Goal: Information Seeking & Learning: Learn about a topic

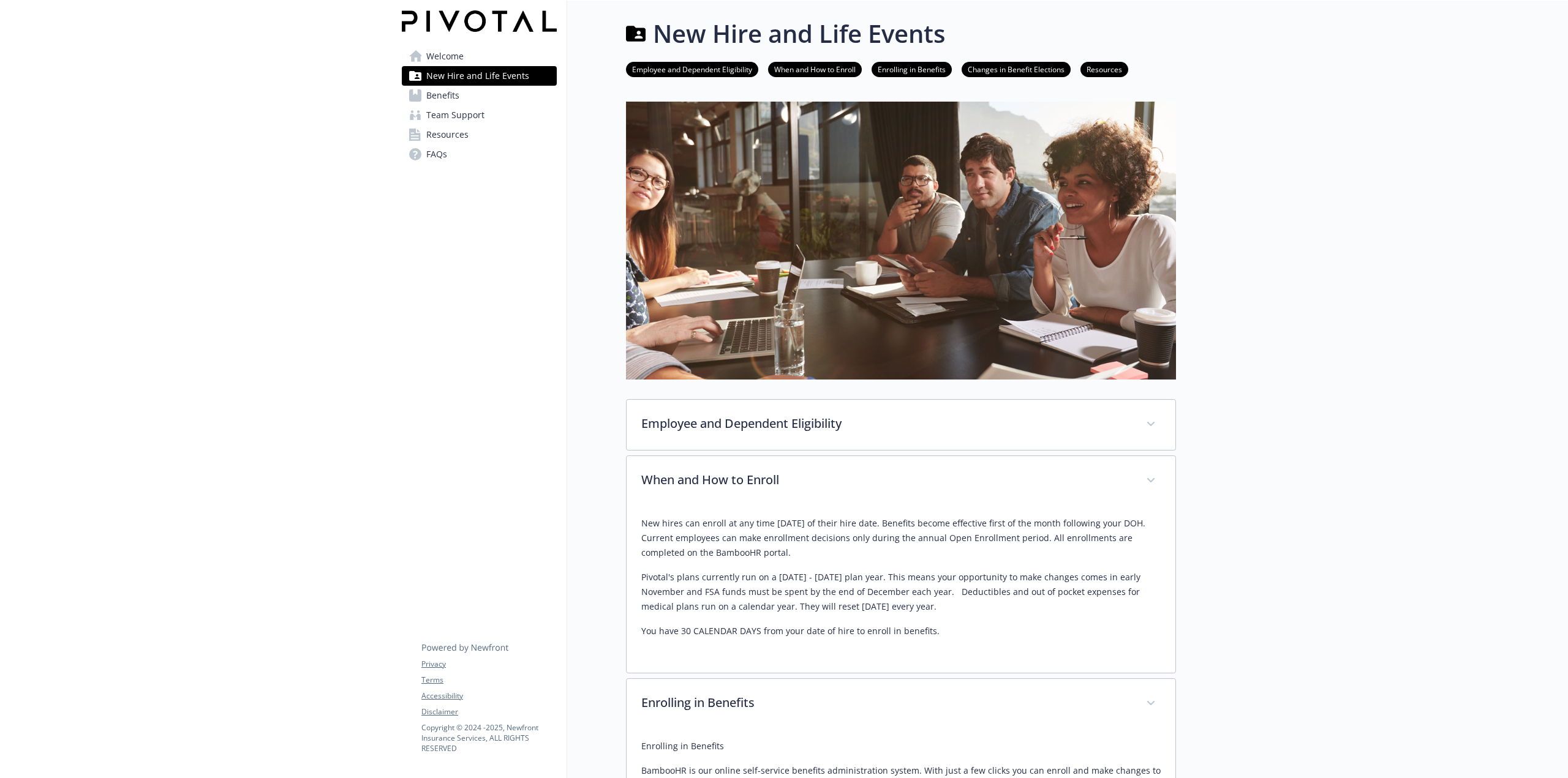
scroll to position [337, 0]
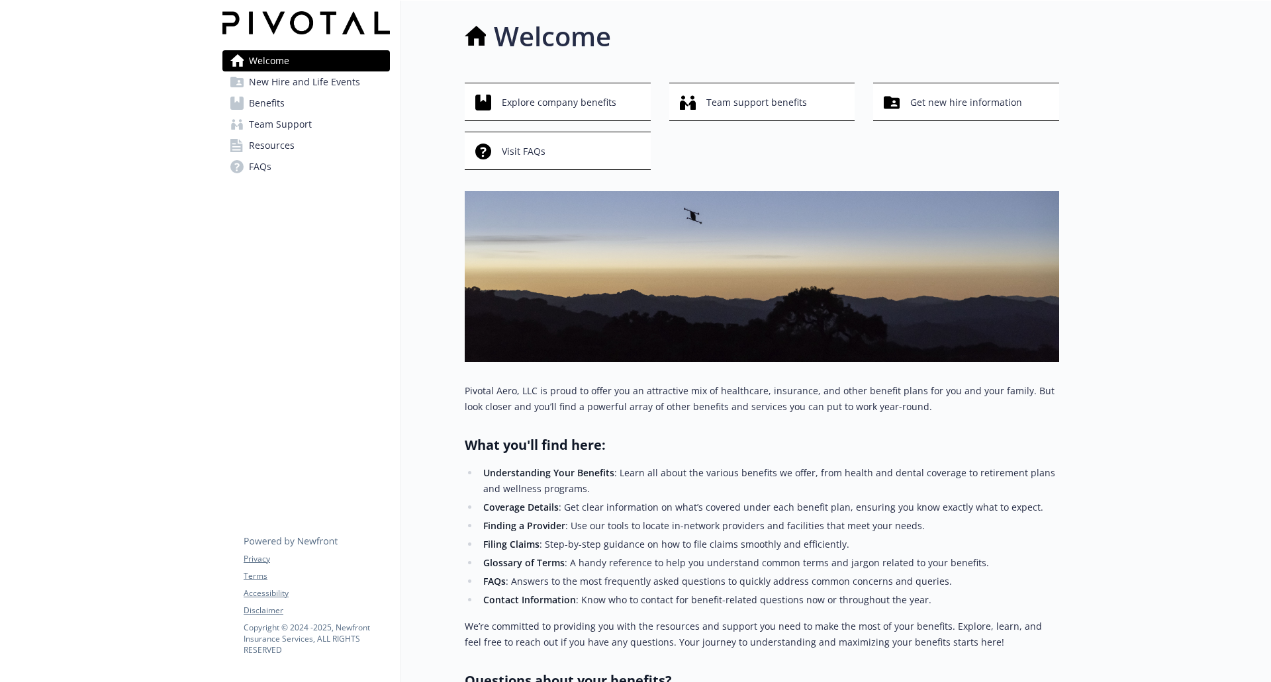
click at [334, 79] on span "New Hire and Life Events" at bounding box center [304, 81] width 111 height 21
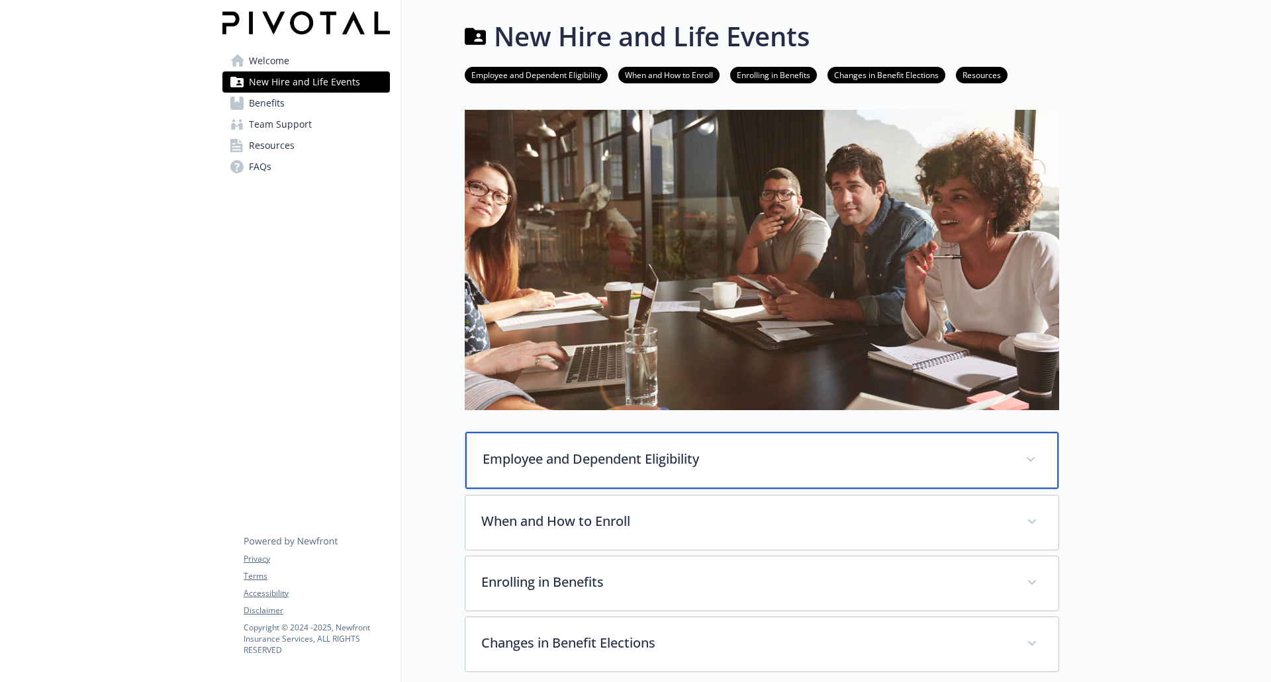
click at [730, 450] on p "Employee and Dependent Eligibility" at bounding box center [745, 459] width 527 height 20
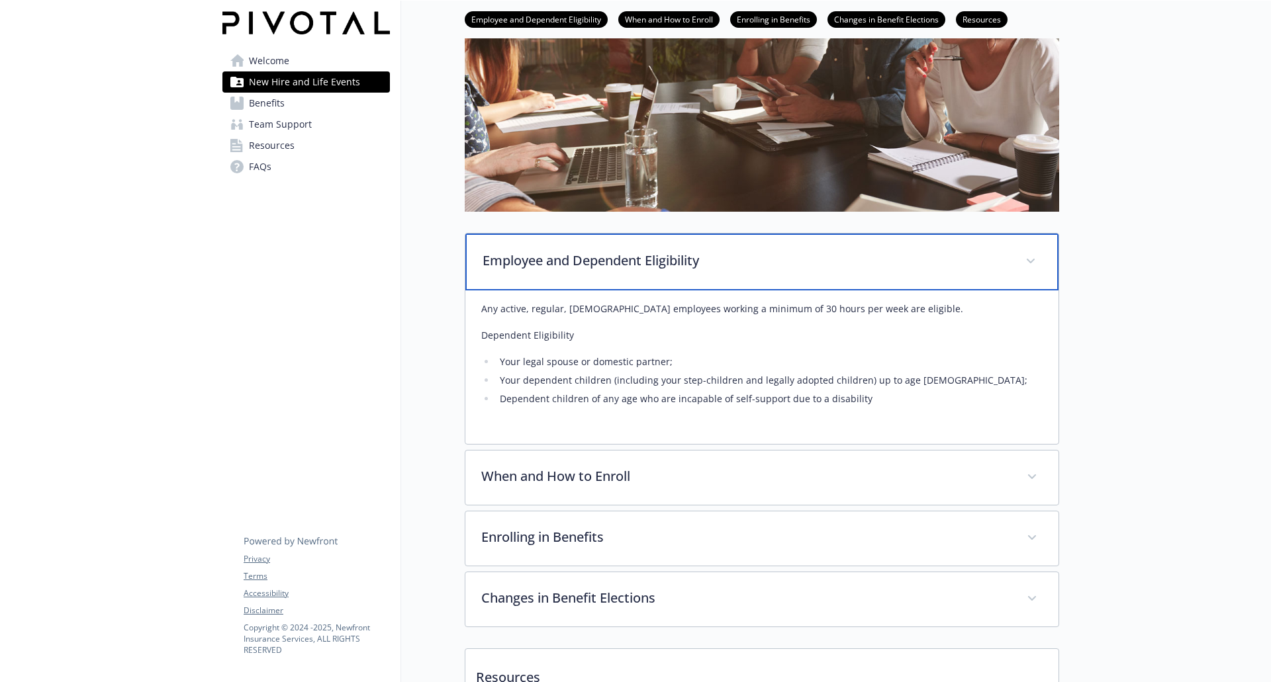
scroll to position [265, 0]
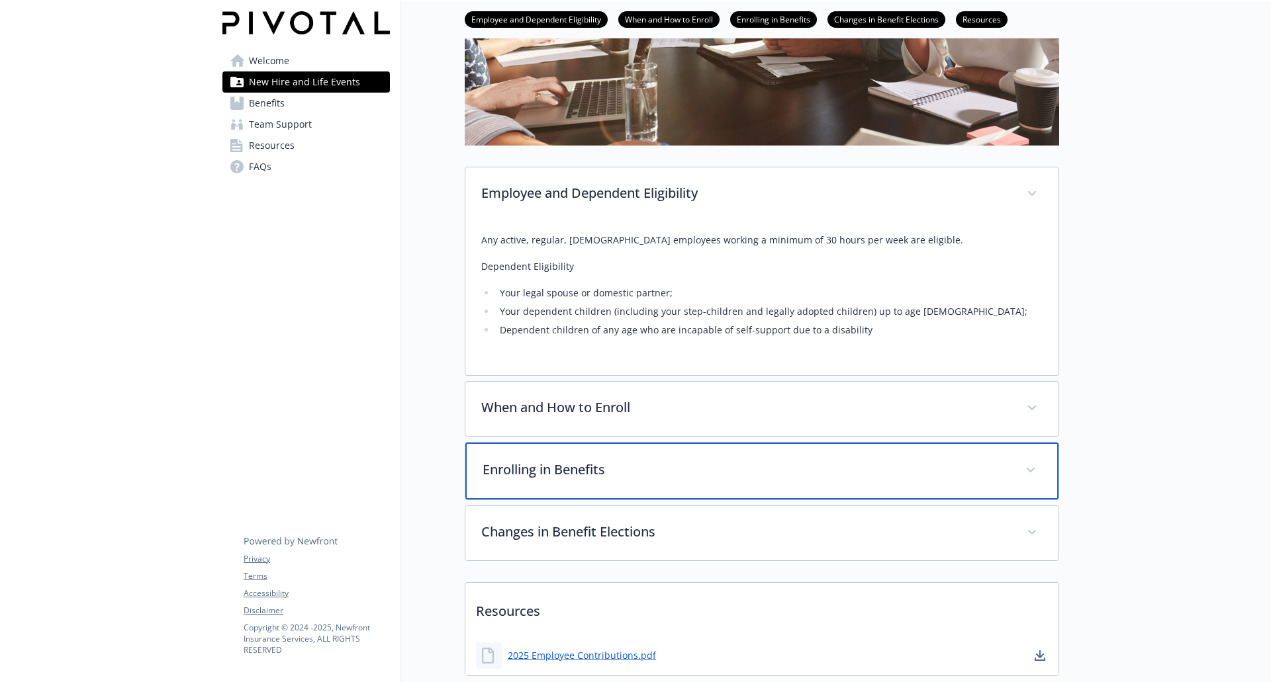
click at [537, 474] on p "Enrolling in Benefits" at bounding box center [745, 470] width 527 height 20
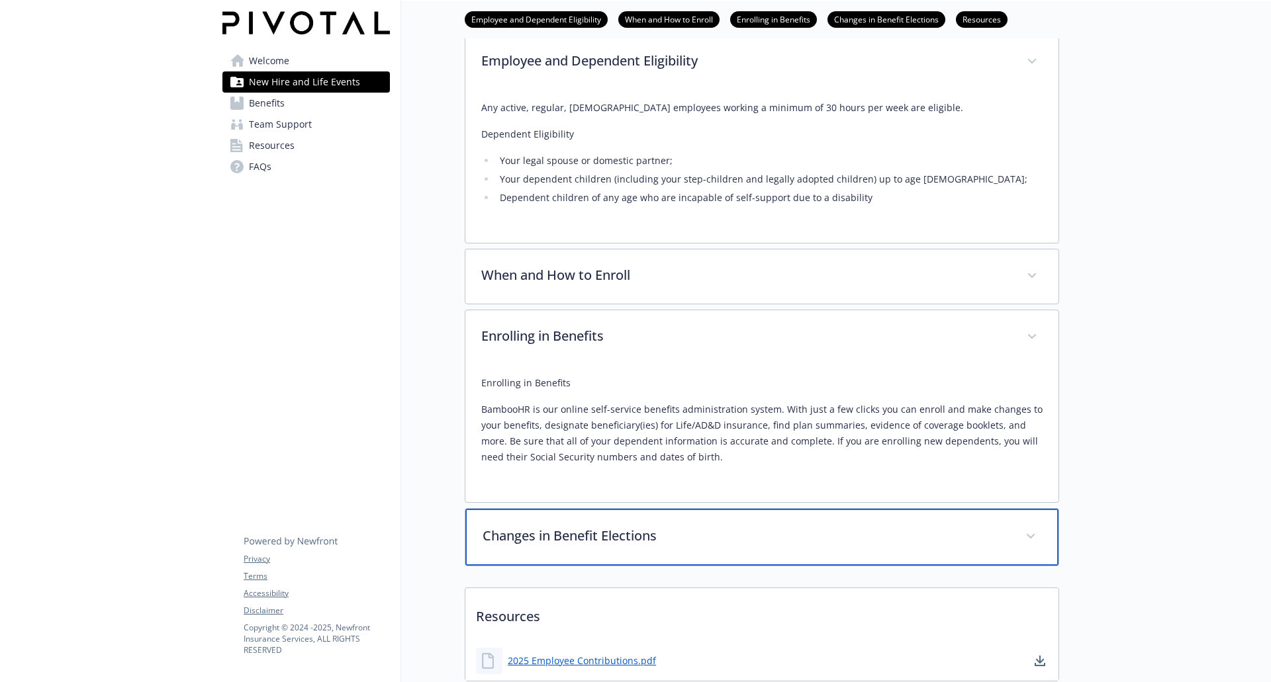
click at [585, 534] on p "Changes in Benefit Elections" at bounding box center [745, 536] width 527 height 20
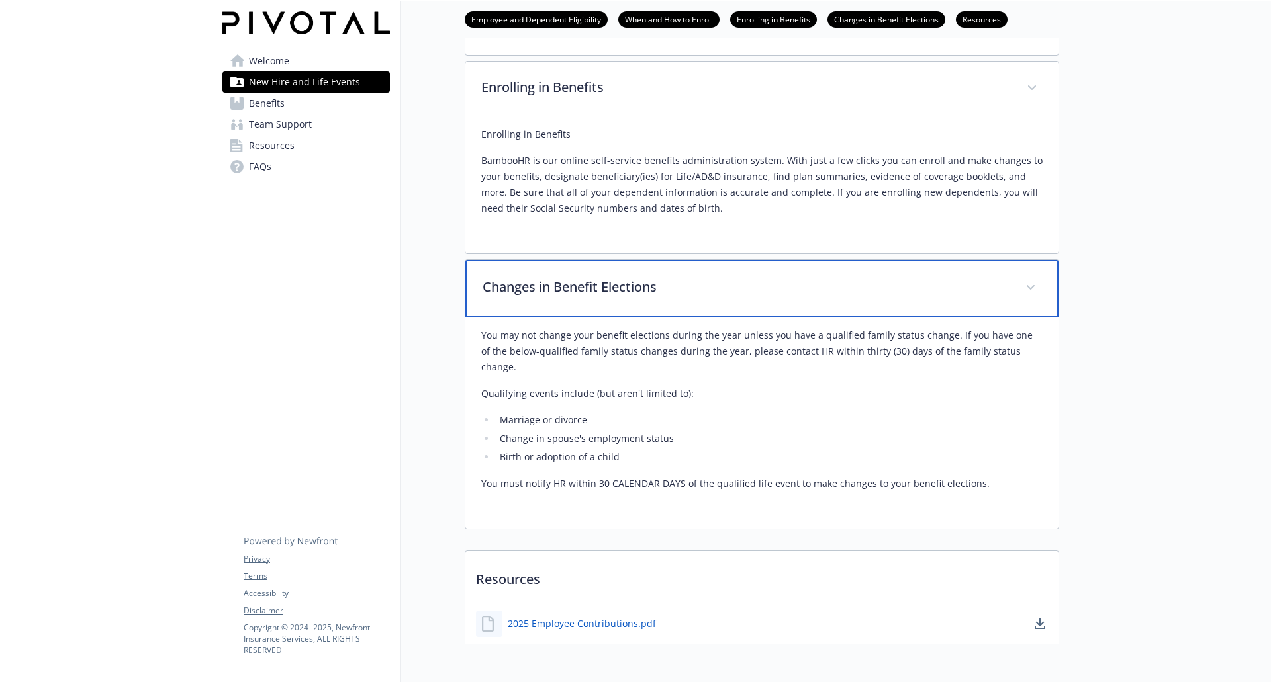
scroll to position [697, 0]
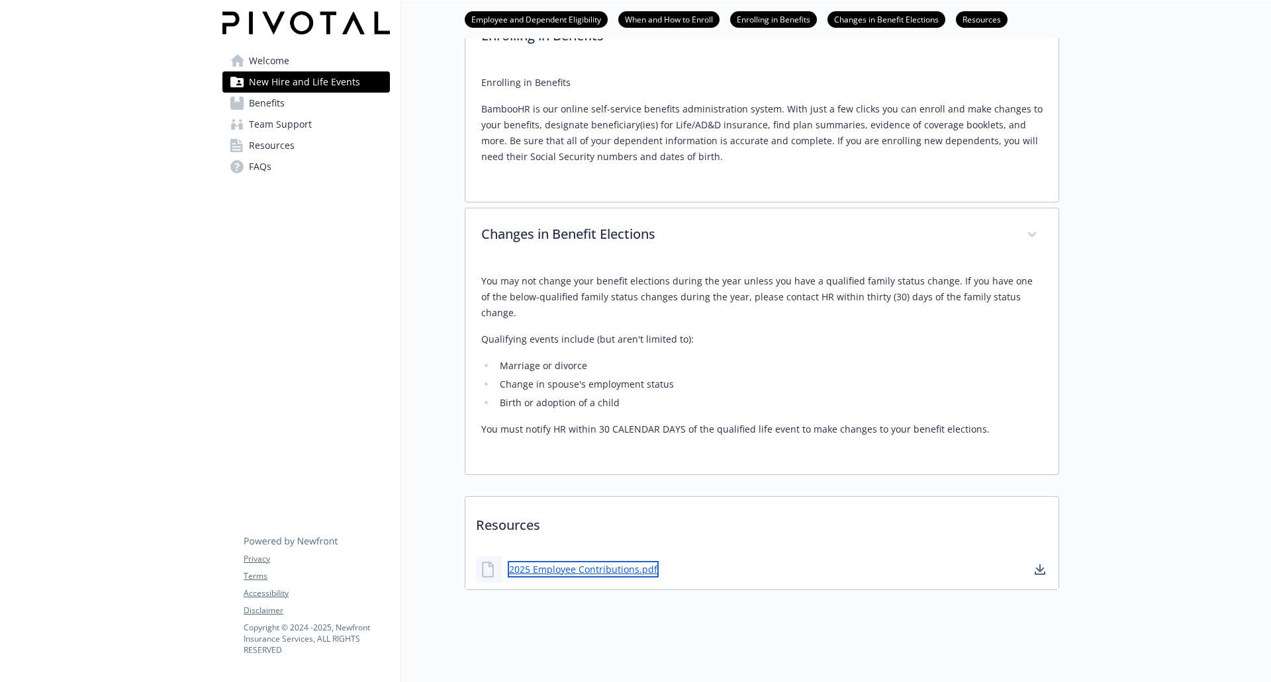
click at [594, 561] on link "2025 Employee Contributions.pdf" at bounding box center [583, 569] width 151 height 17
click at [271, 104] on span "Benefits" at bounding box center [267, 103] width 36 height 21
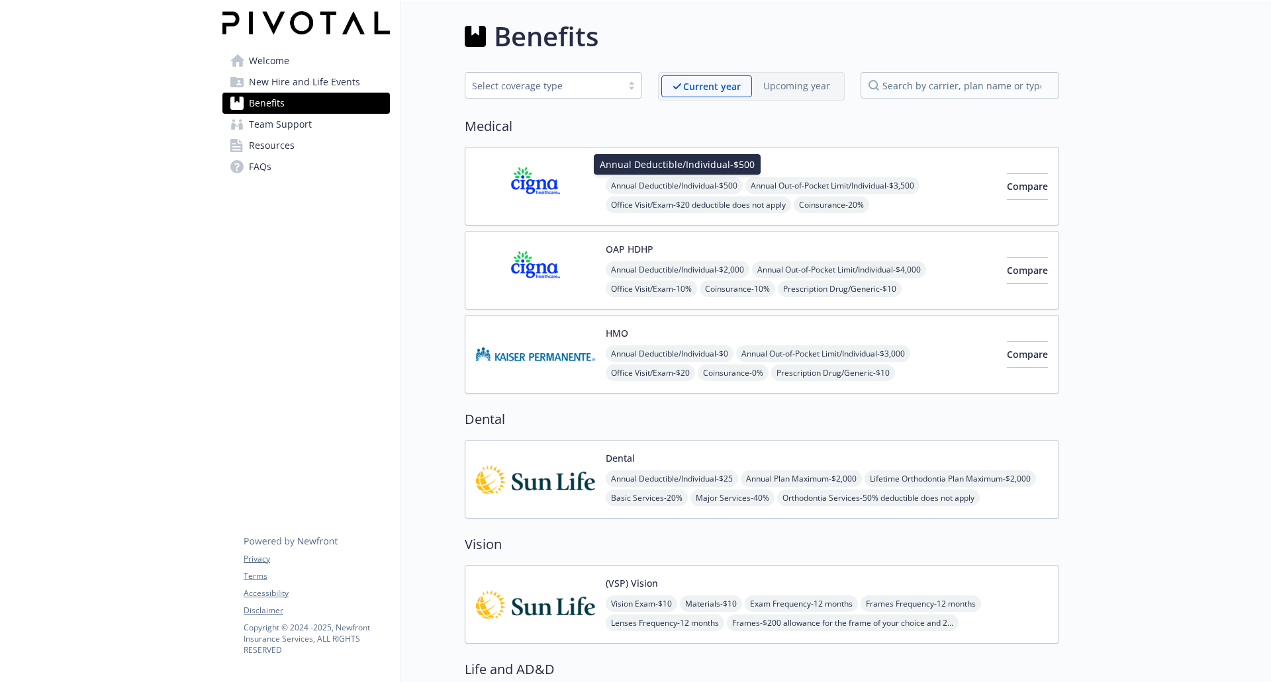
click at [643, 182] on span "Annual Deductible/Individual - $500" at bounding box center [673, 185] width 137 height 17
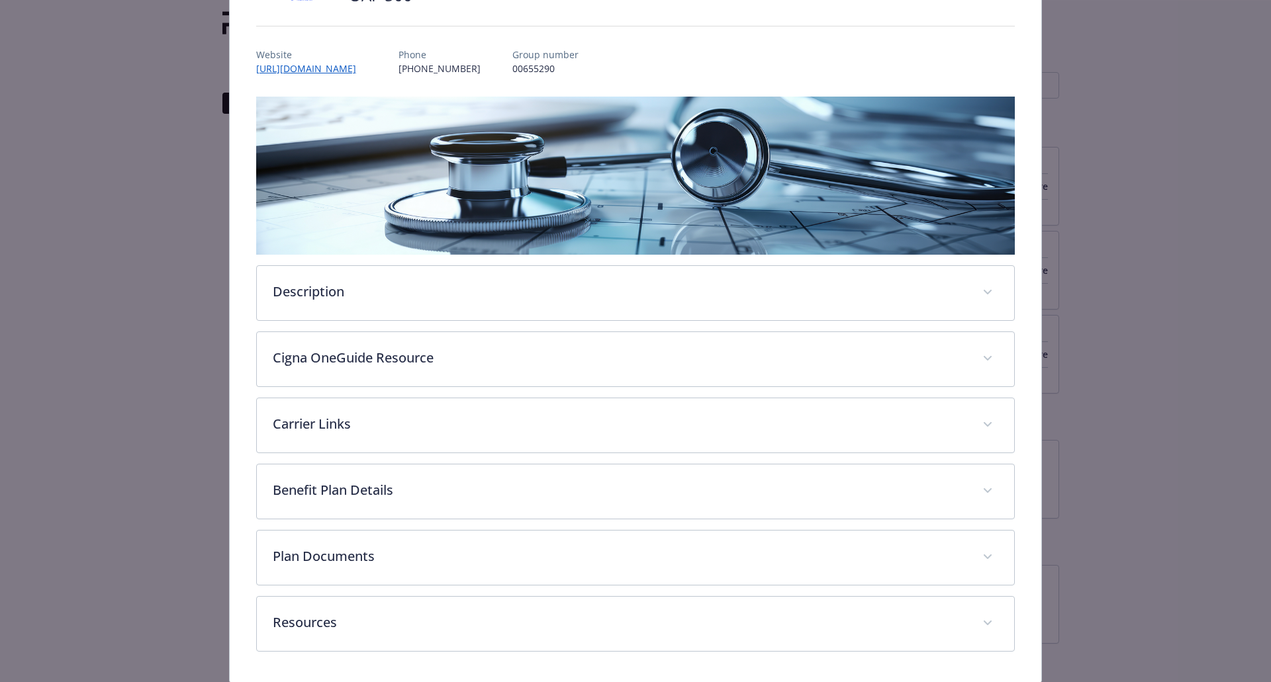
scroll to position [132, 0]
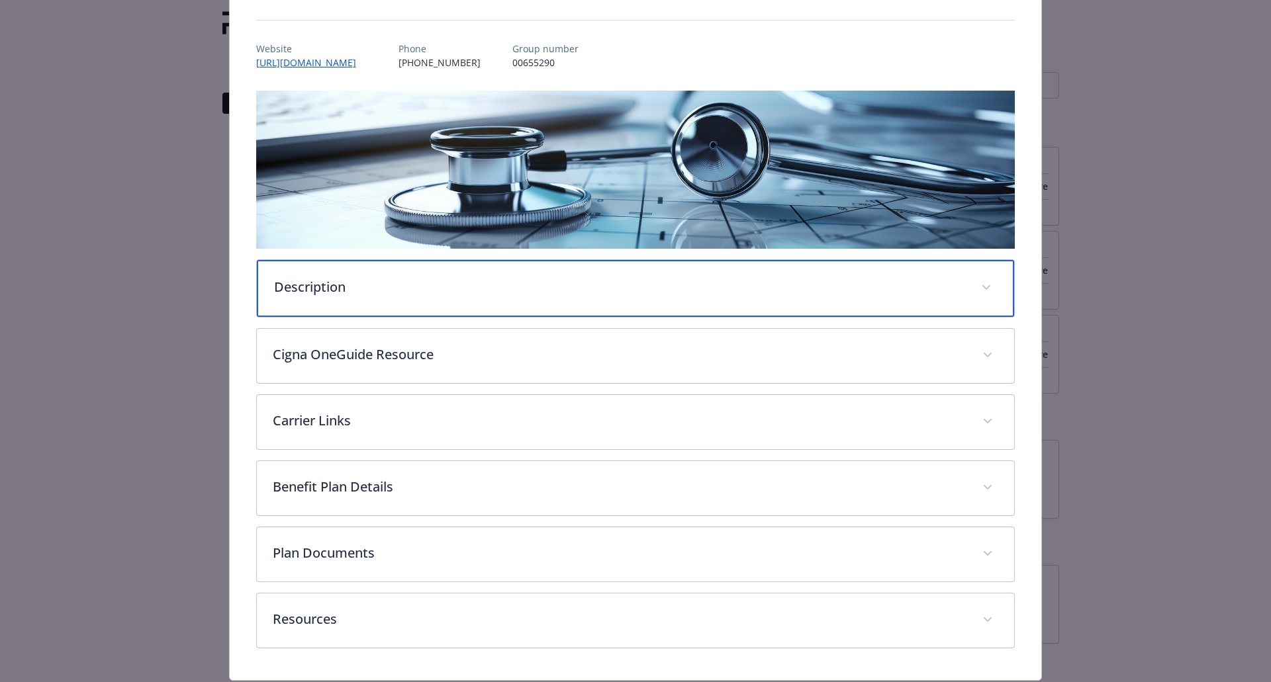
click at [592, 287] on p "Description" at bounding box center [620, 287] width 692 height 20
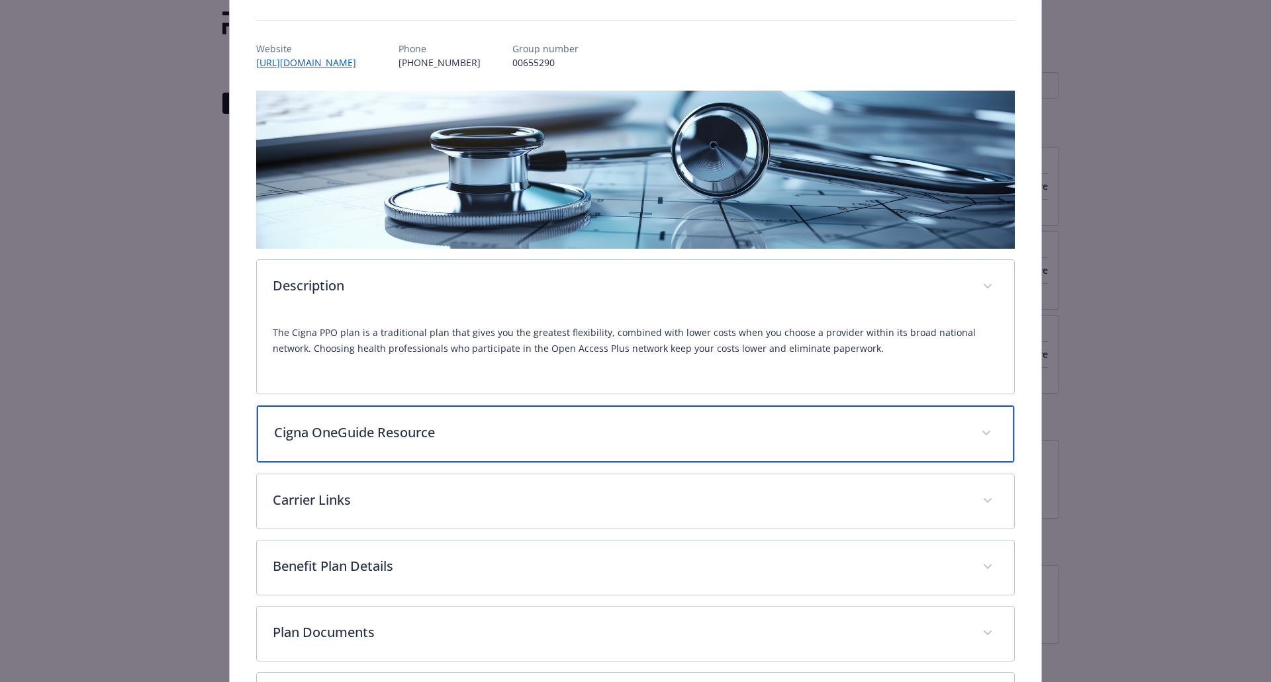
click at [539, 422] on div "Cigna OneGuide Resource" at bounding box center [636, 434] width 758 height 57
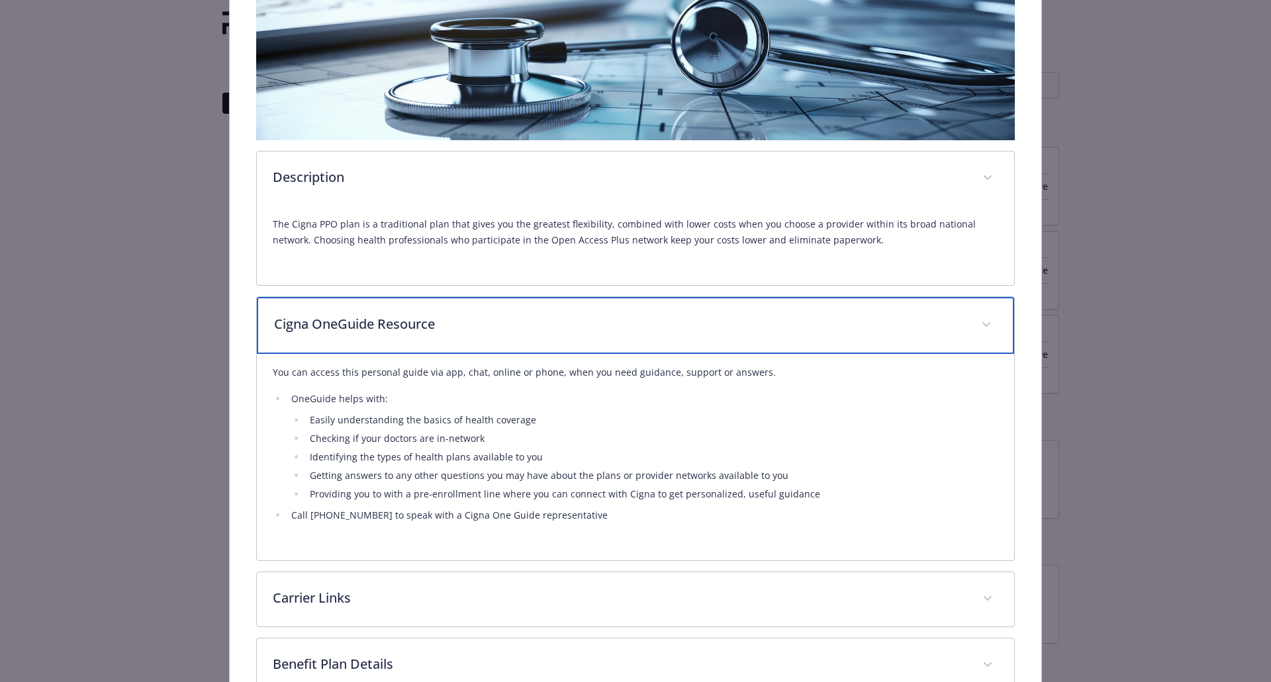
scroll to position [331, 0]
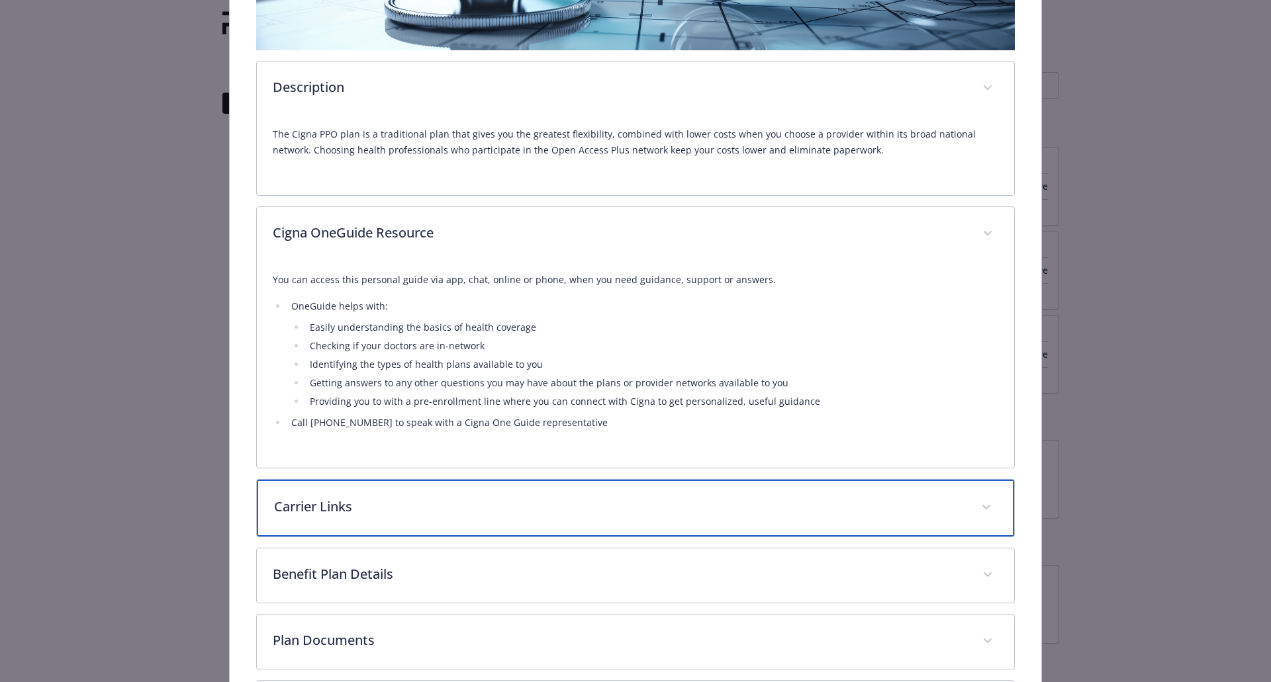
click at [474, 496] on div "Carrier Links" at bounding box center [636, 508] width 758 height 57
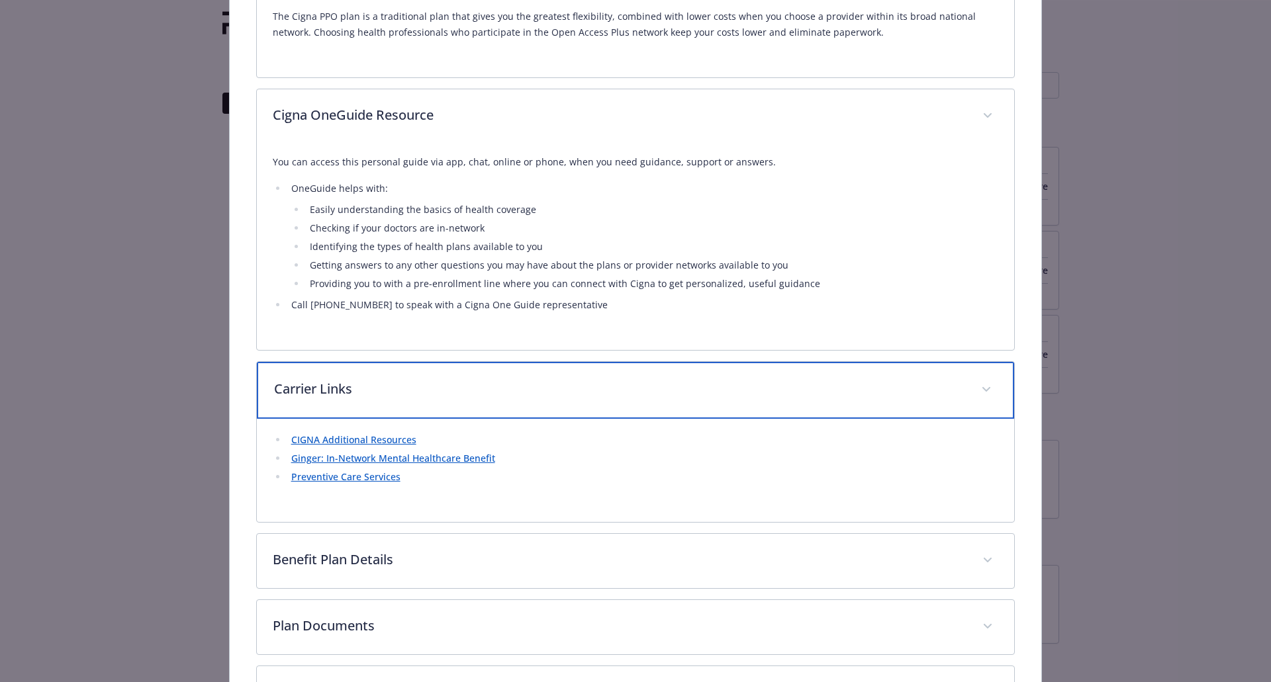
scroll to position [529, 0]
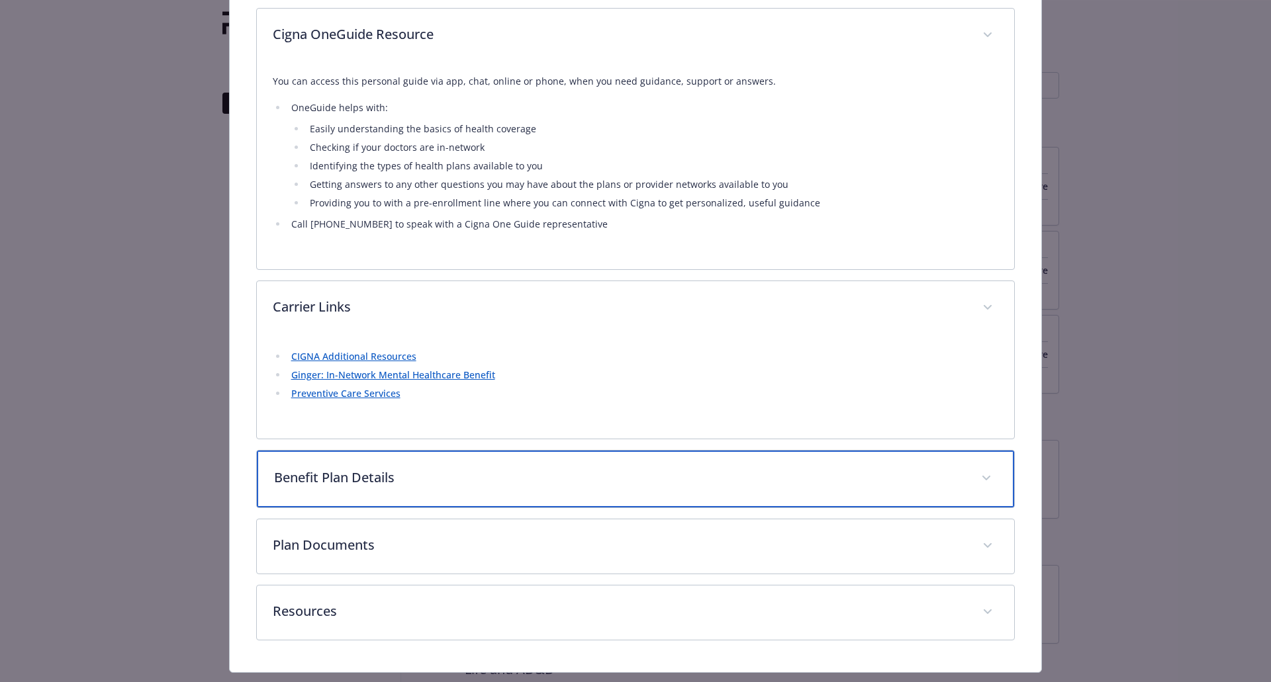
click at [504, 471] on p "Benefit Plan Details" at bounding box center [620, 478] width 692 height 20
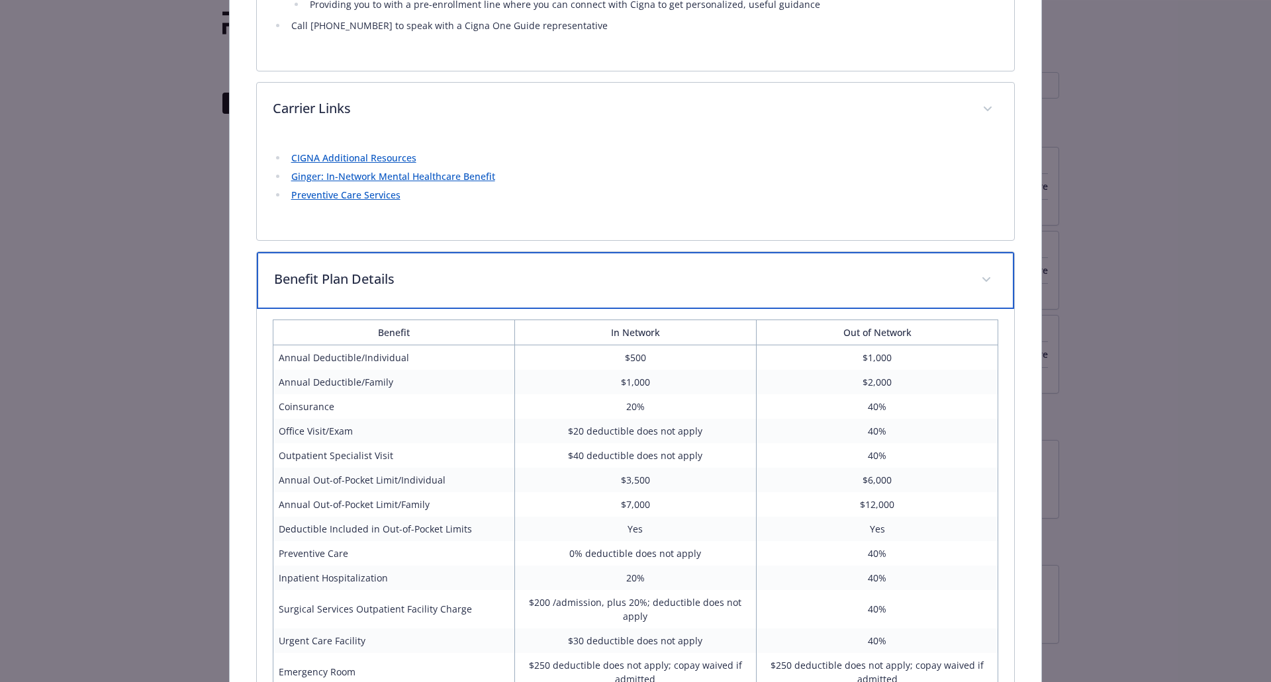
scroll to position [794, 0]
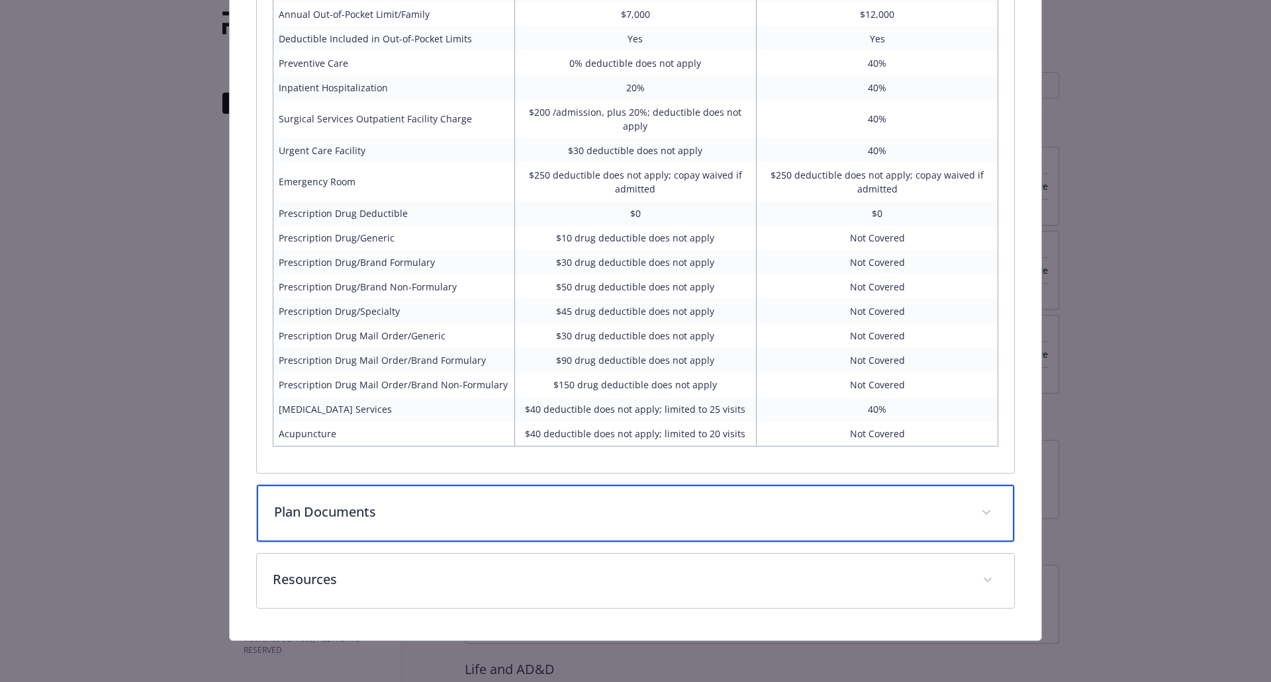
click at [533, 508] on p "Plan Documents" at bounding box center [620, 512] width 692 height 20
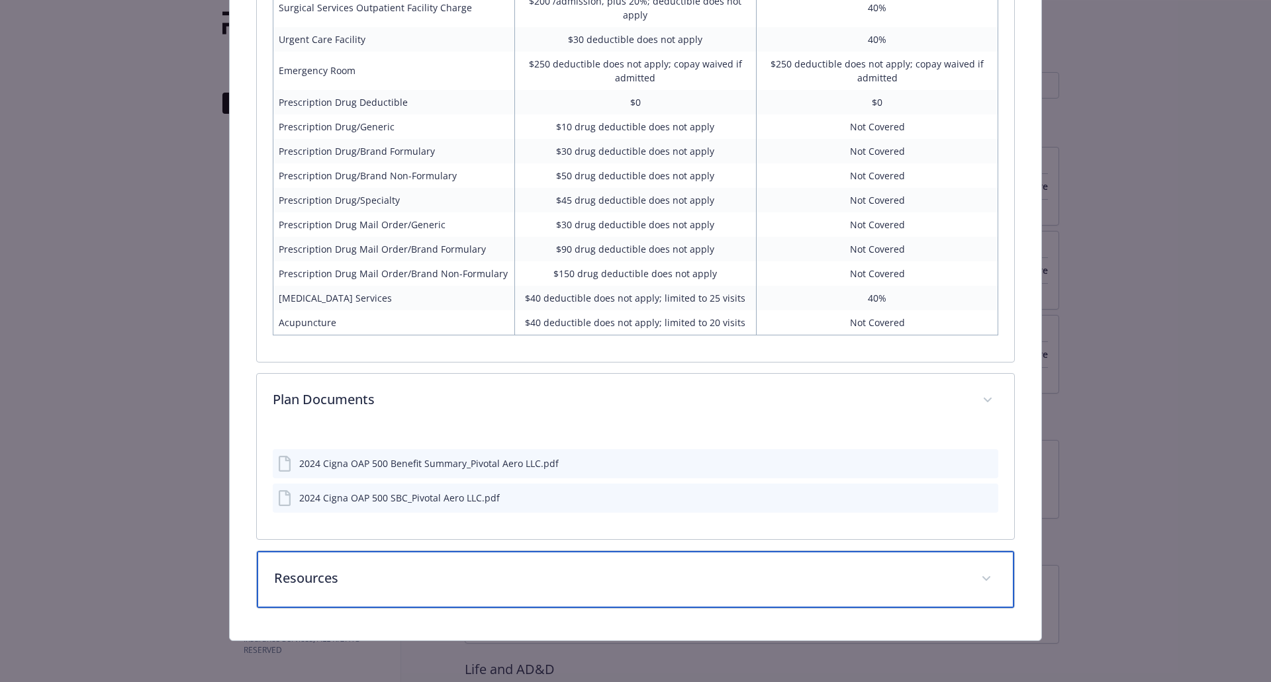
click at [535, 580] on p "Resources" at bounding box center [620, 578] width 692 height 20
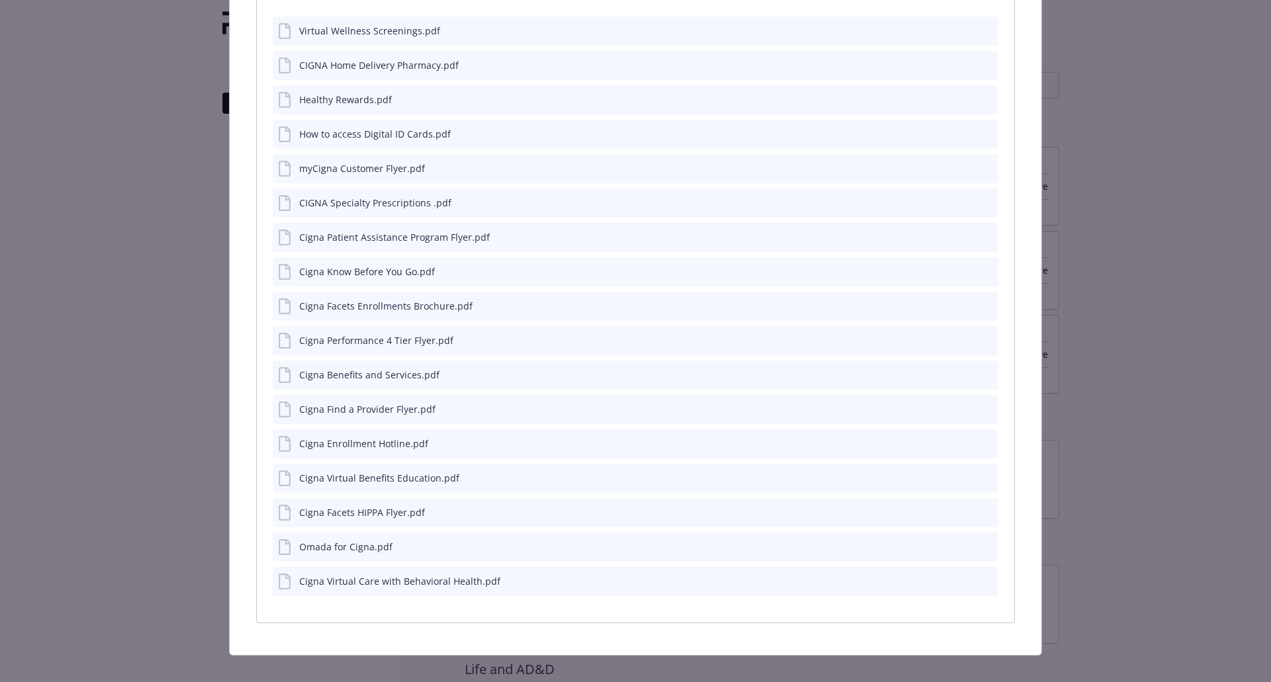
scroll to position [1954, 0]
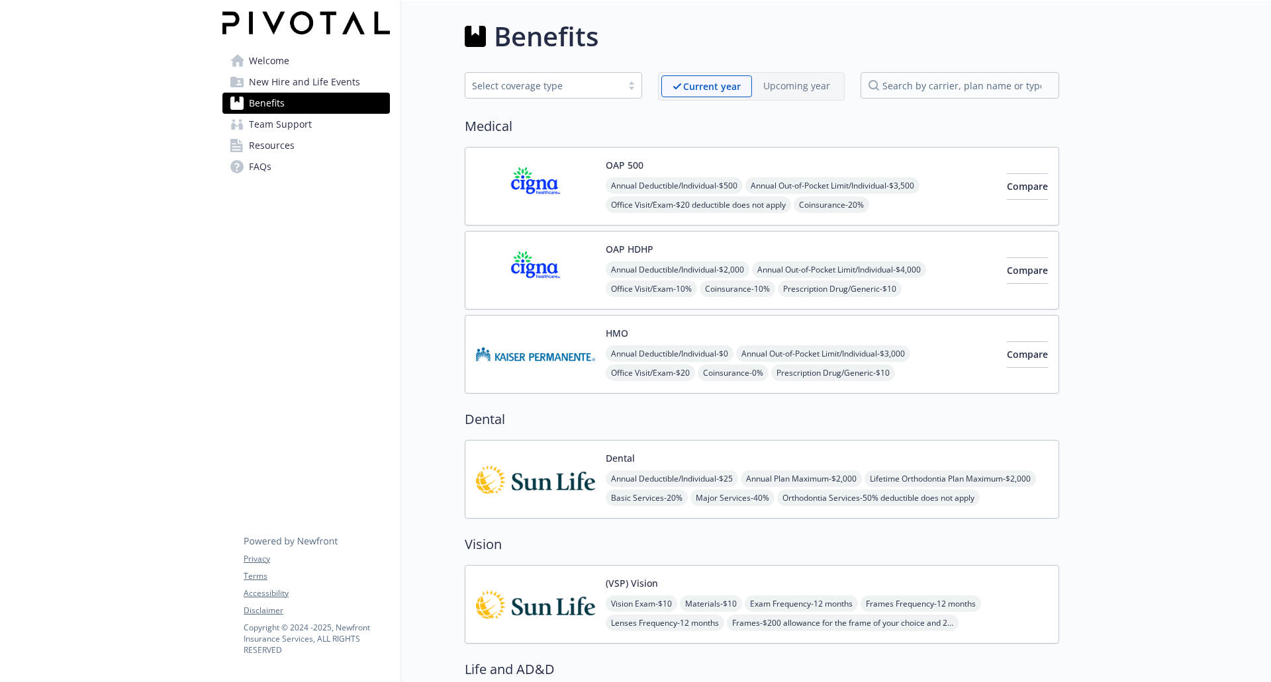
click at [584, 346] on img at bounding box center [535, 354] width 119 height 56
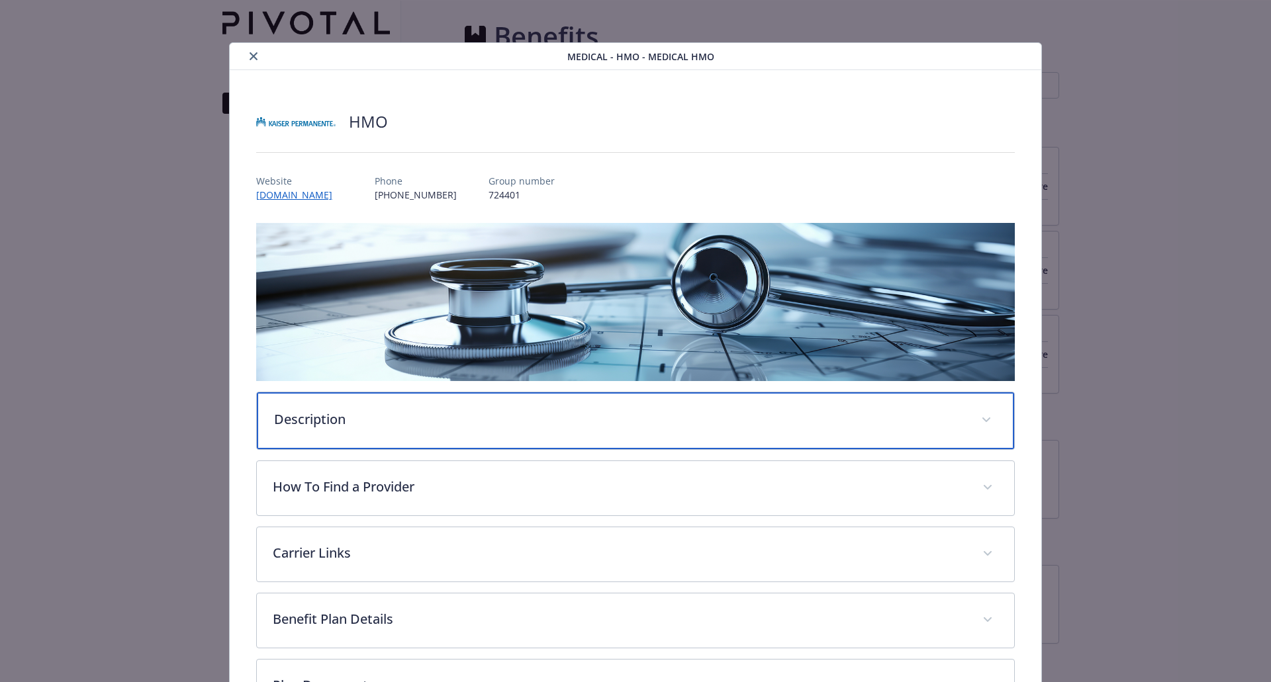
click at [467, 414] on p "Description" at bounding box center [620, 420] width 692 height 20
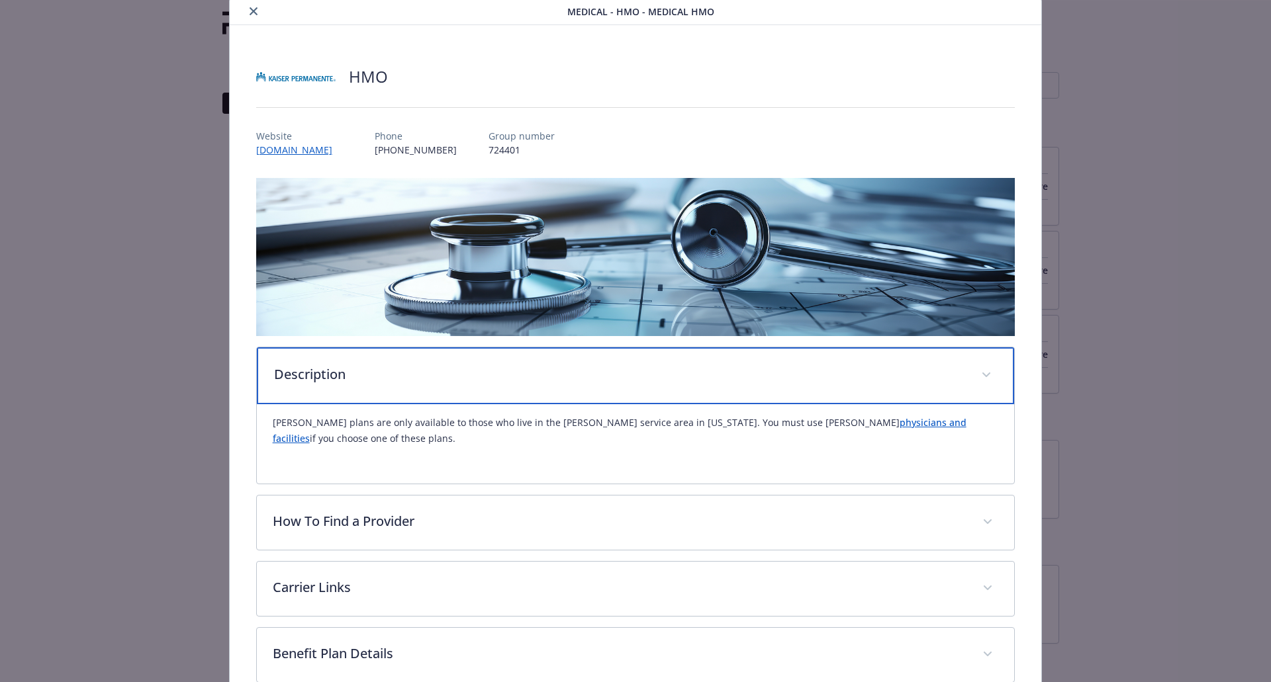
scroll to position [66, 0]
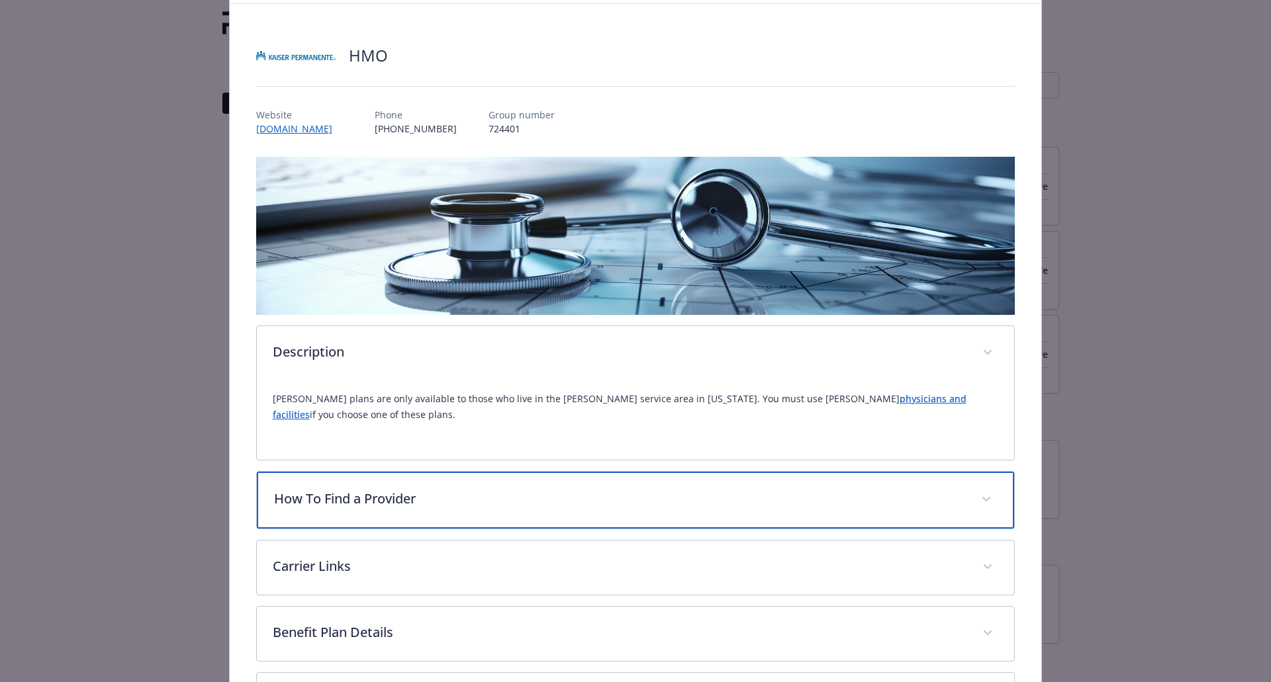
click at [425, 489] on p "How To Find a Provider" at bounding box center [620, 499] width 692 height 20
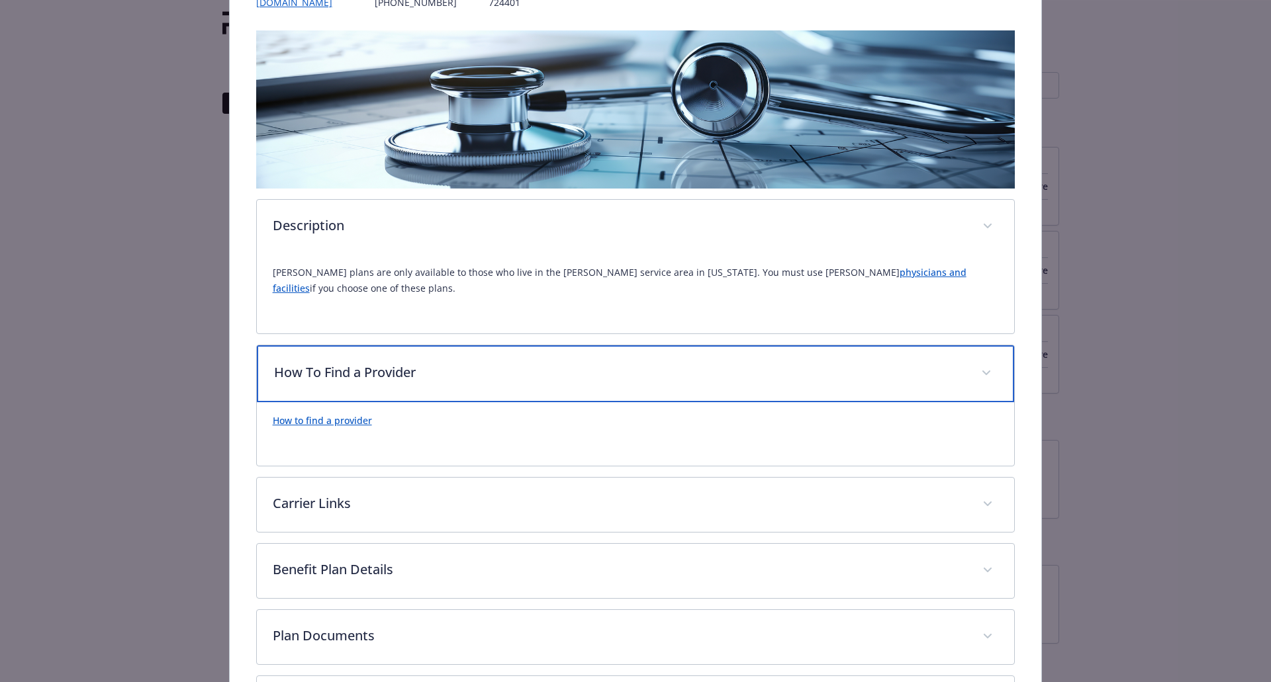
scroll to position [199, 0]
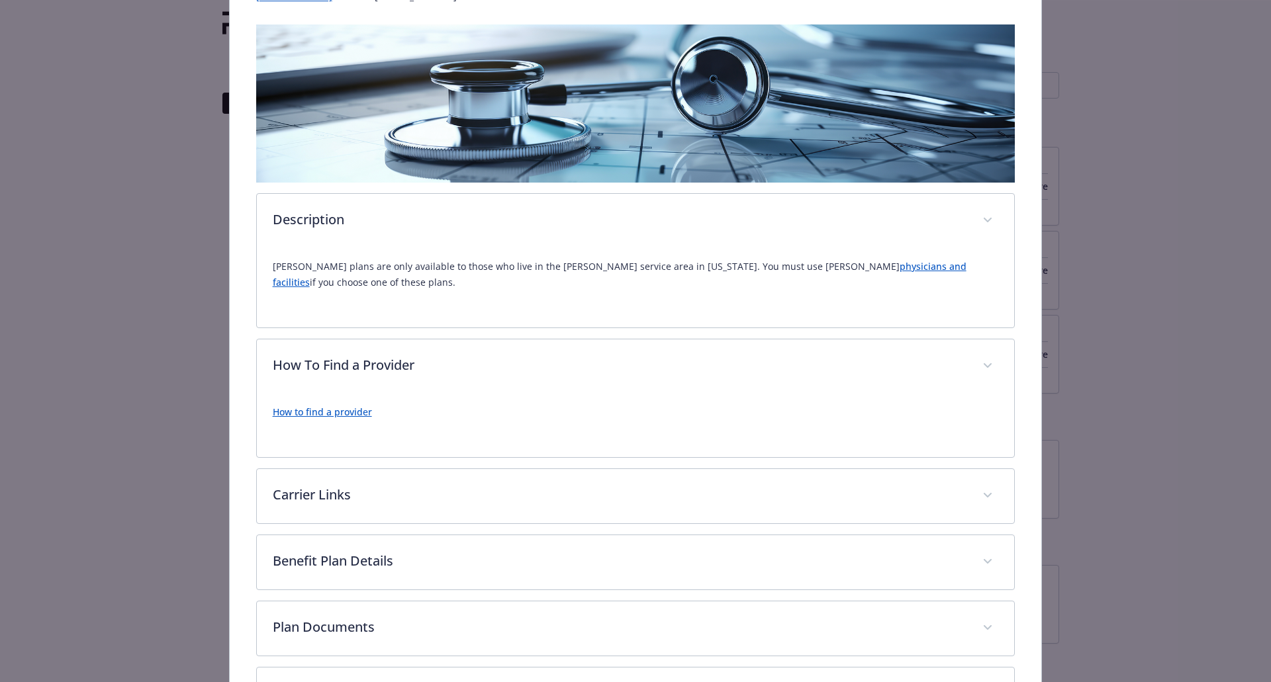
click at [339, 404] on p "How to find a provider" at bounding box center [636, 412] width 726 height 16
click at [343, 406] on link "How to find a provider" at bounding box center [322, 412] width 99 height 13
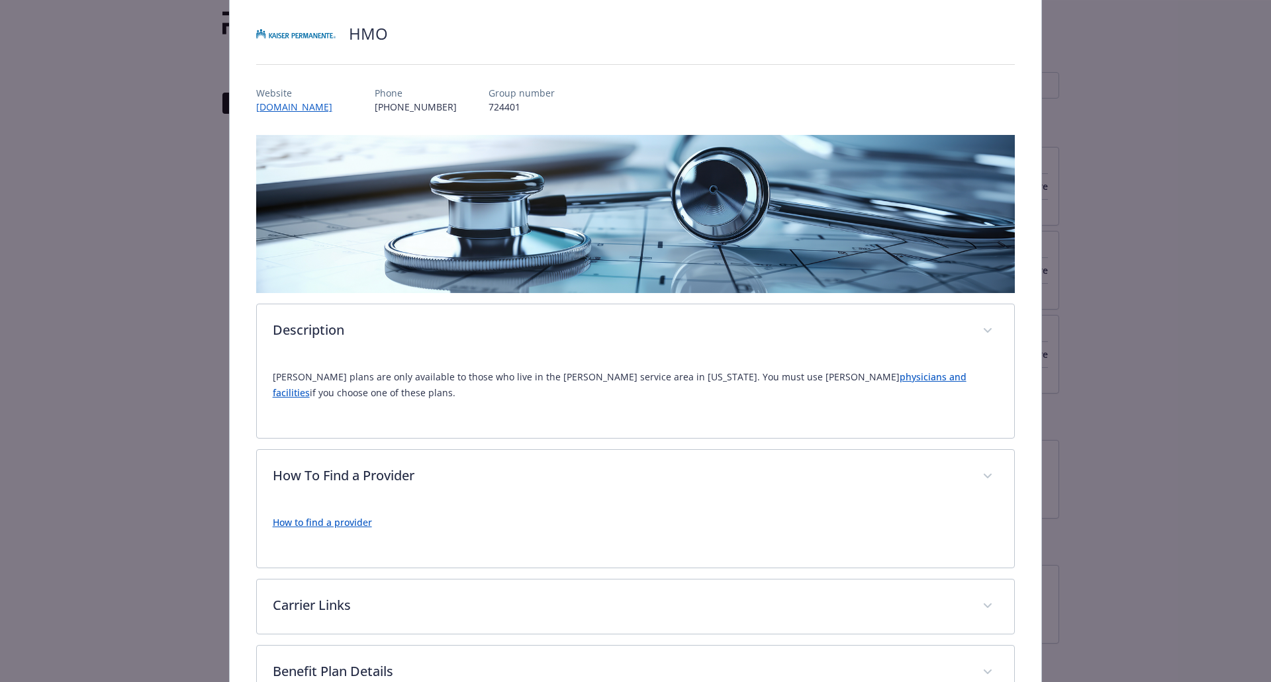
scroll to position [0, 0]
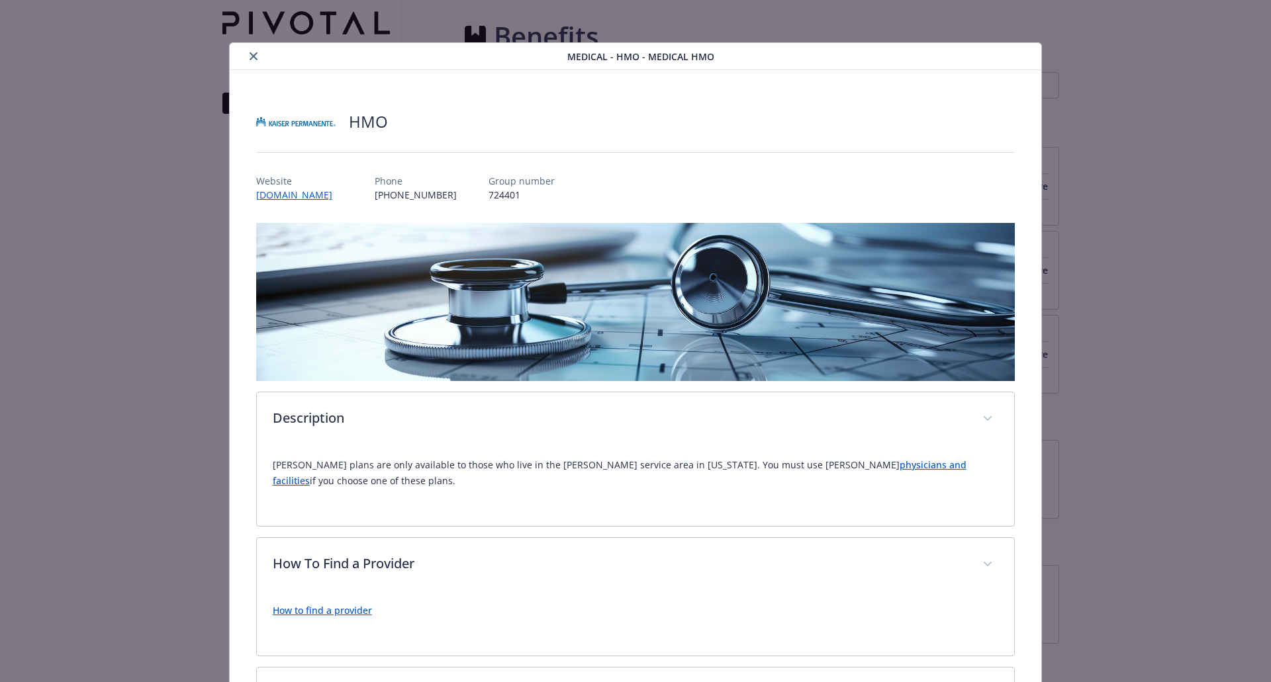
click at [251, 56] on icon "close" at bounding box center [253, 56] width 8 height 8
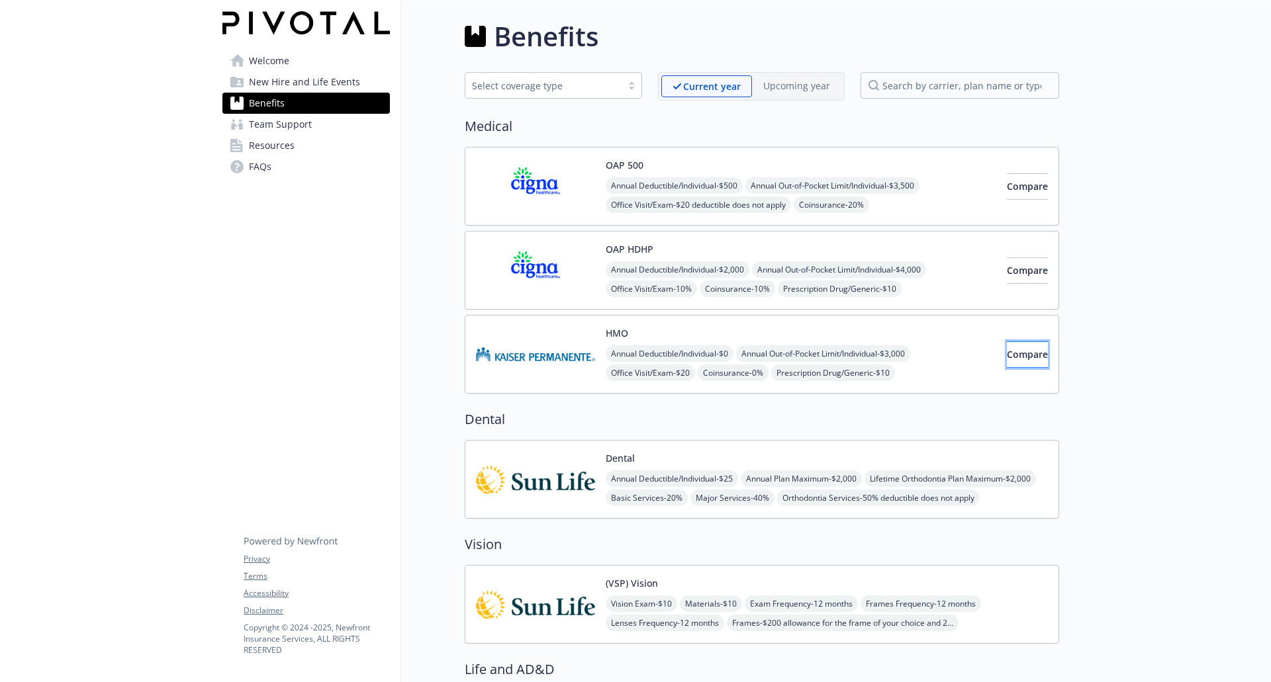
click at [1016, 357] on span "Compare" at bounding box center [1027, 354] width 41 height 13
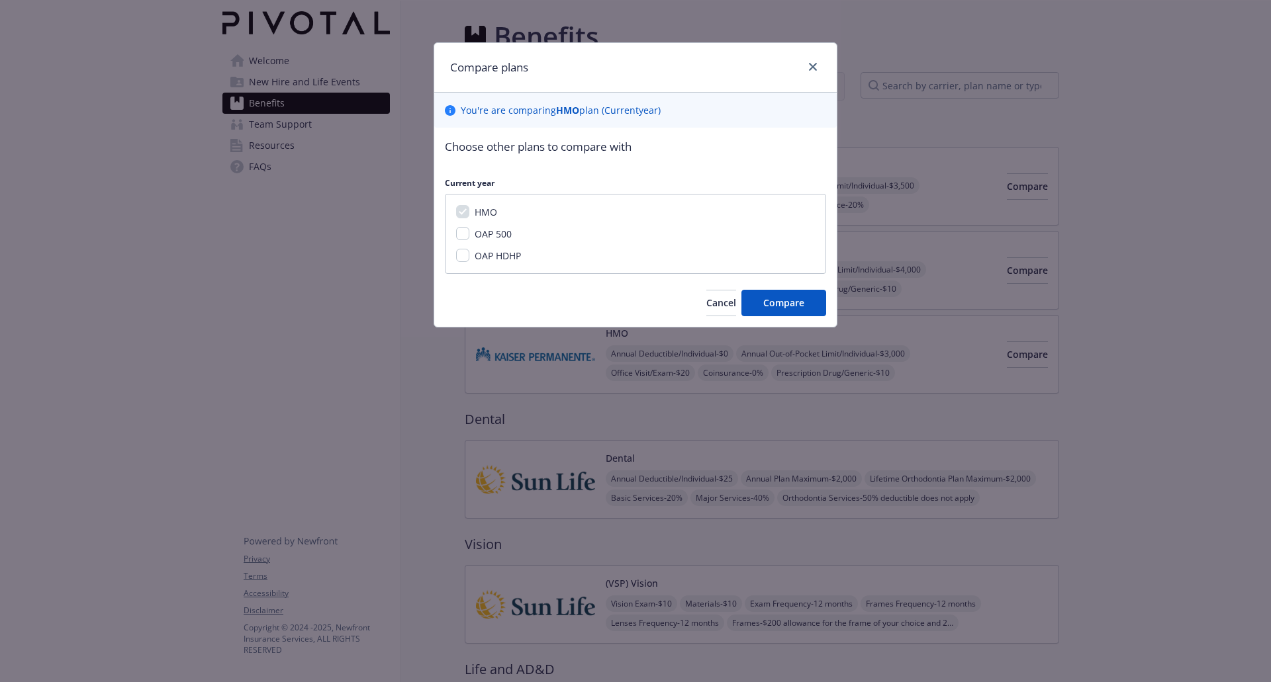
click at [484, 237] on span "OAP 500" at bounding box center [492, 234] width 37 height 13
click at [469, 237] on input "OAP 500" at bounding box center [462, 233] width 13 height 13
checkbox input "true"
click at [781, 298] on span "Compare" at bounding box center [783, 302] width 41 height 13
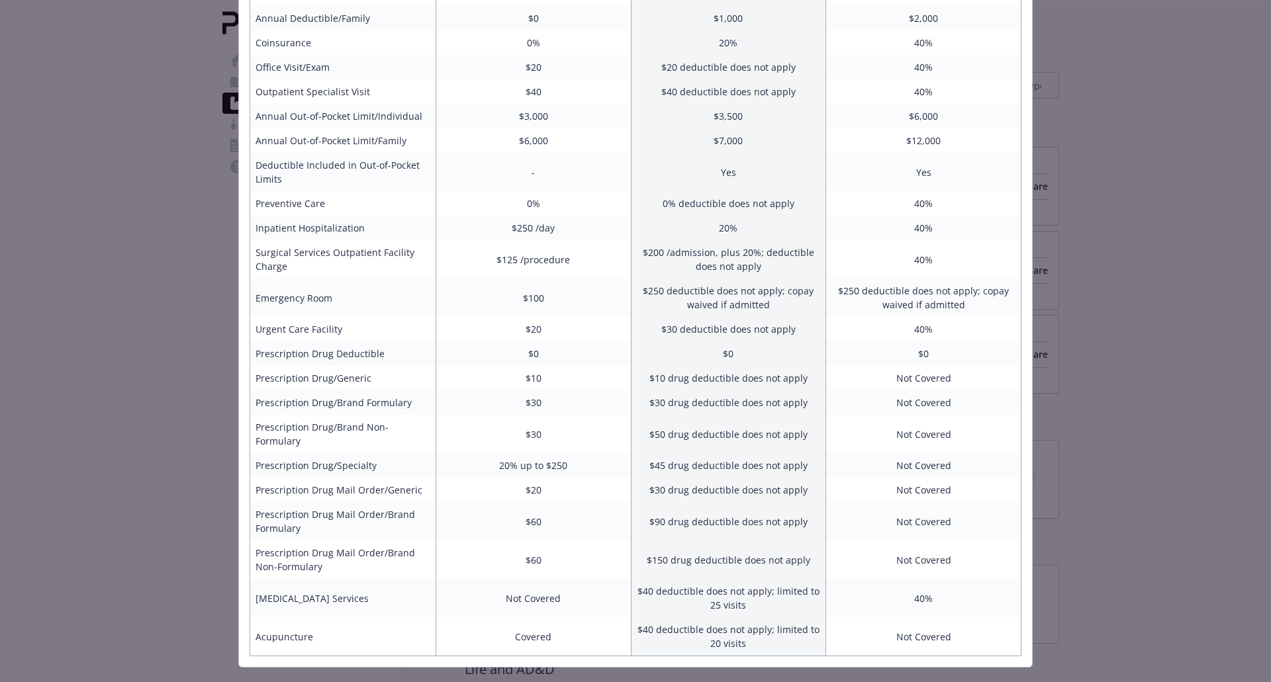
scroll to position [195, 0]
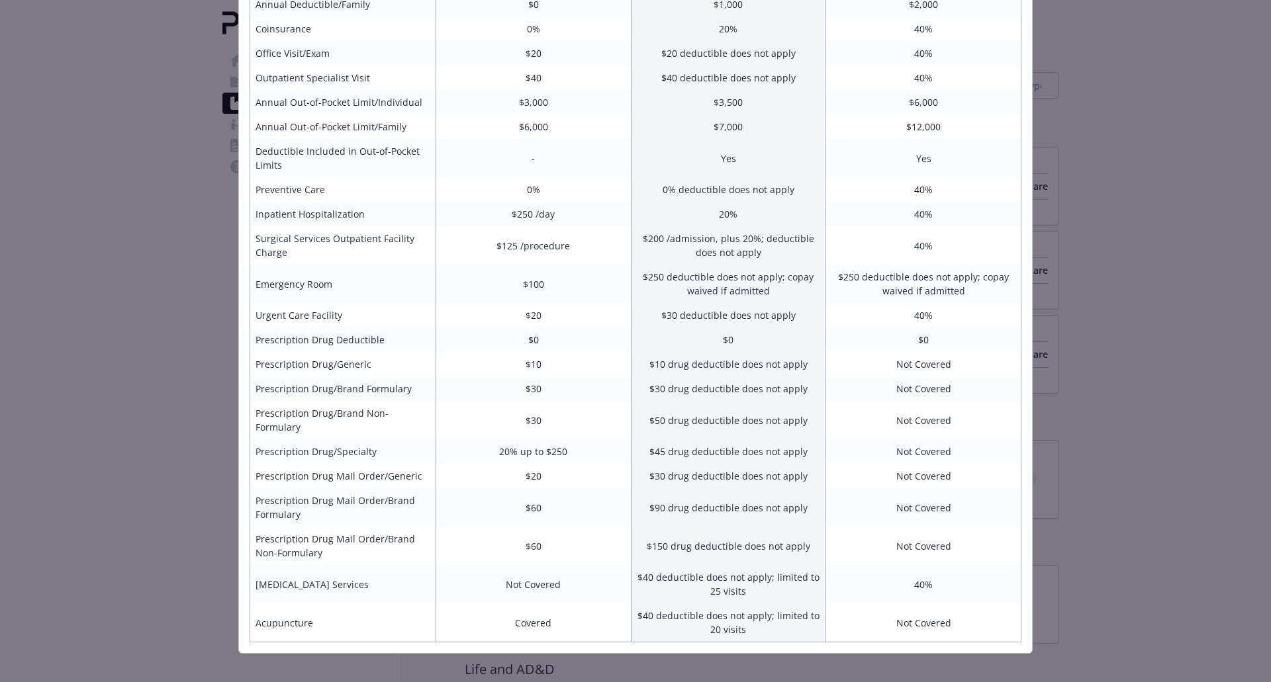
click at [1150, 188] on div "Benefits Info HMO Current year OAP 500 Current year Benefit In Network In Netwo…" at bounding box center [635, 341] width 1271 height 682
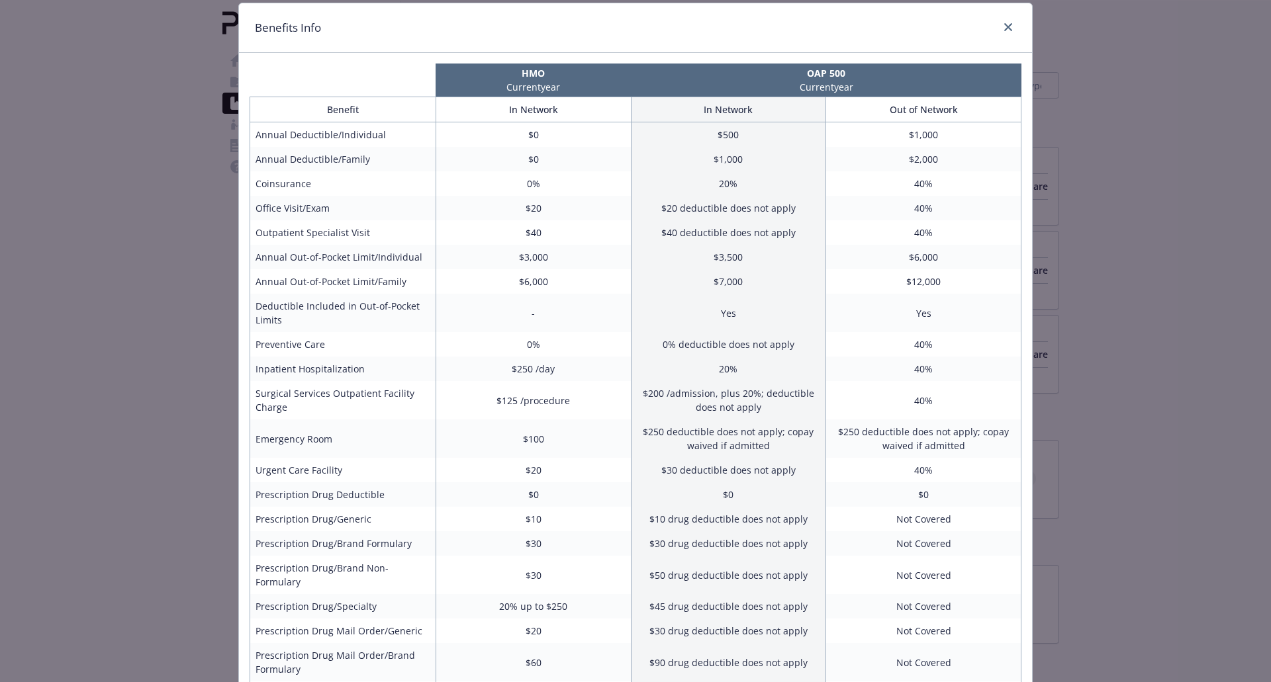
scroll to position [0, 0]
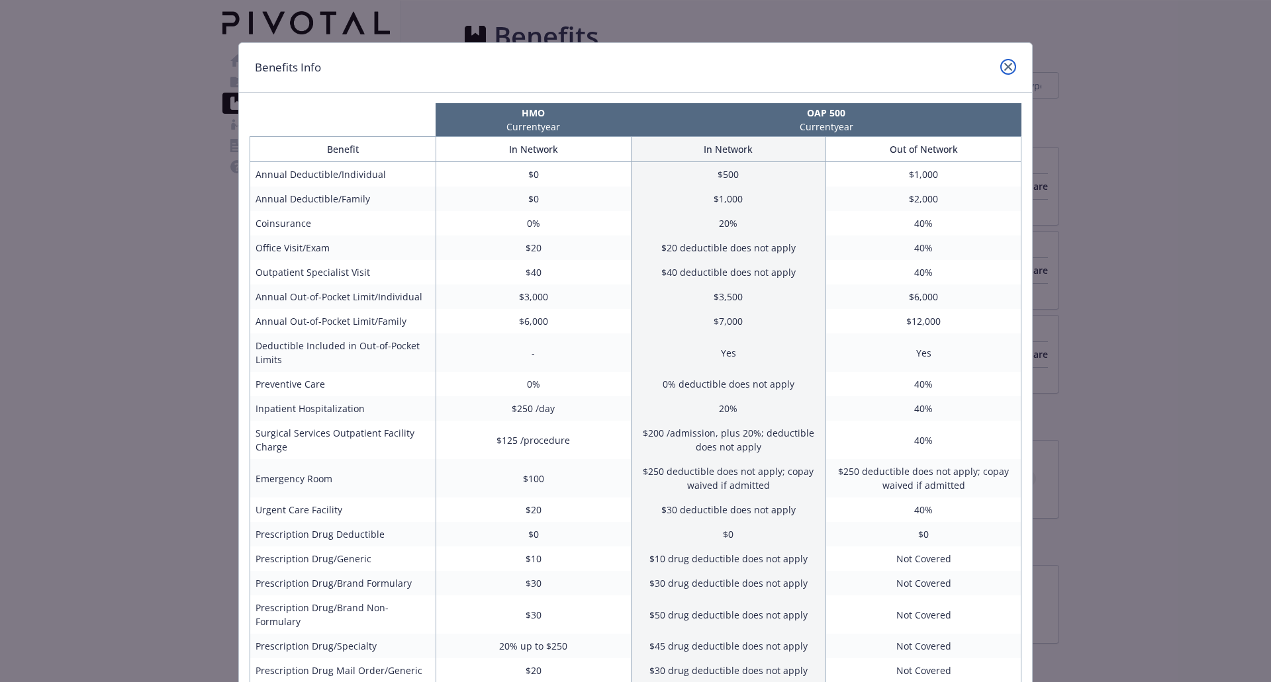
click at [1003, 64] on link "close" at bounding box center [1008, 67] width 16 height 16
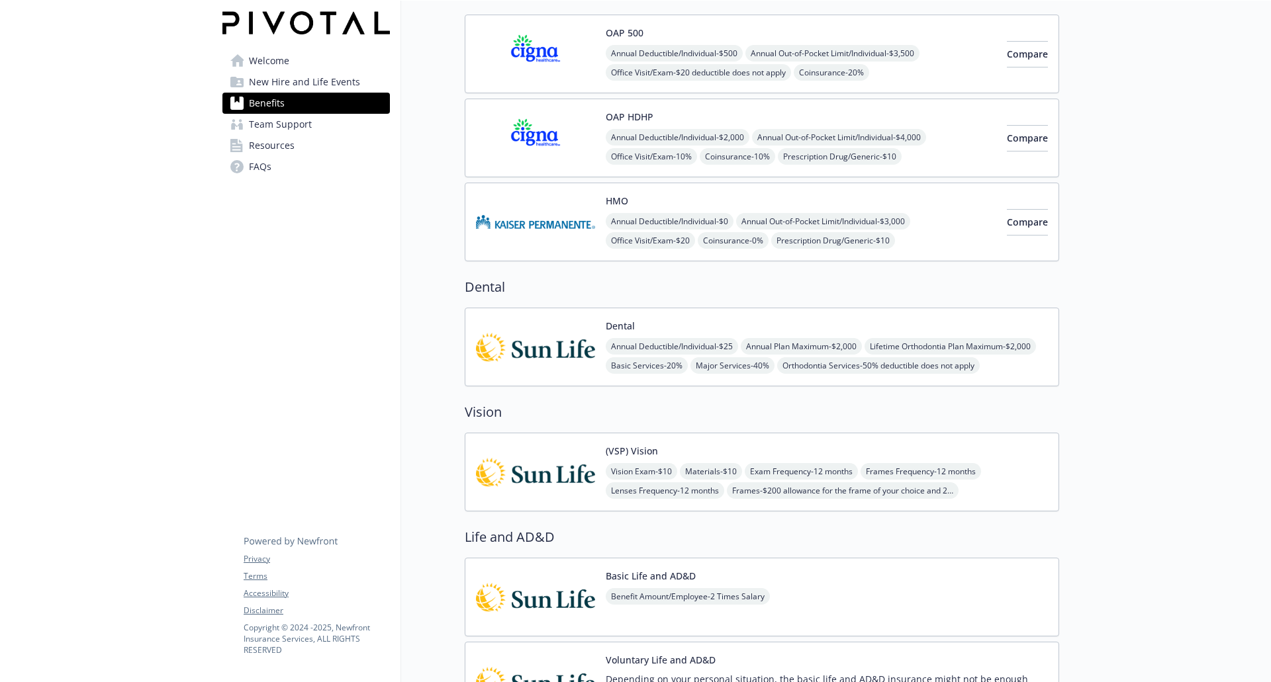
click at [562, 355] on img at bounding box center [535, 347] width 119 height 56
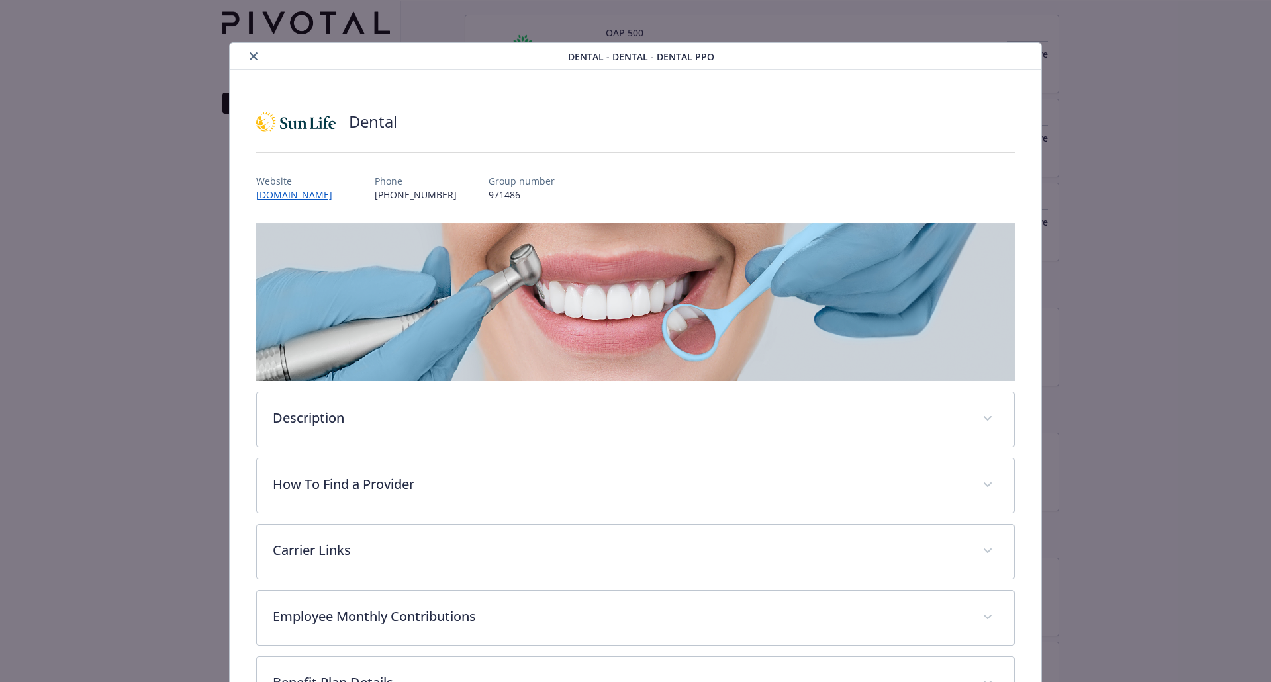
scroll to position [32, 0]
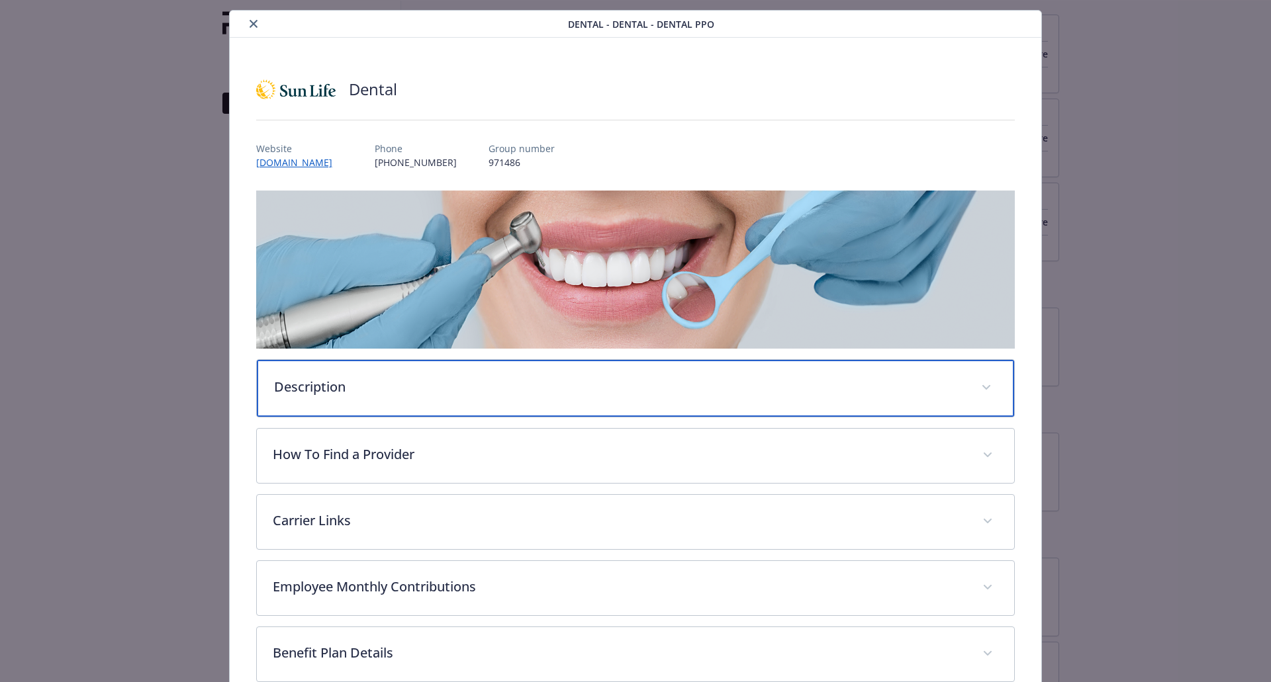
click at [586, 382] on p "Description" at bounding box center [620, 387] width 692 height 20
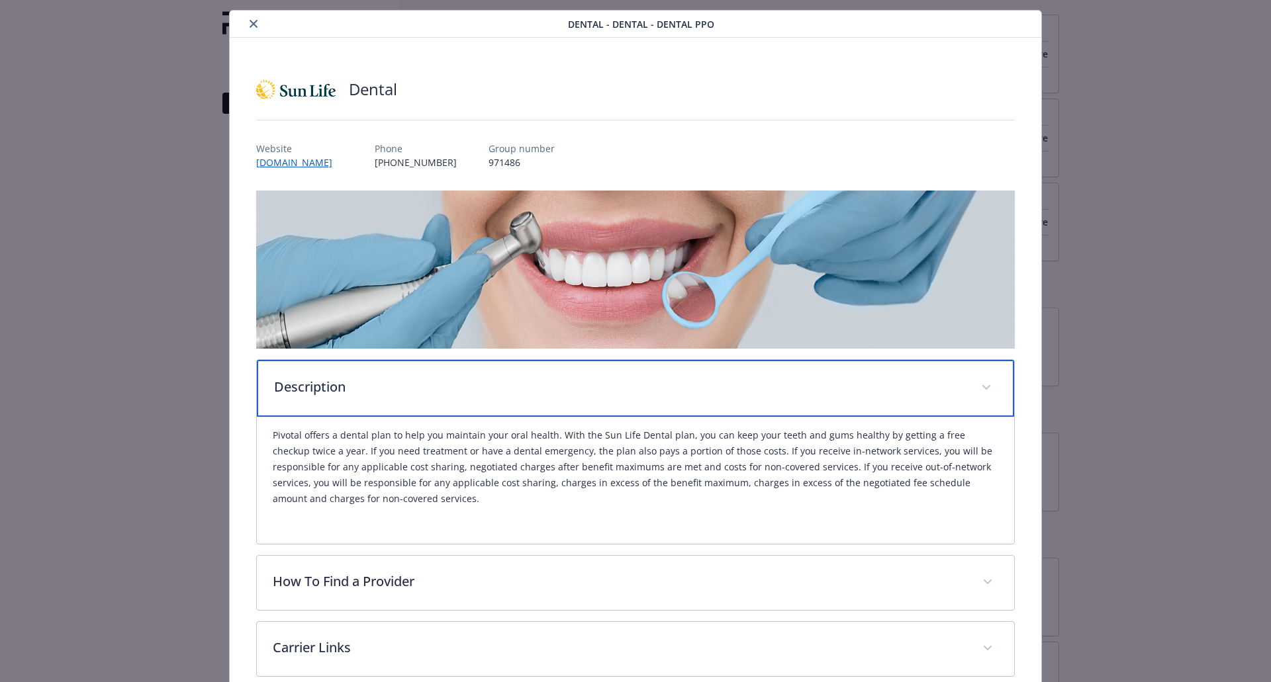
click at [506, 380] on p "Description" at bounding box center [620, 387] width 692 height 20
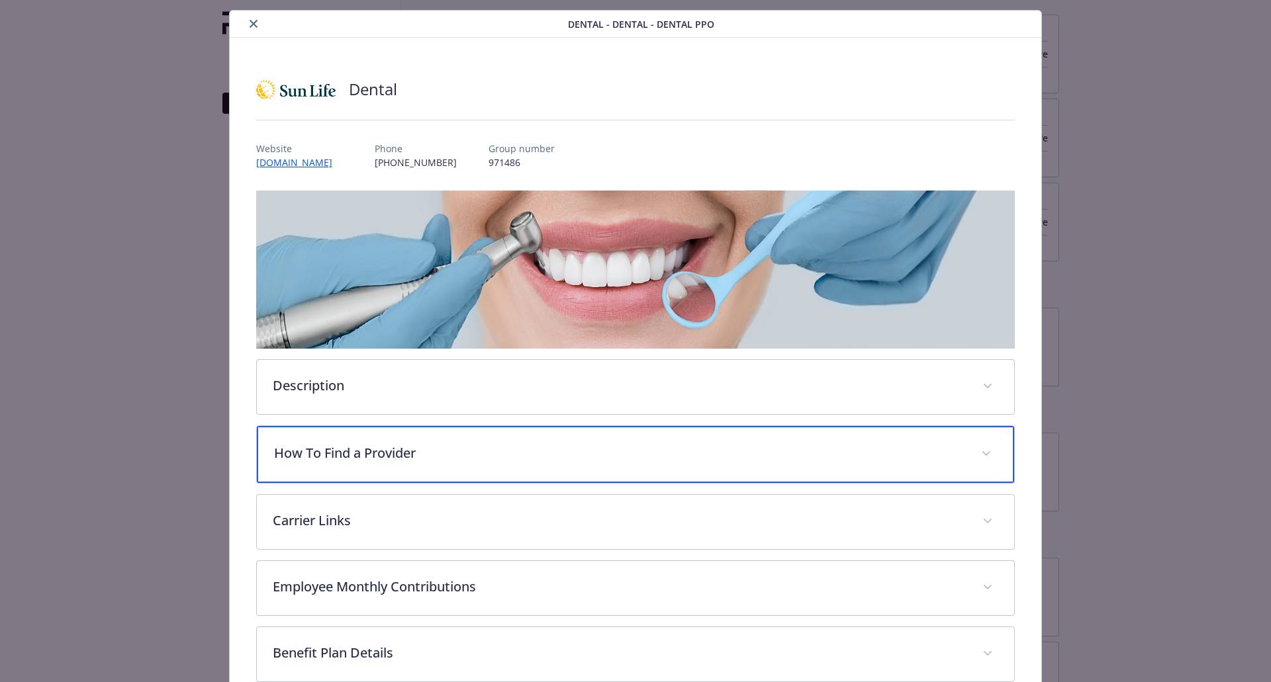
click at [500, 464] on div "How To Find a Provider" at bounding box center [636, 454] width 758 height 57
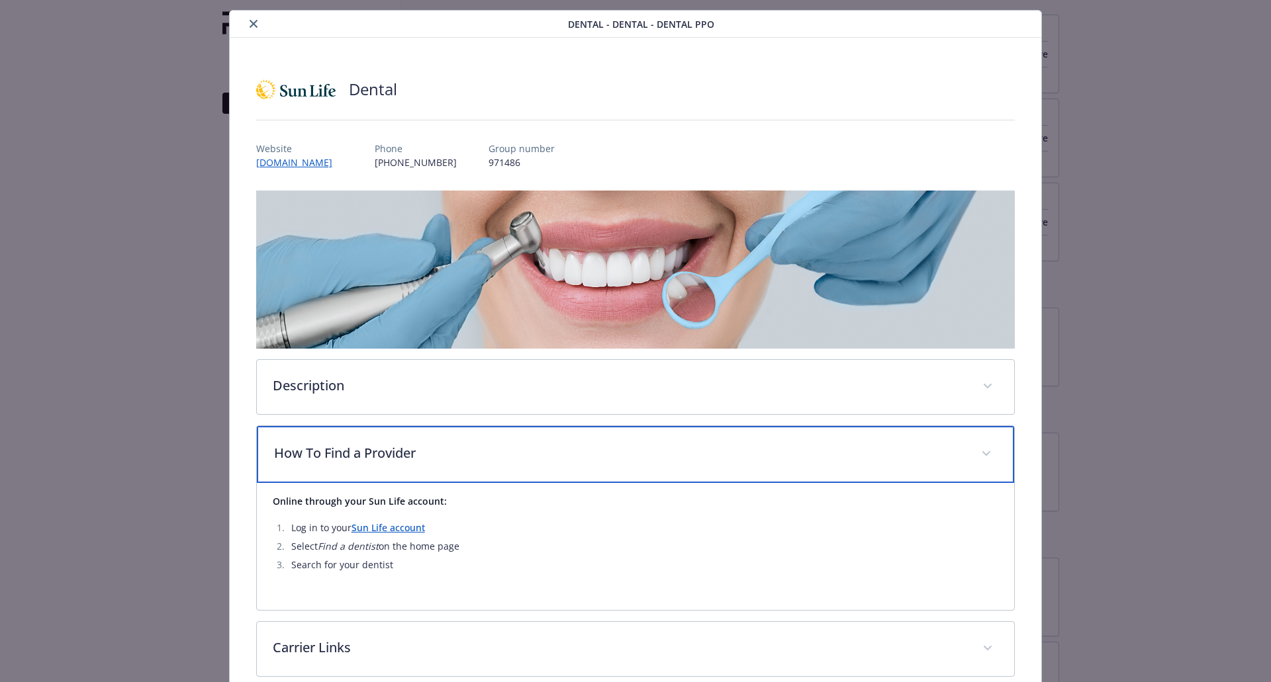
scroll to position [165, 0]
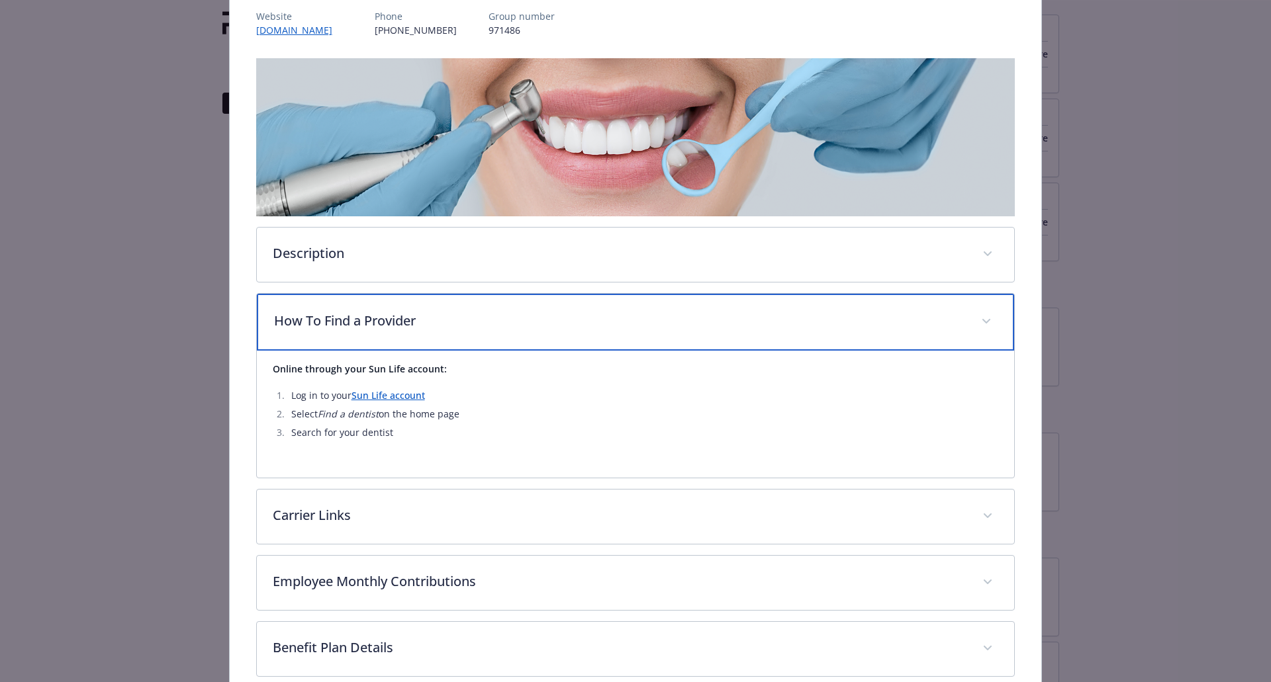
click at [435, 316] on p "How To Find a Provider" at bounding box center [620, 321] width 692 height 20
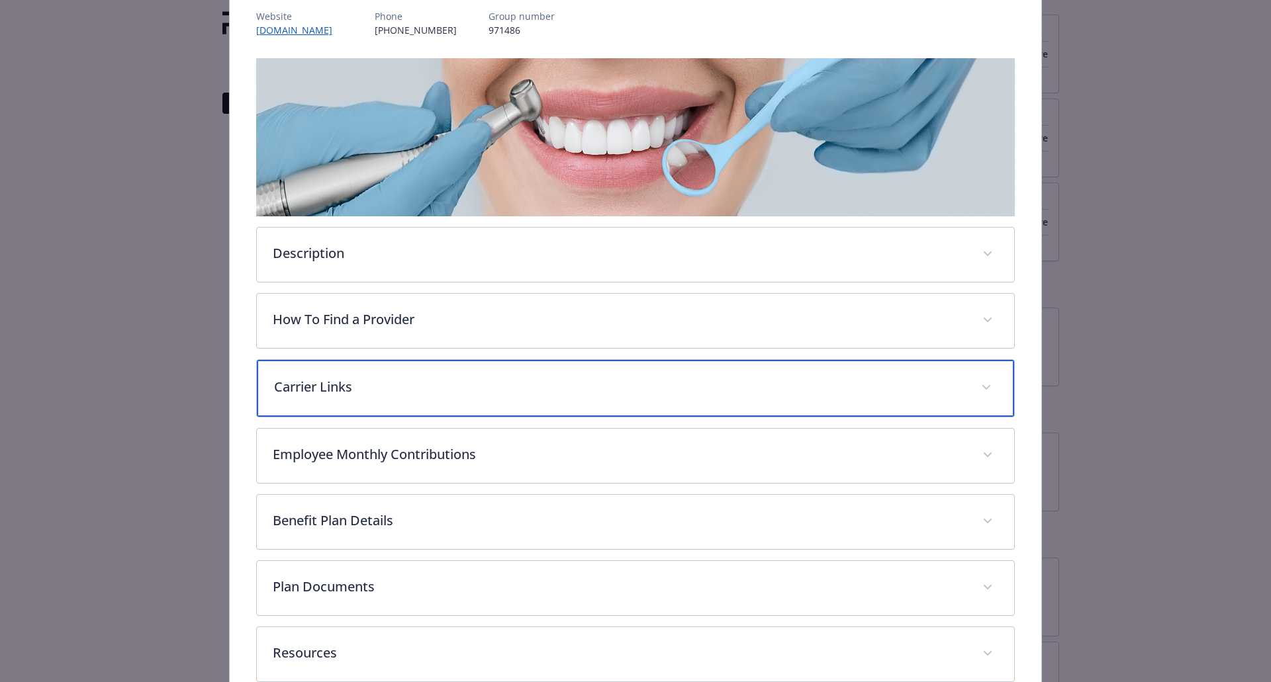
click at [461, 381] on p "Carrier Links" at bounding box center [620, 387] width 692 height 20
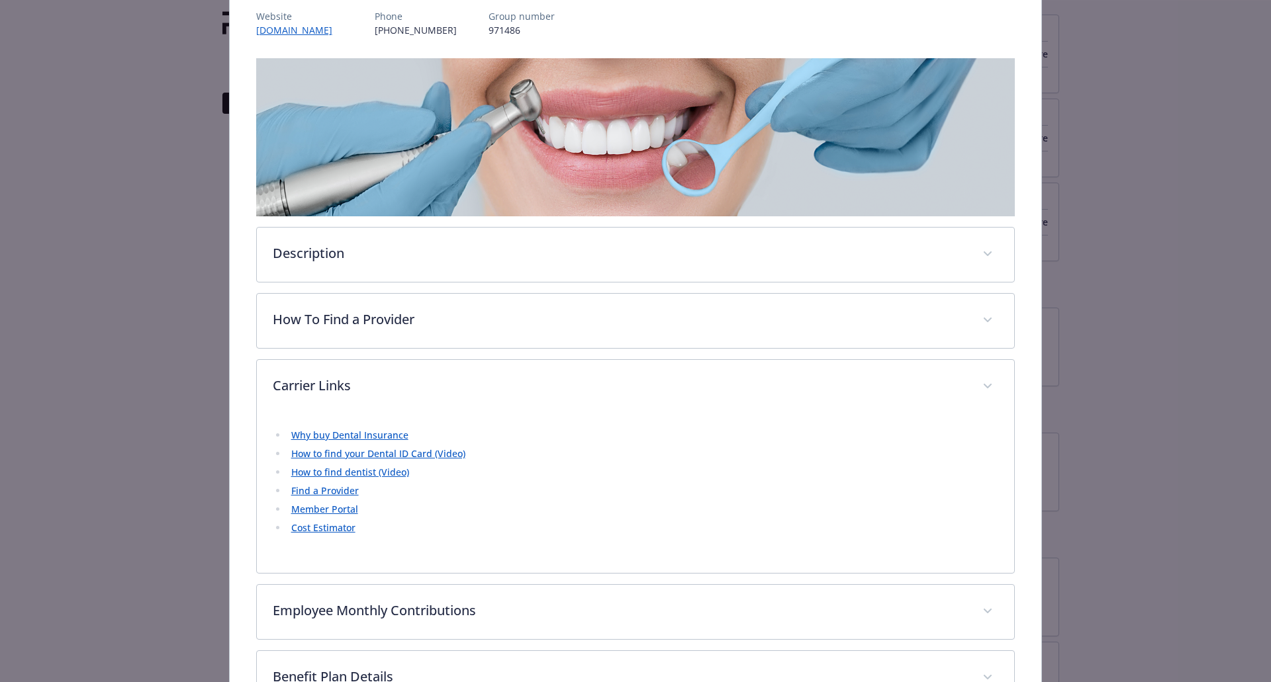
click at [375, 437] on link "Why buy Dental Insurance" at bounding box center [349, 435] width 117 height 13
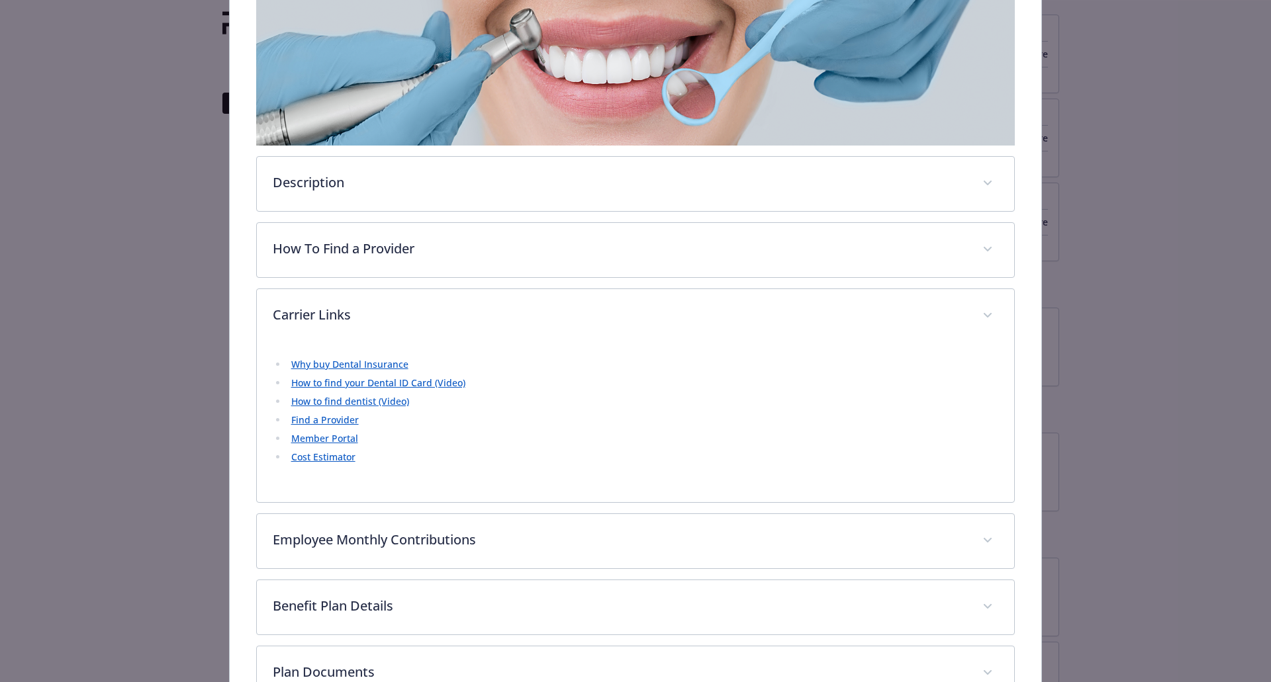
scroll to position [394, 0]
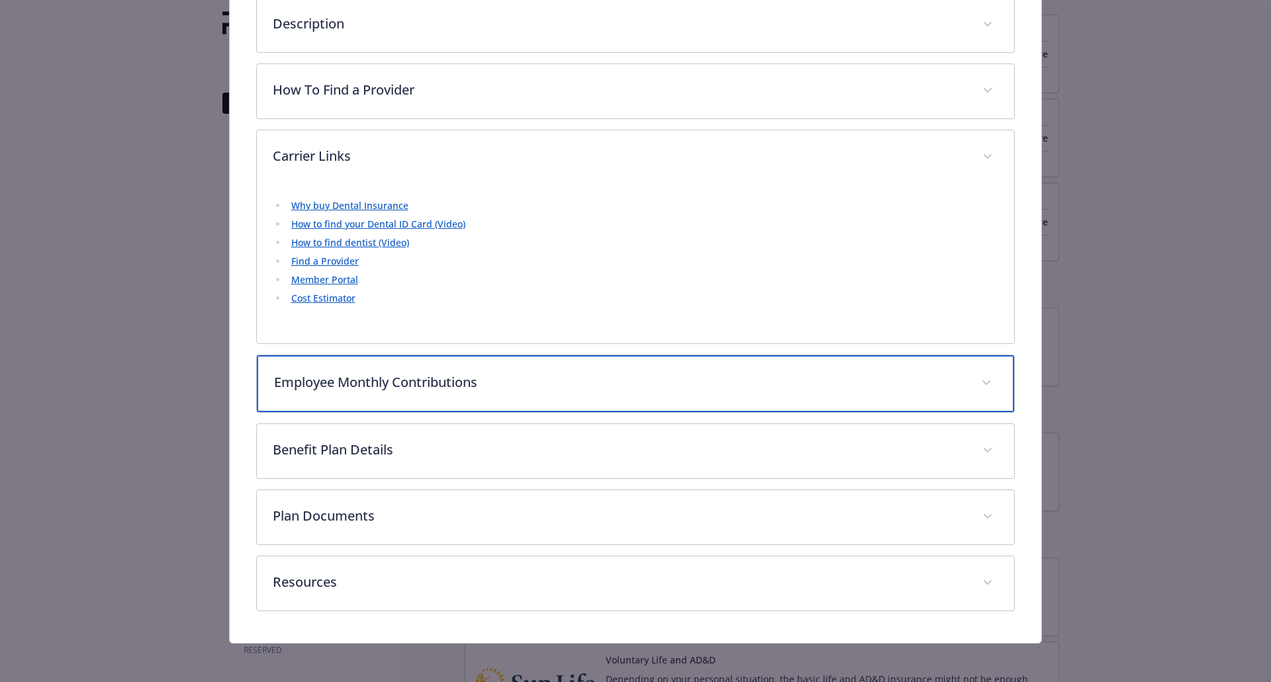
click at [374, 392] on div "Employee Monthly Contributions" at bounding box center [636, 383] width 758 height 57
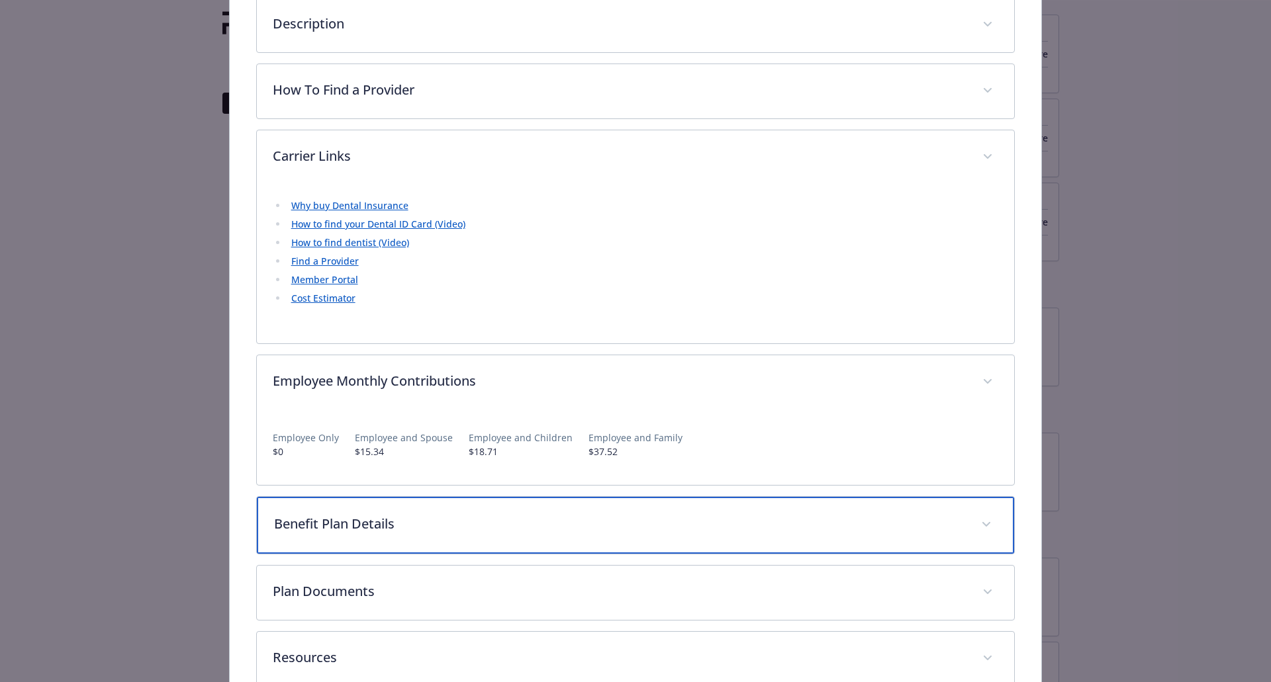
click at [373, 521] on p "Benefit Plan Details" at bounding box center [620, 524] width 692 height 20
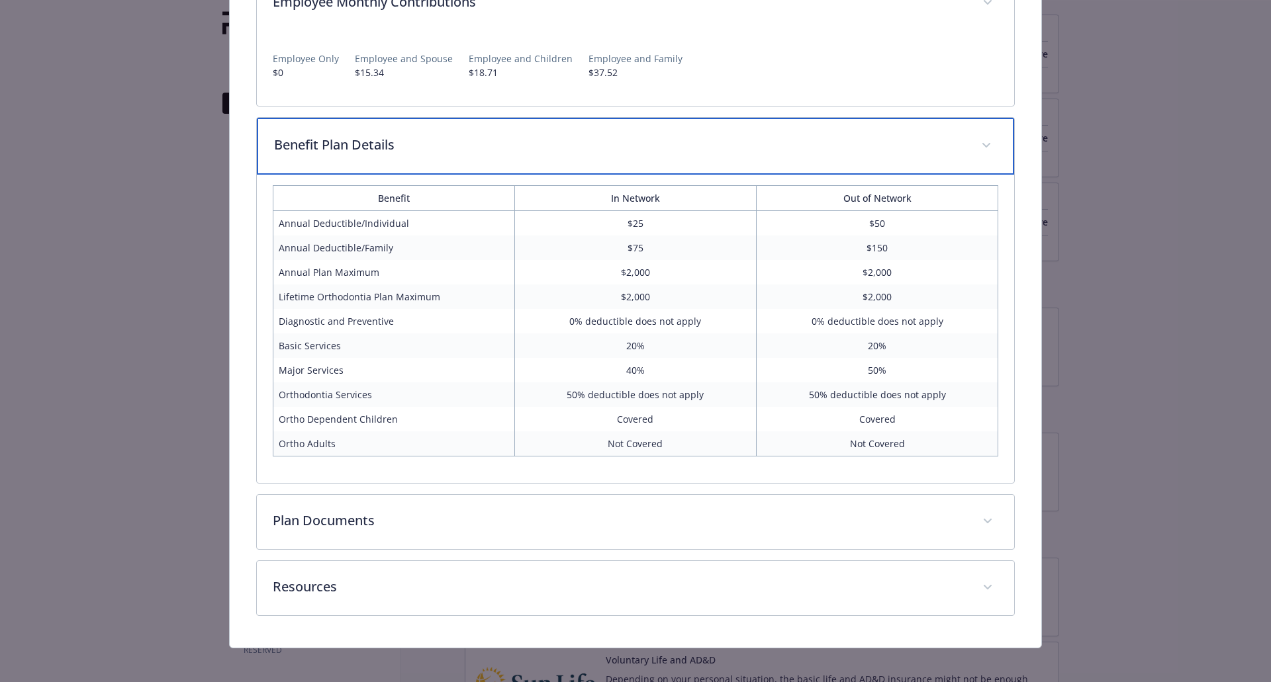
scroll to position [781, 0]
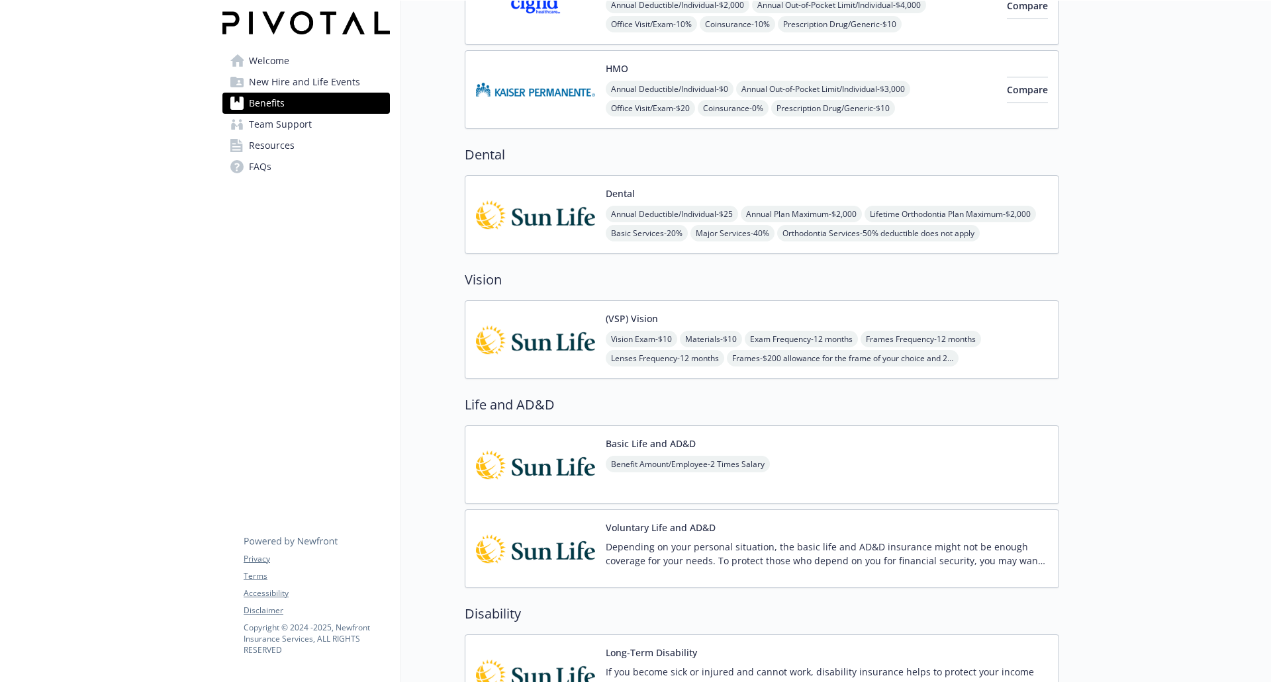
click at [533, 343] on img at bounding box center [535, 340] width 119 height 56
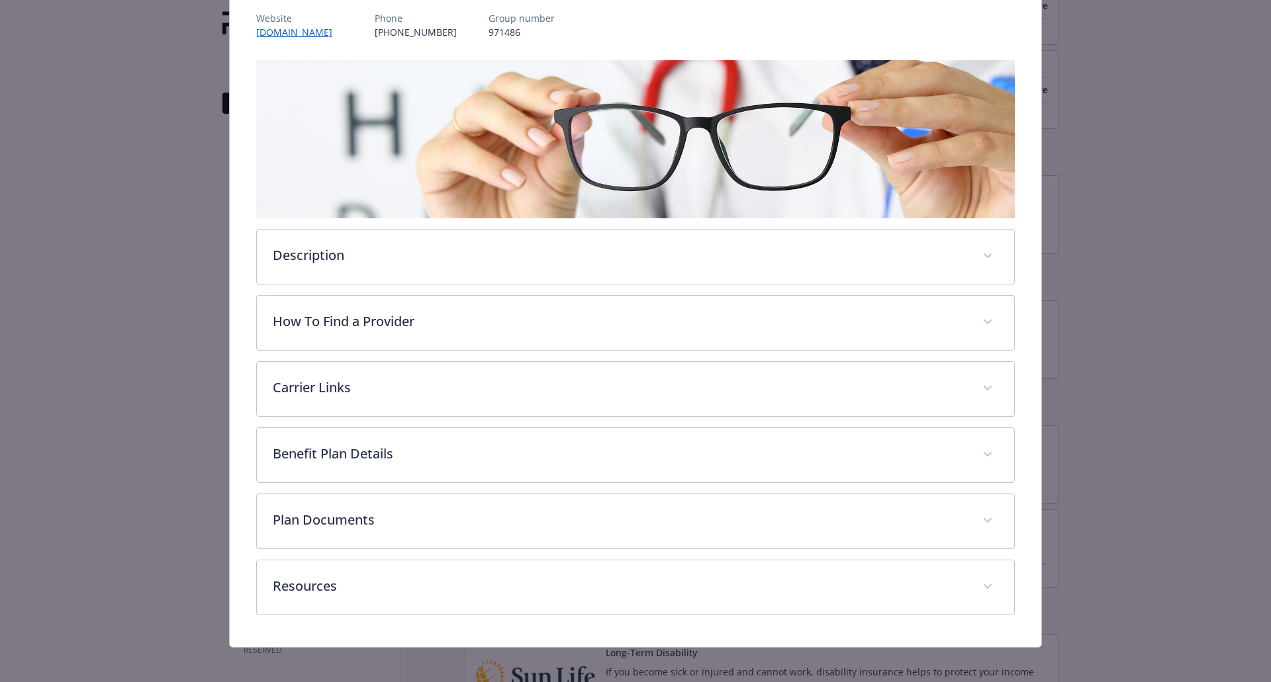
scroll to position [169, 0]
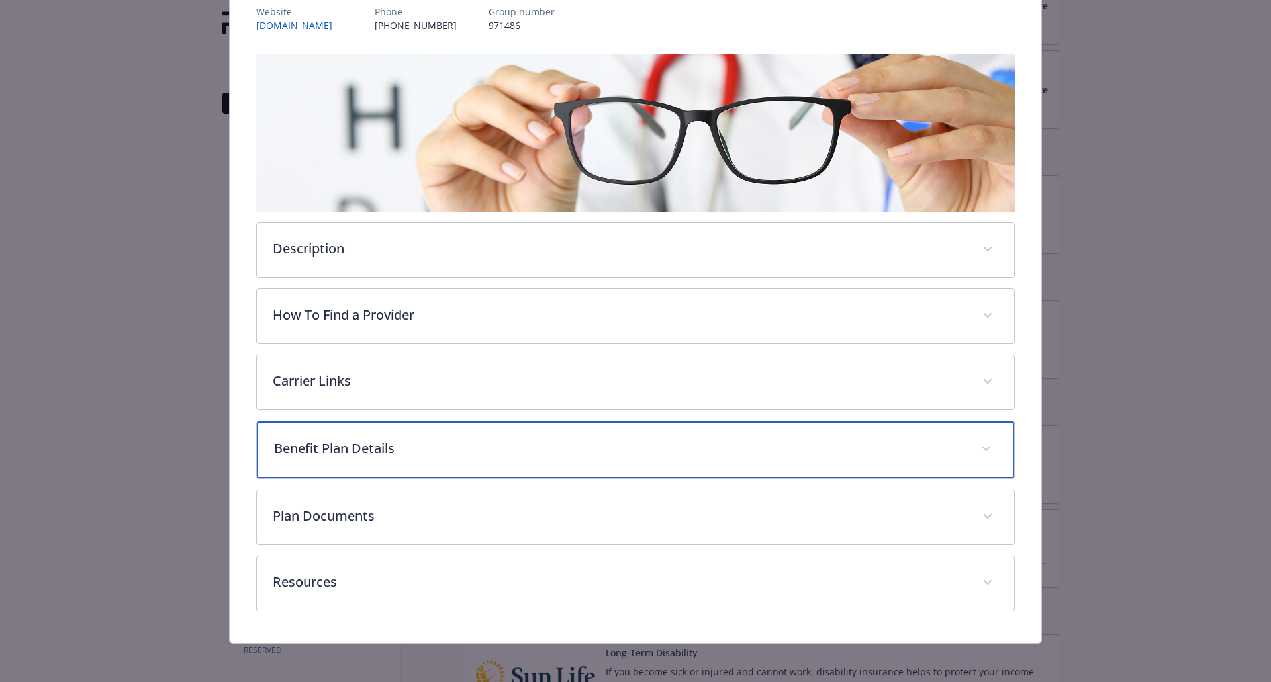
click at [463, 445] on p "Benefit Plan Details" at bounding box center [620, 449] width 692 height 20
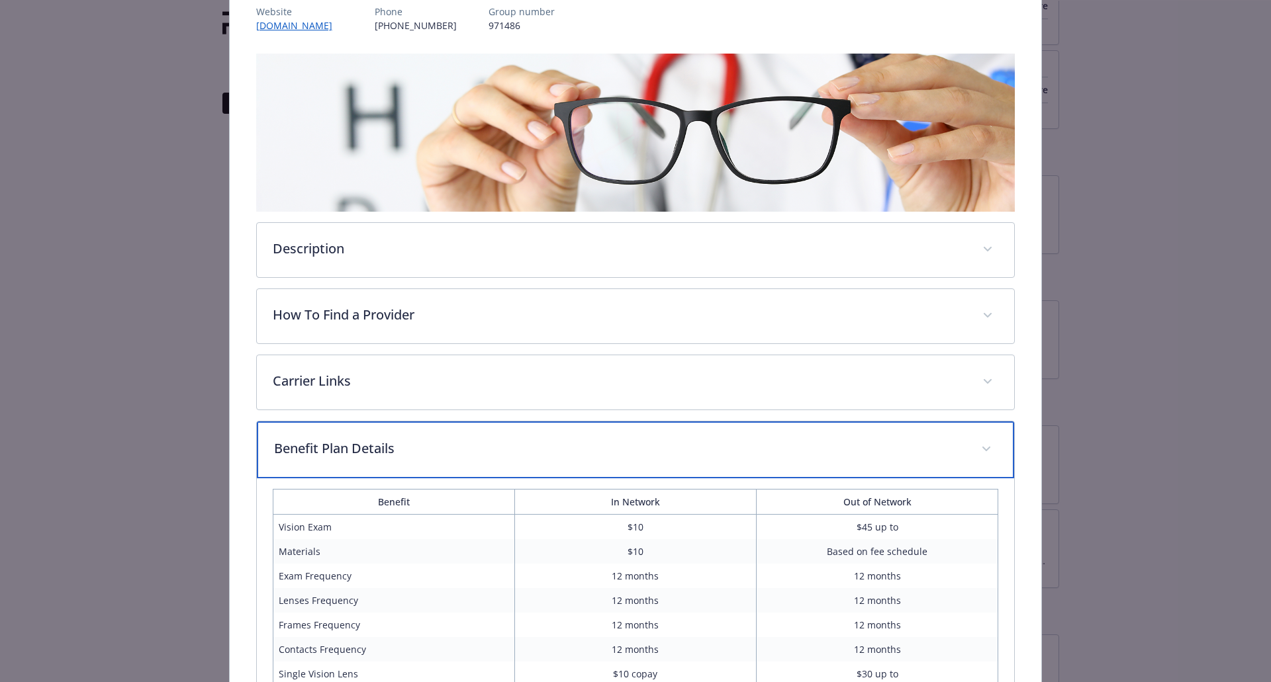
click at [465, 443] on p "Benefit Plan Details" at bounding box center [620, 449] width 692 height 20
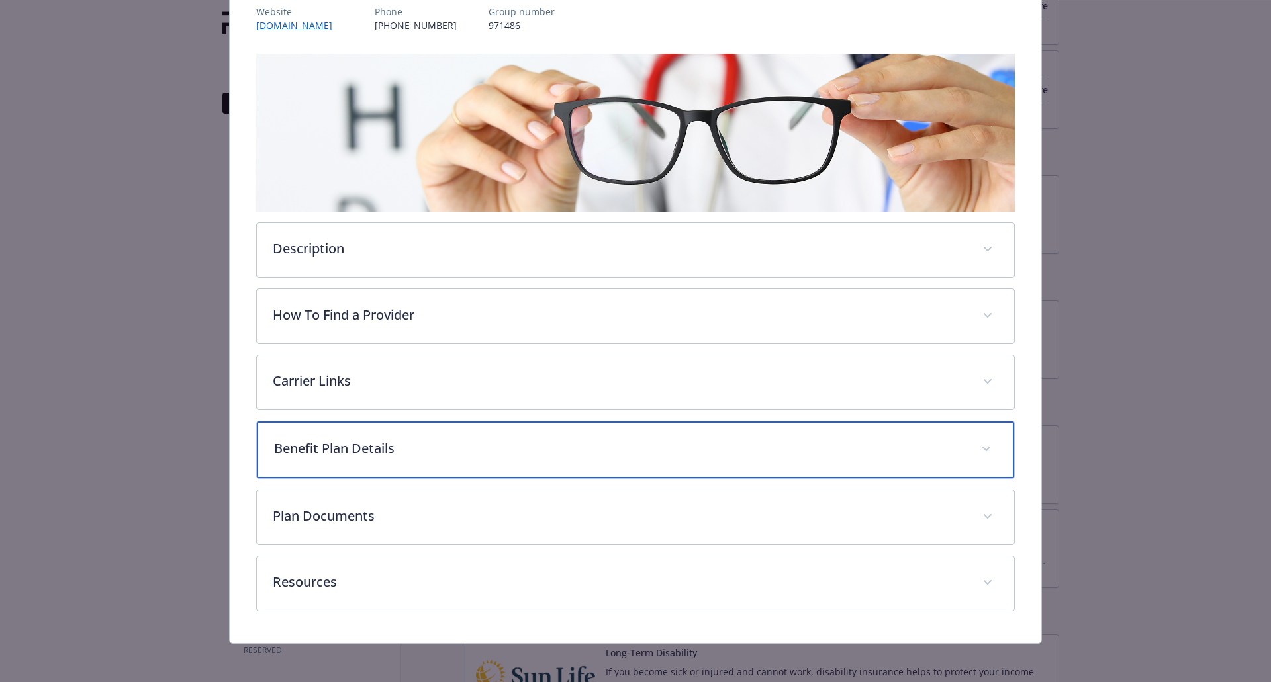
scroll to position [172, 0]
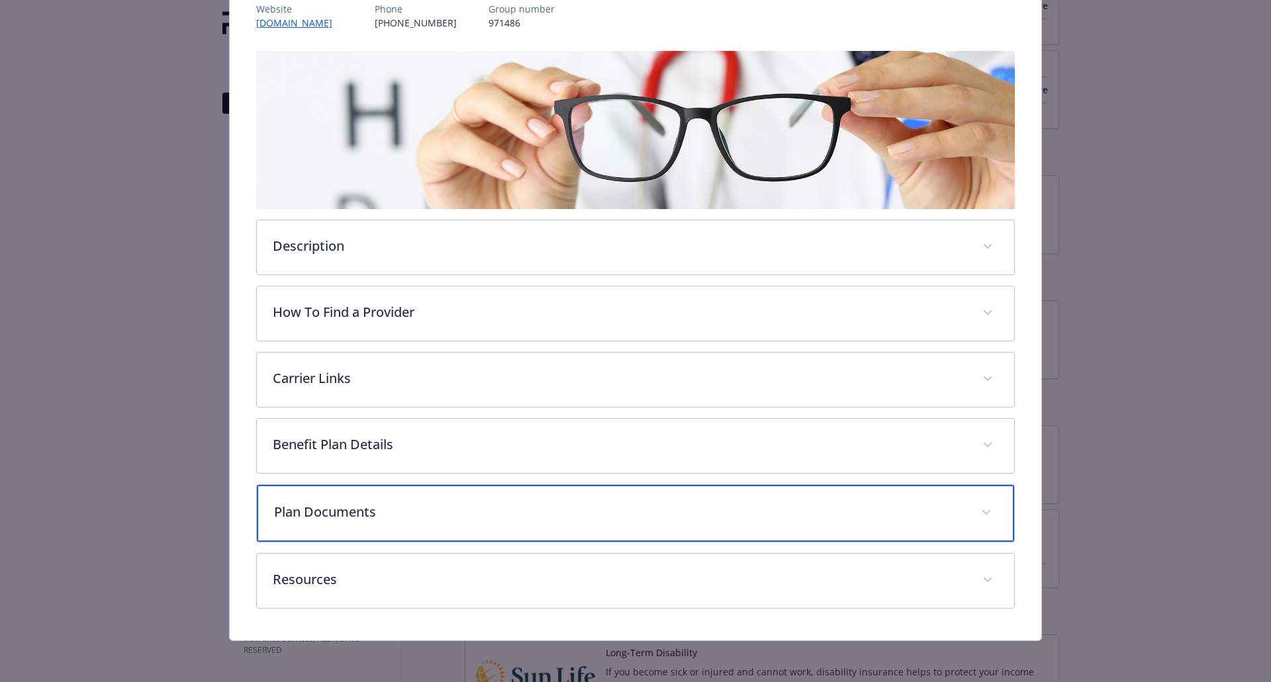
click at [483, 519] on p "Plan Documents" at bounding box center [620, 512] width 692 height 20
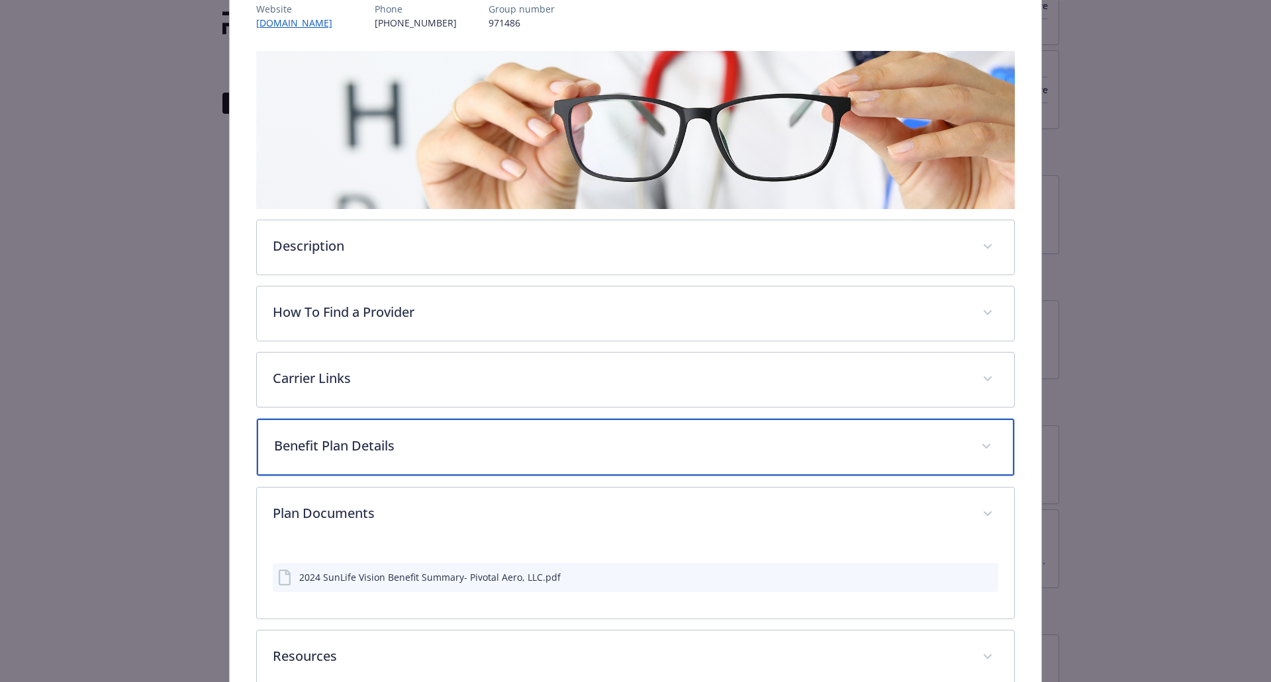
click at [488, 447] on p "Benefit Plan Details" at bounding box center [620, 446] width 692 height 20
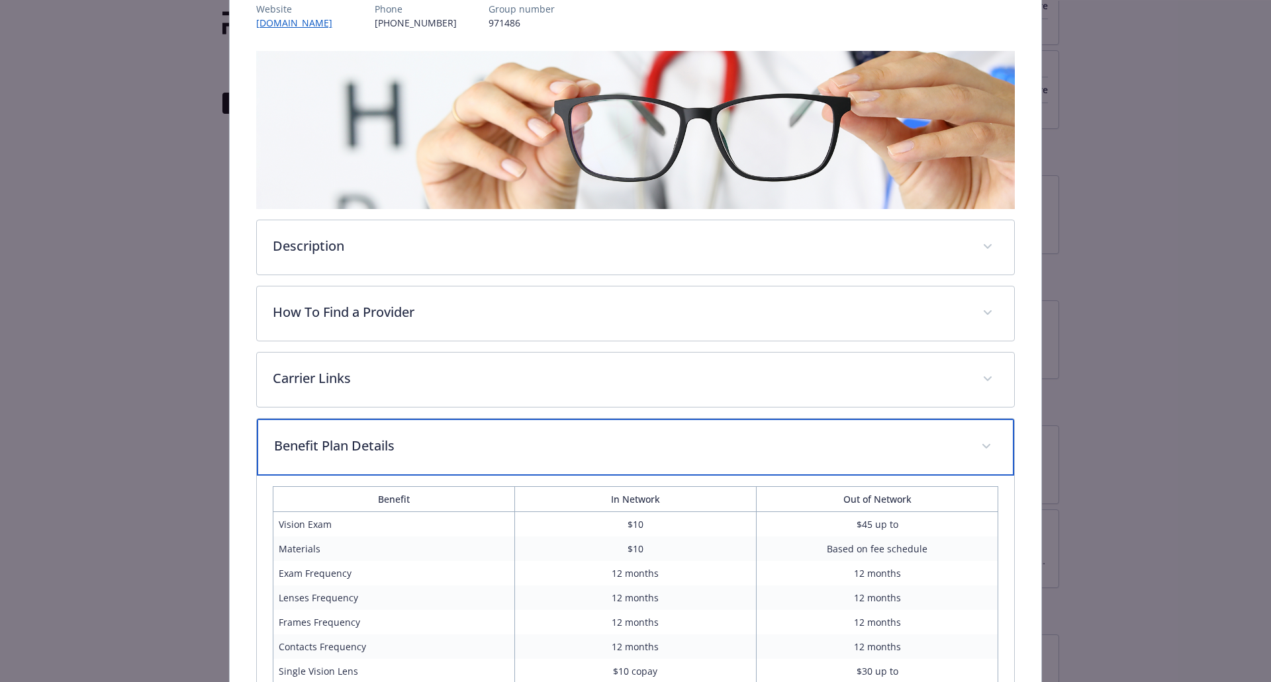
scroll to position [238, 0]
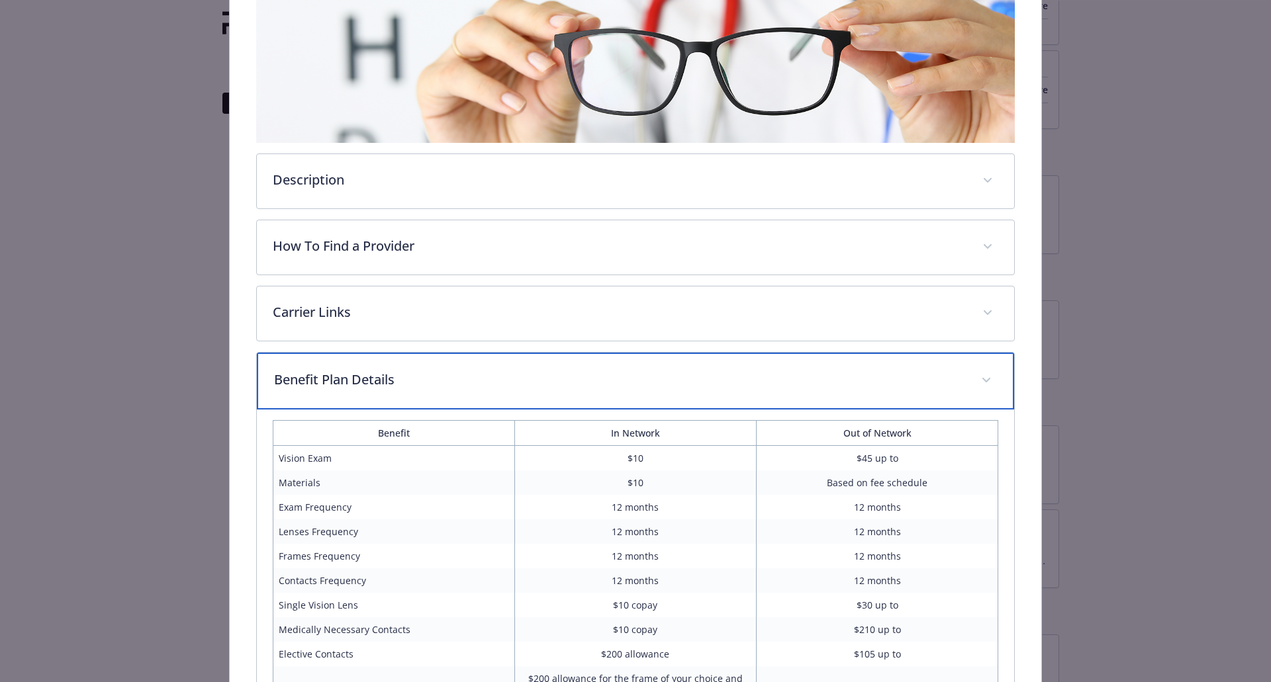
click at [491, 384] on p "Benefit Plan Details" at bounding box center [620, 380] width 692 height 20
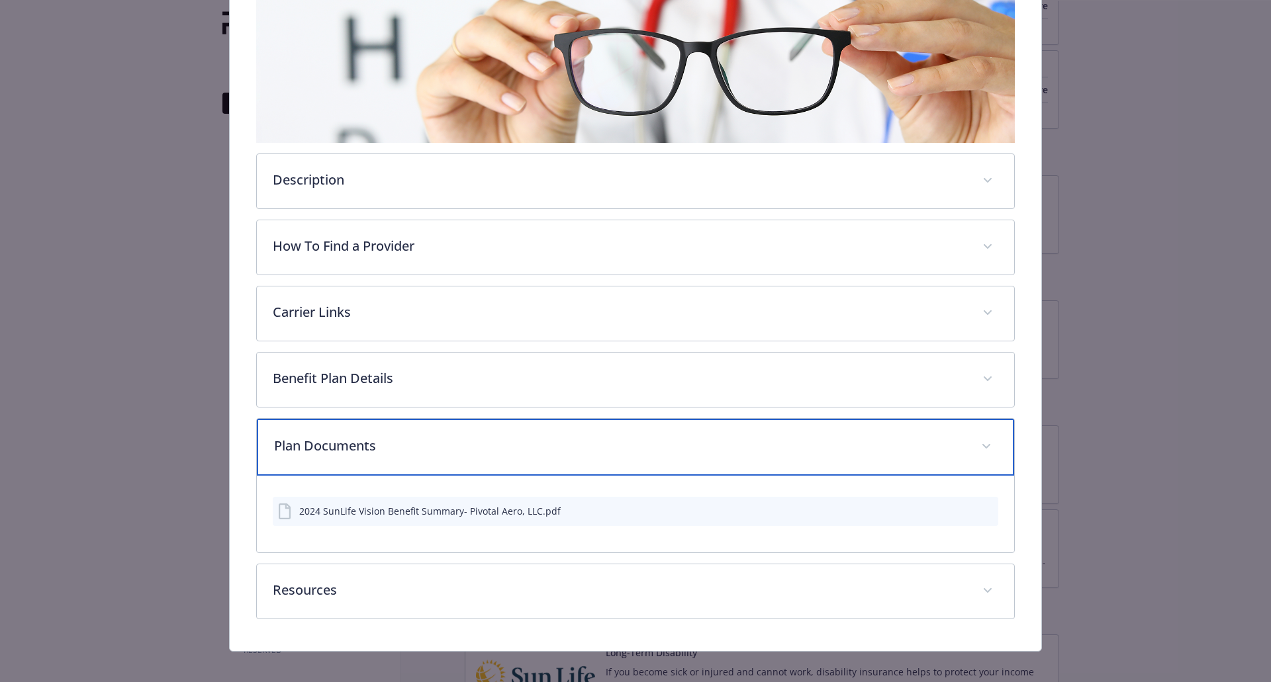
click at [492, 451] on p "Plan Documents" at bounding box center [620, 446] width 692 height 20
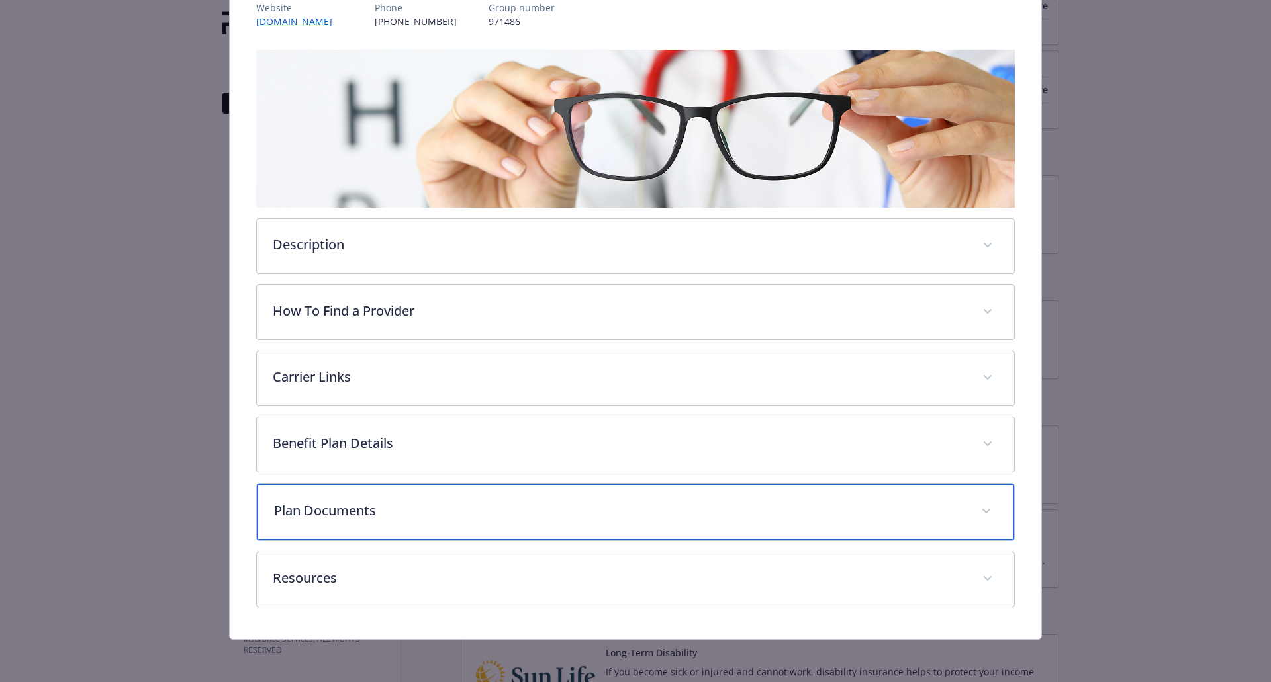
scroll to position [172, 0]
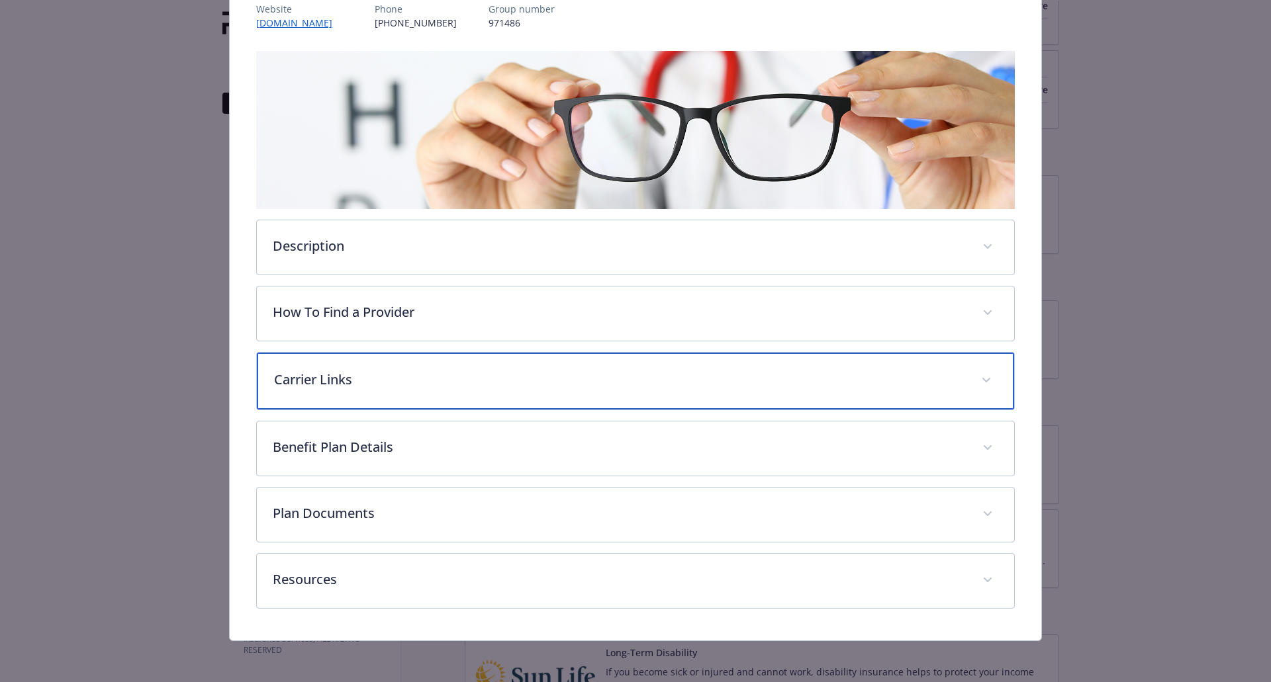
click at [452, 370] on p "Carrier Links" at bounding box center [620, 380] width 692 height 20
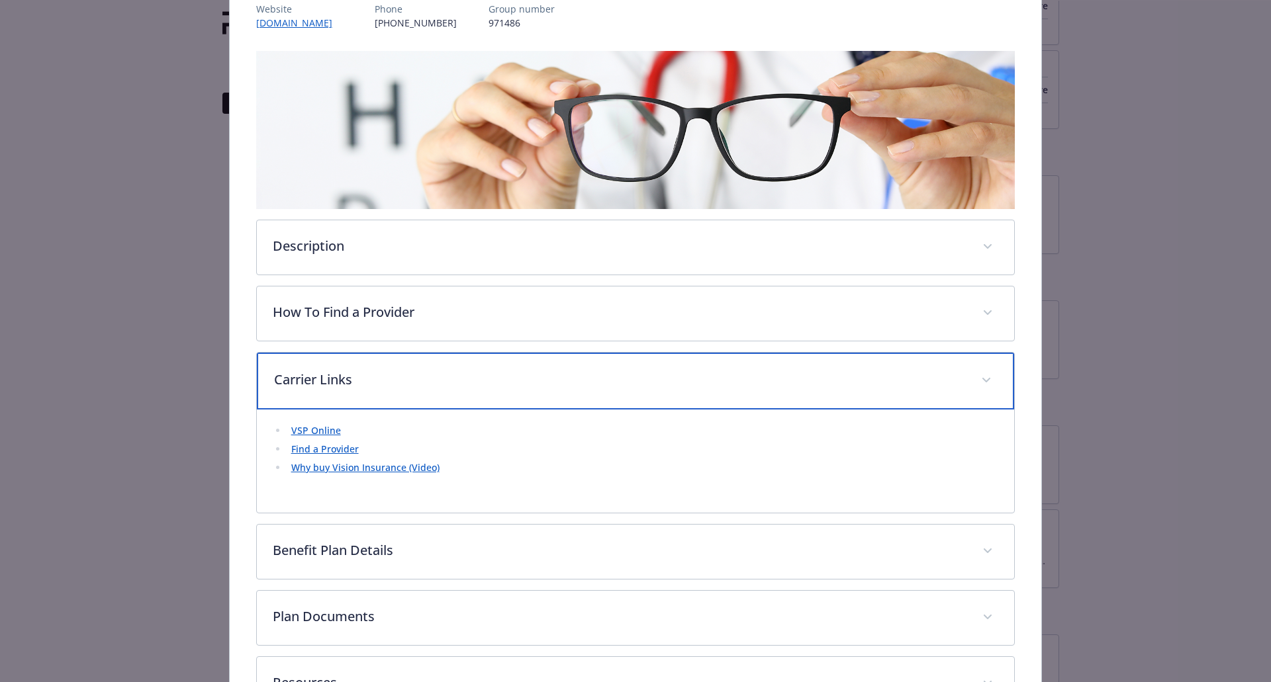
click at [452, 373] on p "Carrier Links" at bounding box center [620, 380] width 692 height 20
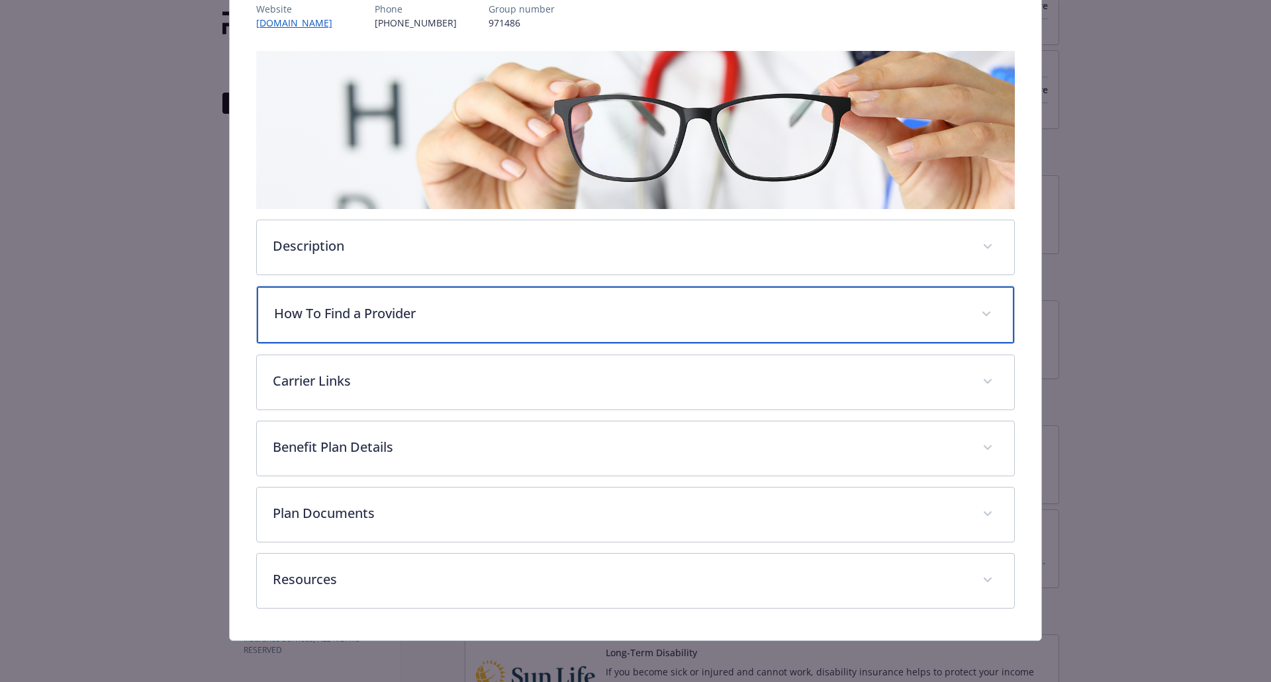
click at [479, 307] on p "How To Find a Provider" at bounding box center [620, 314] width 692 height 20
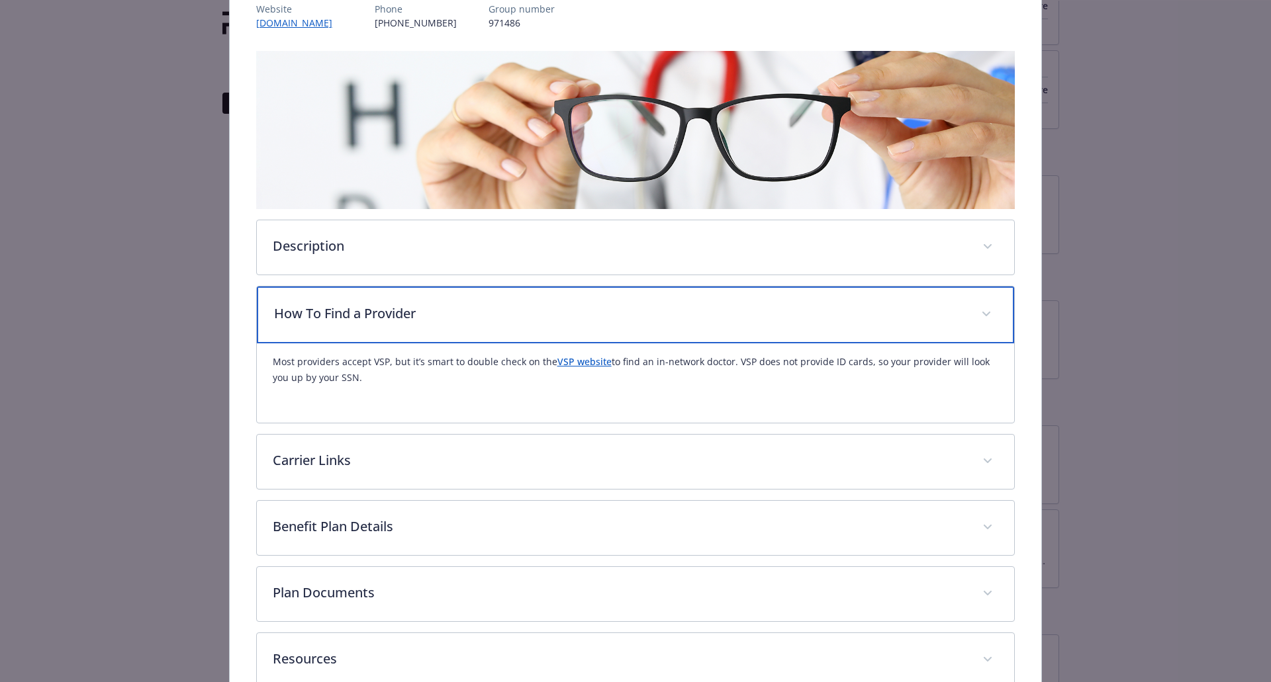
click at [479, 307] on p "How To Find a Provider" at bounding box center [620, 314] width 692 height 20
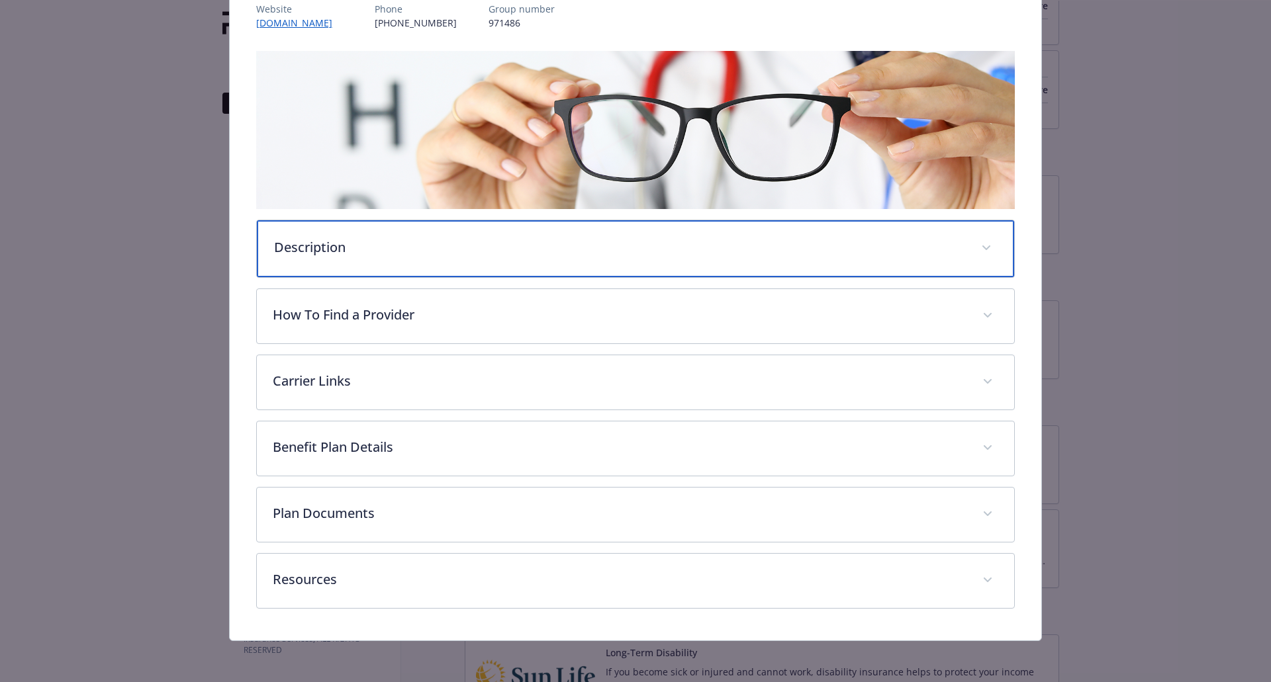
click at [477, 244] on p "Description" at bounding box center [620, 248] width 692 height 20
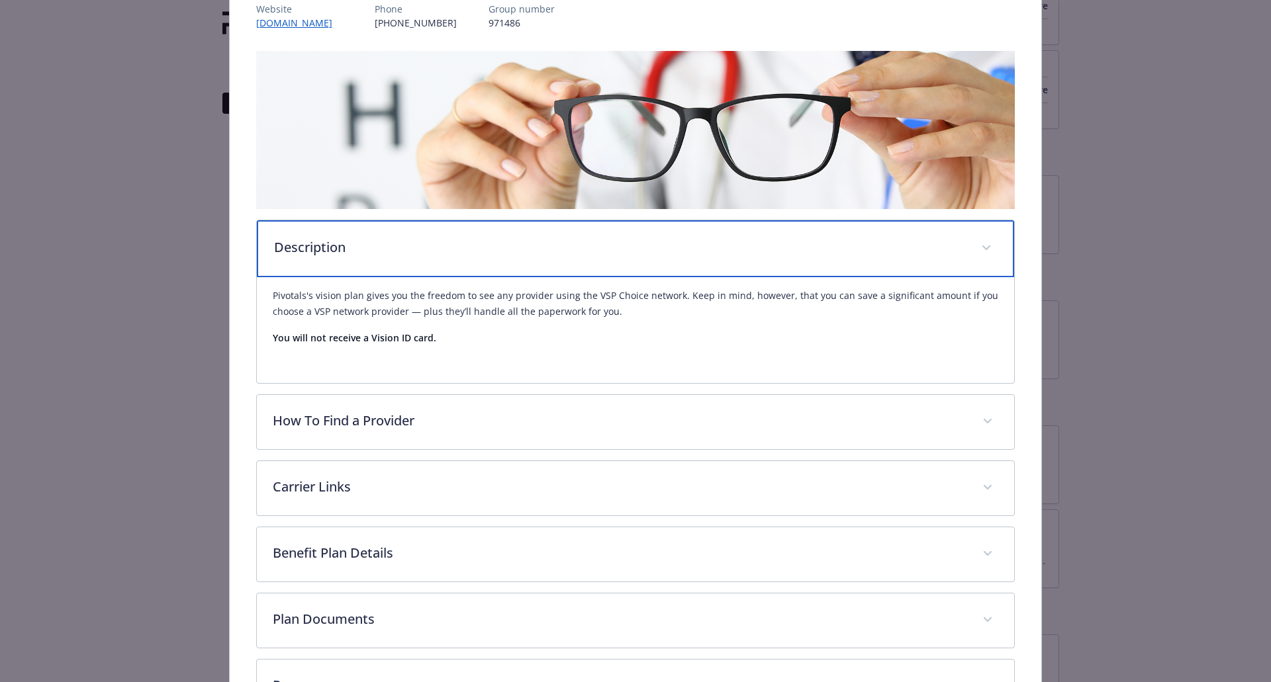
click at [482, 242] on p "Description" at bounding box center [620, 248] width 692 height 20
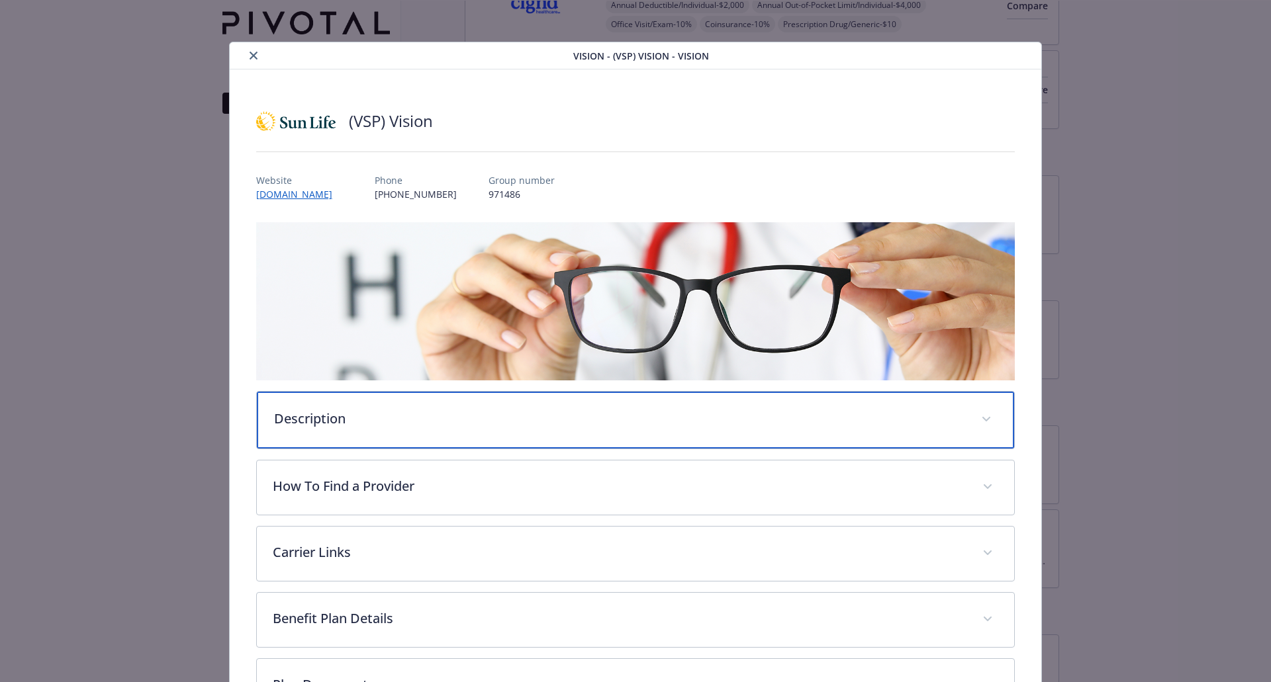
scroll to position [0, 0]
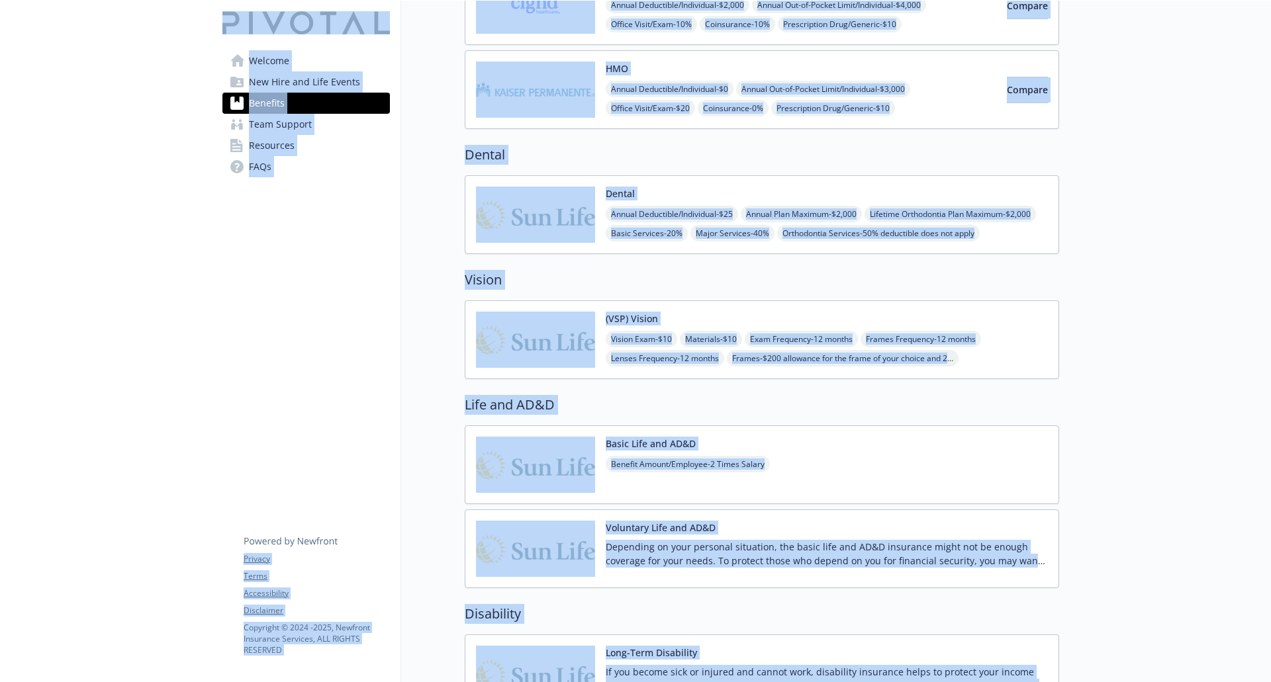
click at [422, 318] on div "Benefits Select coverage type Current year Upcoming year Medical OAP 500 Annual…" at bounding box center [730, 610] width 658 height 1748
click at [449, 427] on div "Benefits Select coverage type Current year Upcoming year Medical OAP 500 Annual…" at bounding box center [730, 610] width 658 height 1748
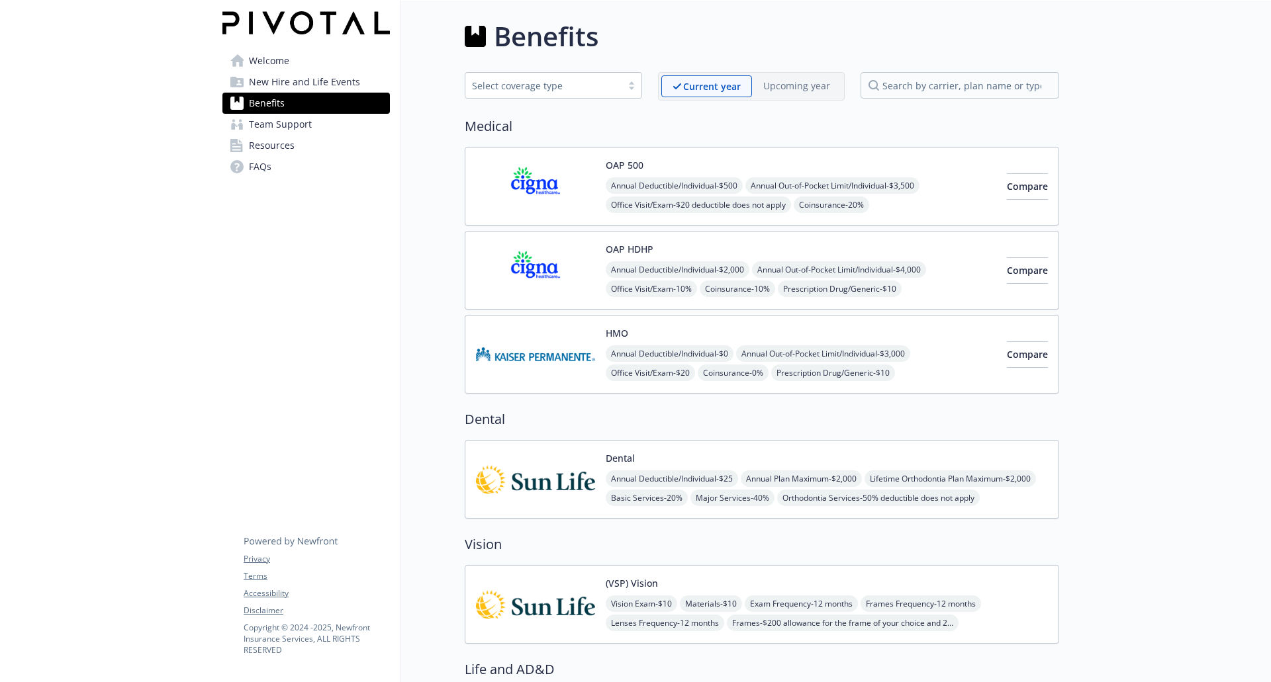
click at [308, 126] on span "Team Support" at bounding box center [280, 124] width 63 height 21
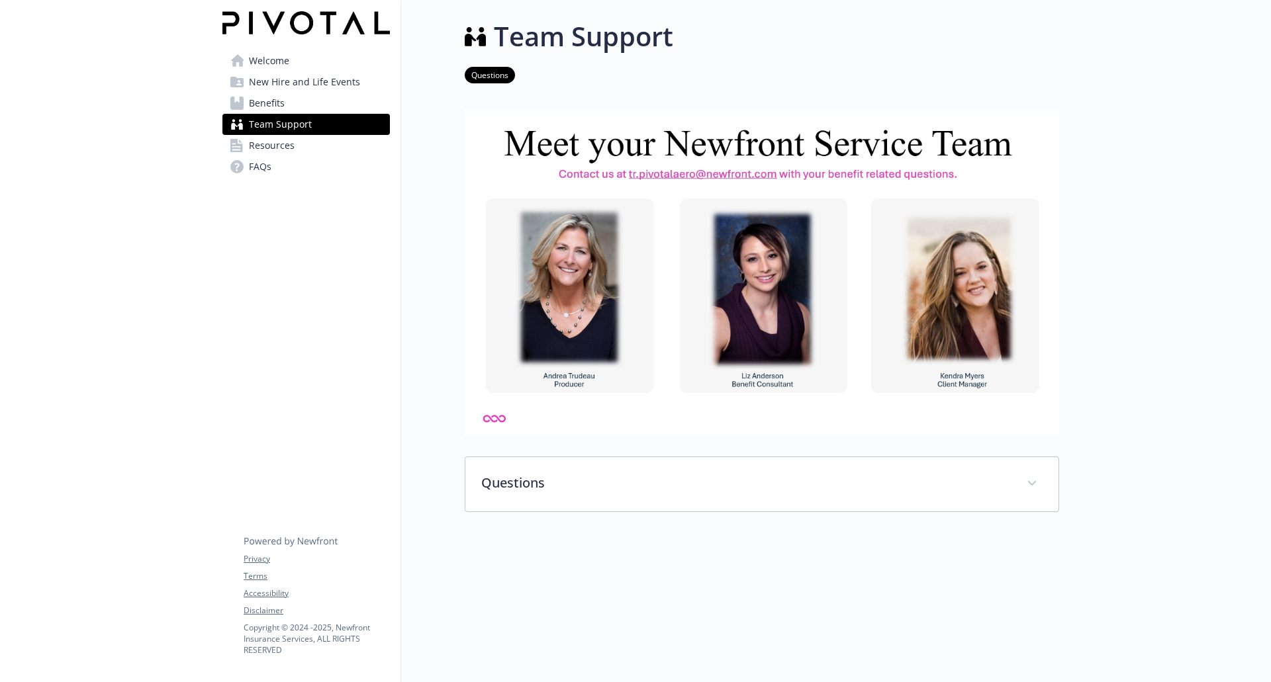
click at [318, 150] on link "Resources" at bounding box center [305, 145] width 167 height 21
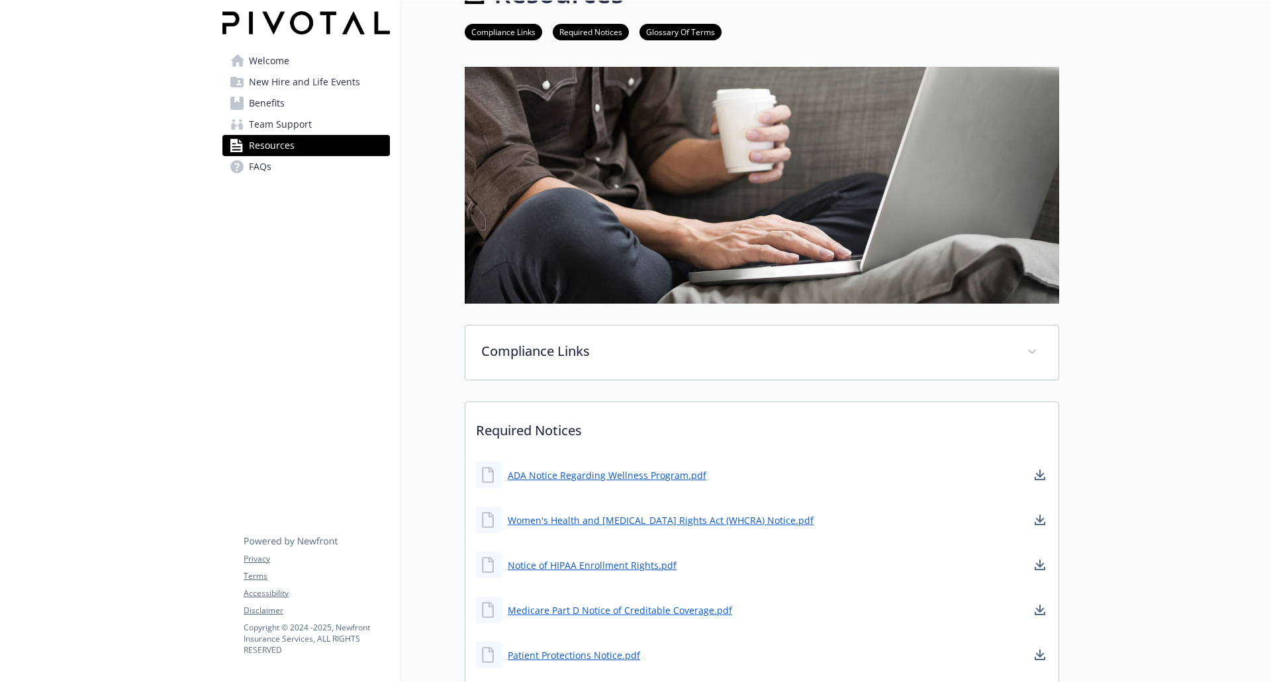
scroll to position [66, 0]
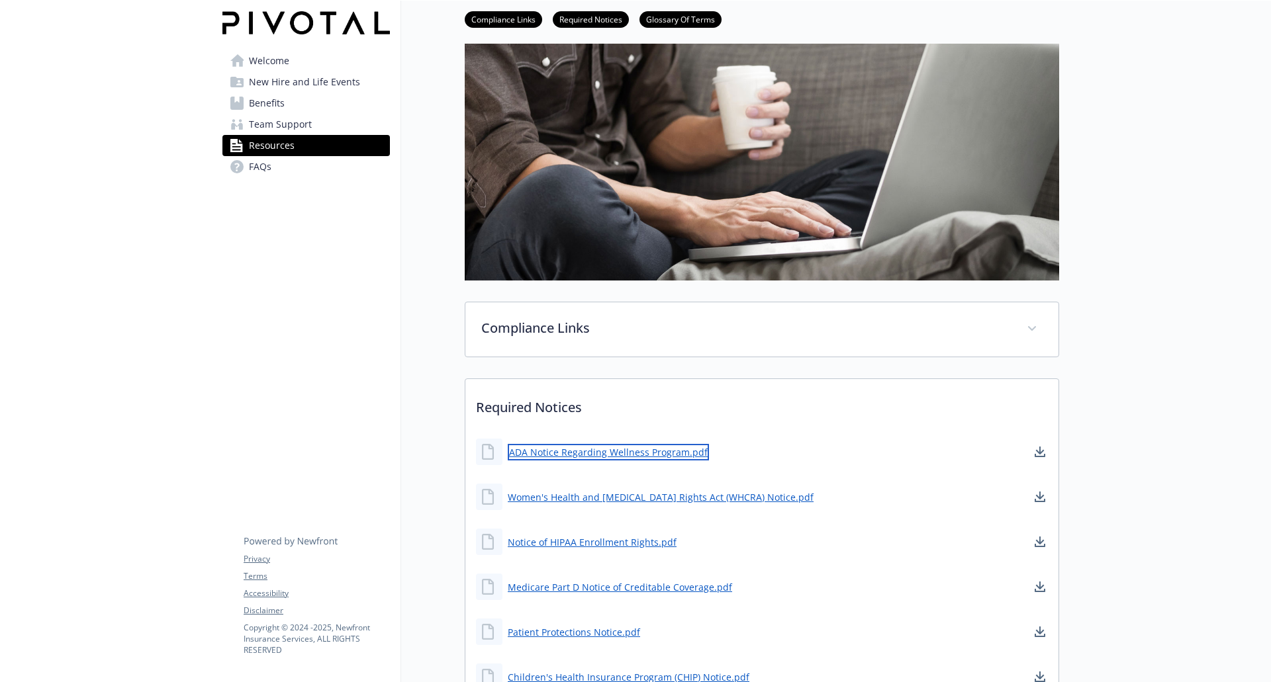
click at [587, 453] on link "ADA Notice Regarding Wellness Program.pdf" at bounding box center [608, 452] width 201 height 17
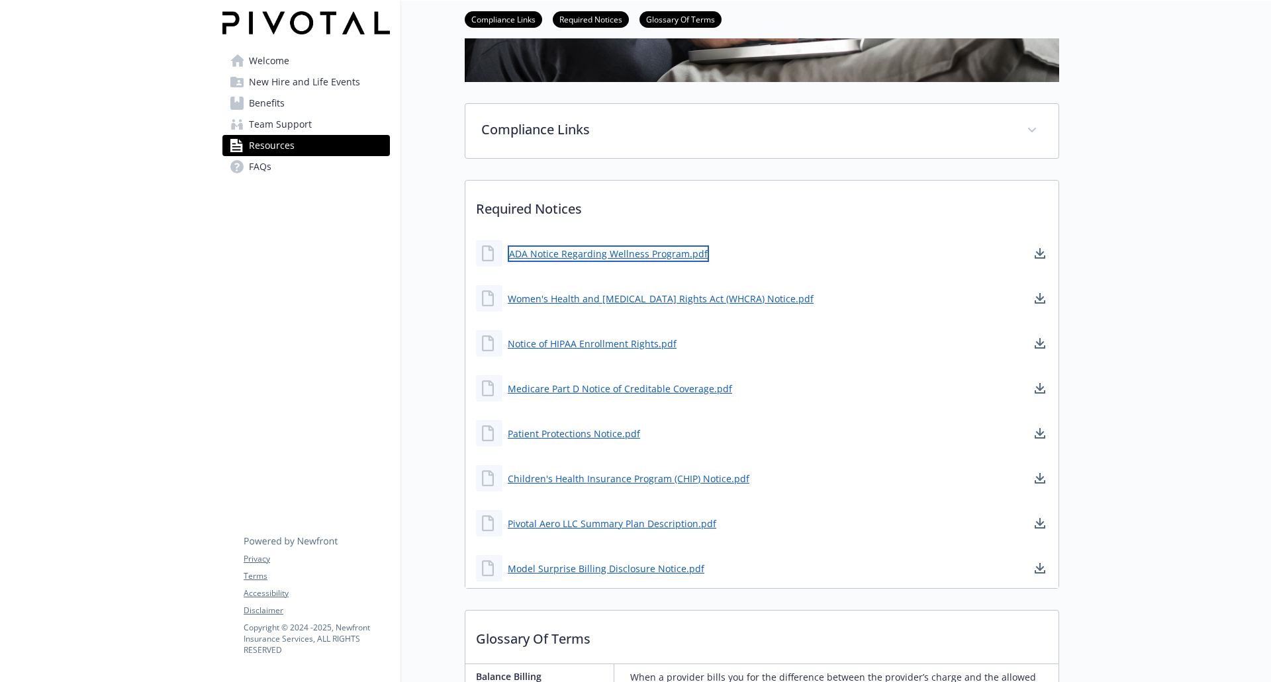
scroll to position [331, 0]
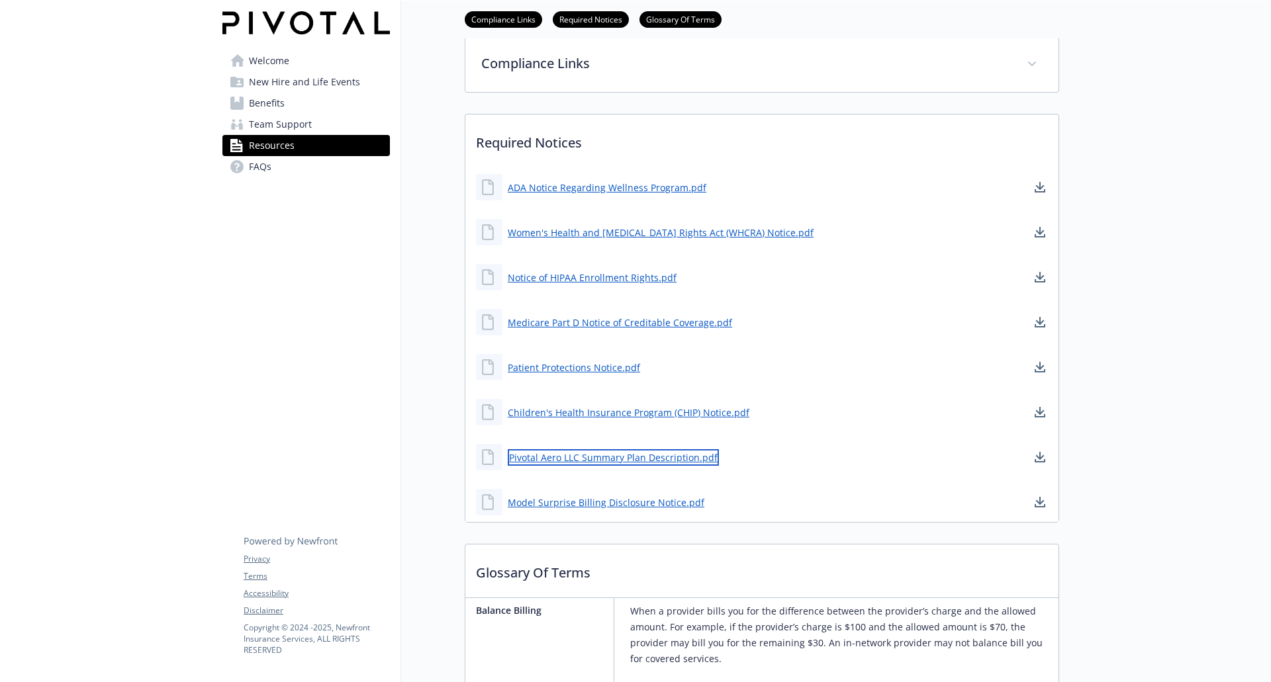
click at [549, 455] on link "Pivotal Aero LLC Summary Plan Description.pdf" at bounding box center [613, 457] width 211 height 17
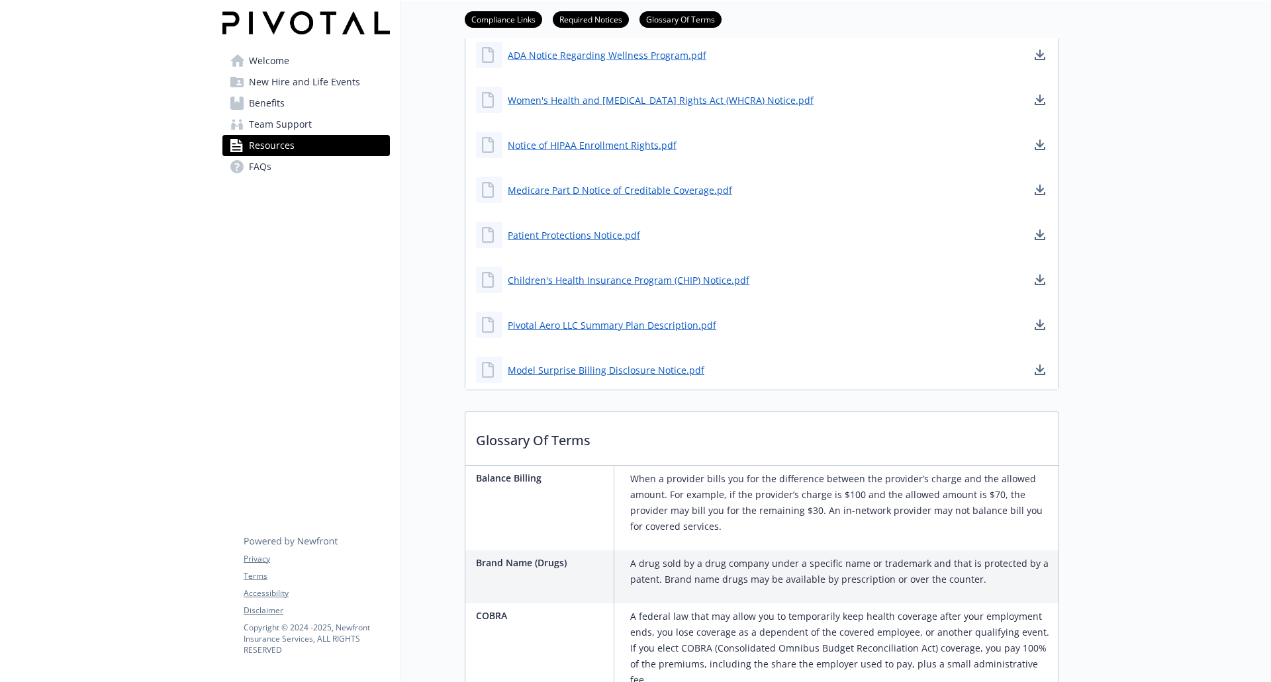
click at [296, 171] on link "FAQs" at bounding box center [305, 166] width 167 height 21
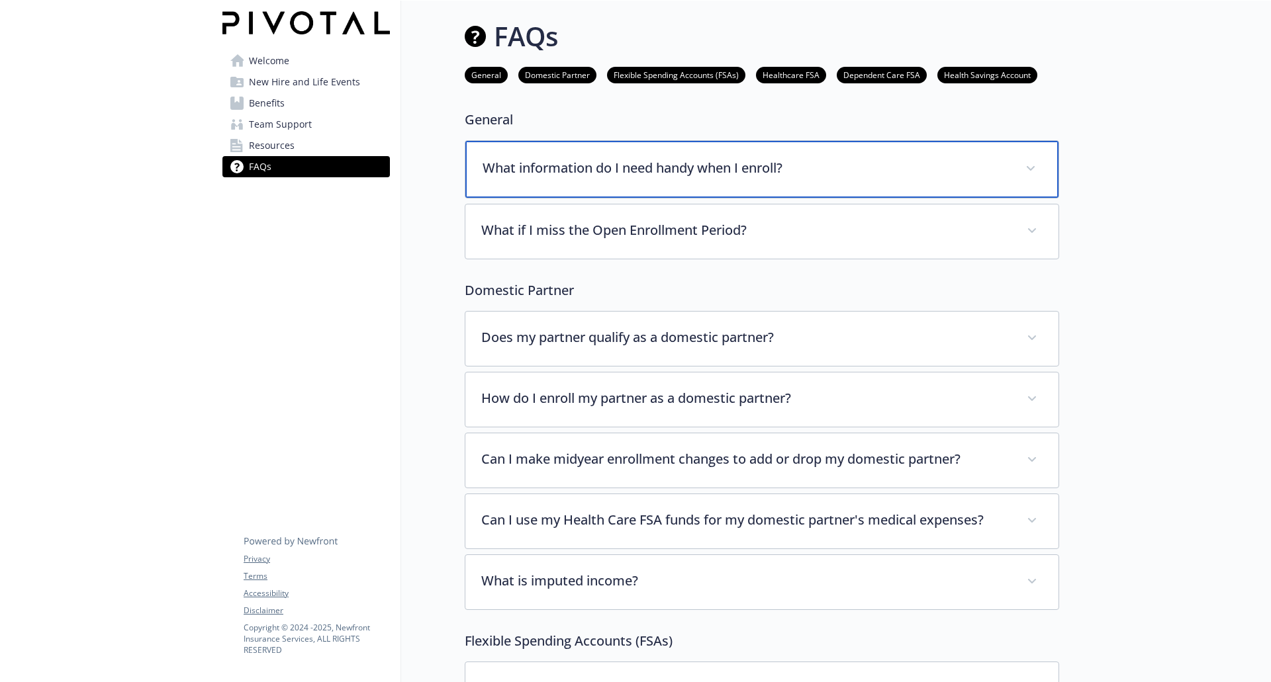
drag, startPoint x: 720, startPoint y: 161, endPoint x: 724, endPoint y: 154, distance: 8.3
click at [719, 158] on p "What information do I need handy when I enroll?" at bounding box center [745, 168] width 527 height 20
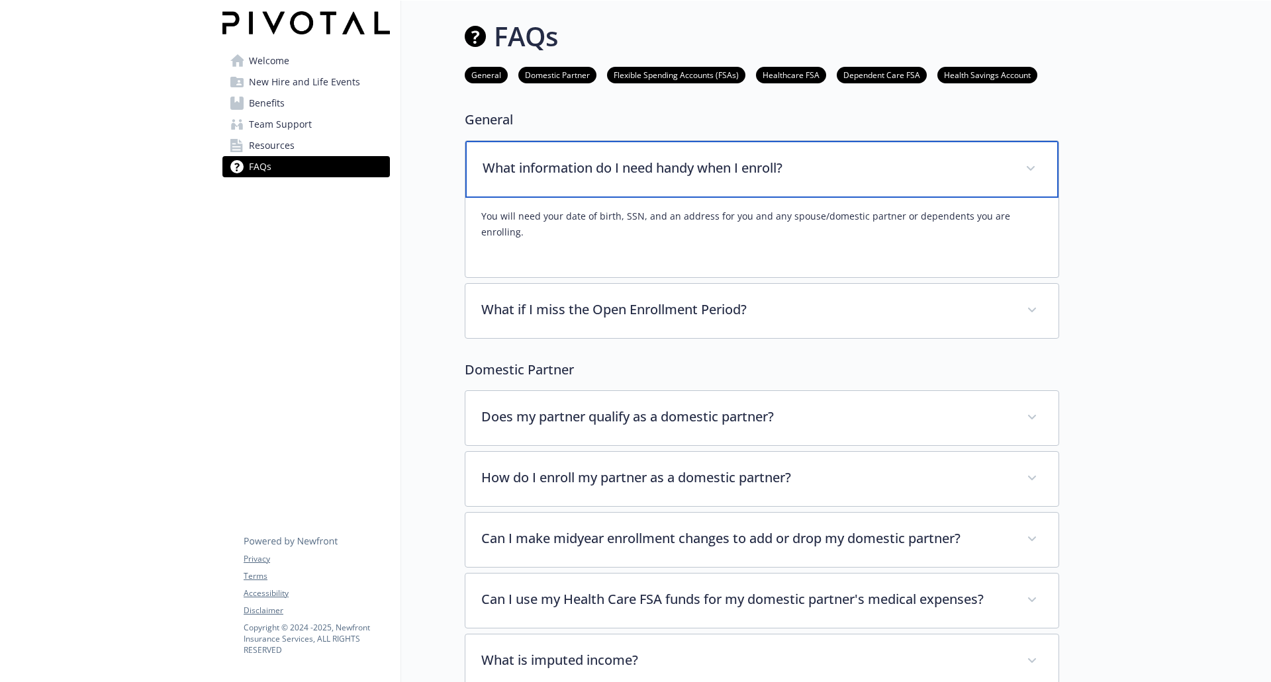
click at [718, 167] on p "What information do I need handy when I enroll?" at bounding box center [745, 168] width 527 height 20
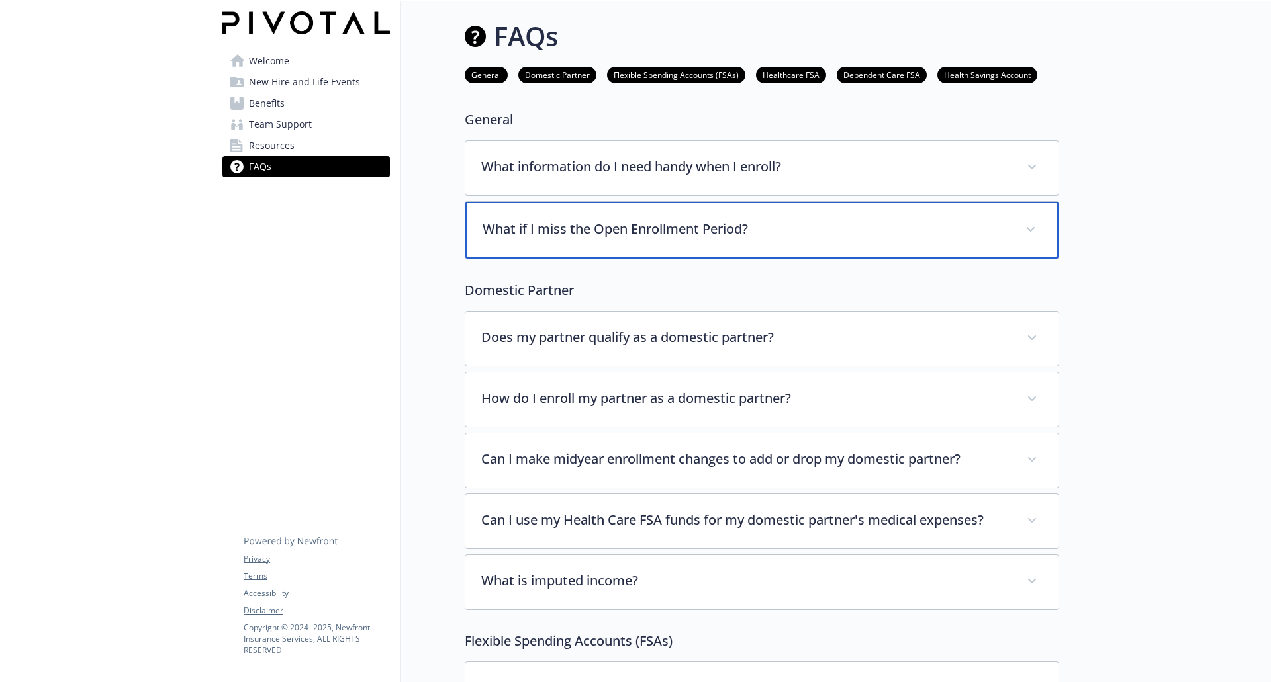
click at [731, 211] on div "What if I miss the Open Enrollment Period?" at bounding box center [761, 230] width 593 height 57
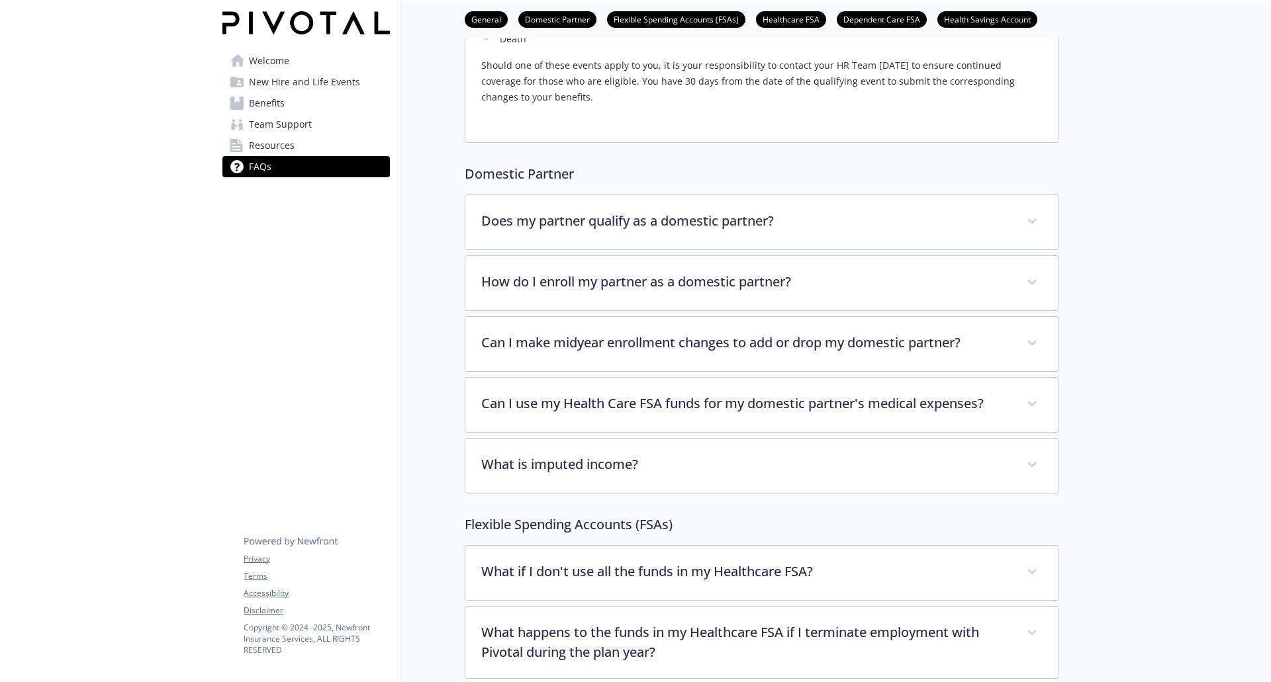
scroll to position [397, 0]
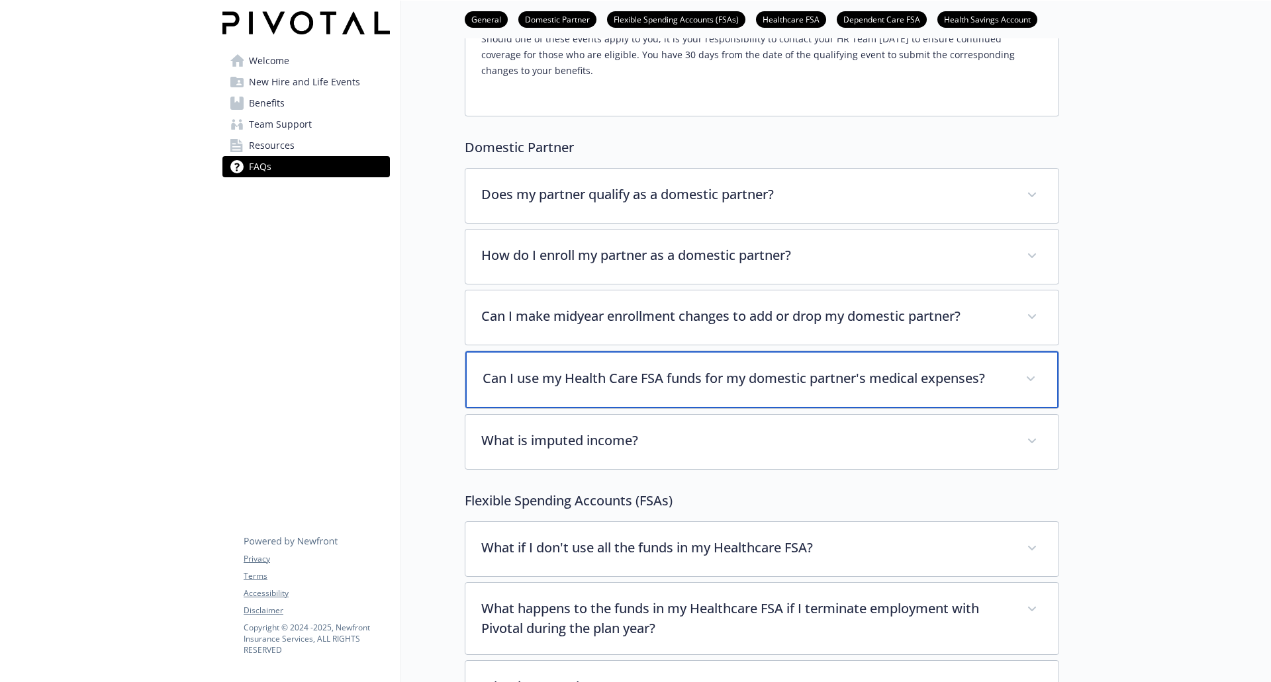
click at [693, 392] on div "Can I use my Health Care FSA funds for my domestic partner's medical expenses?" at bounding box center [761, 379] width 593 height 57
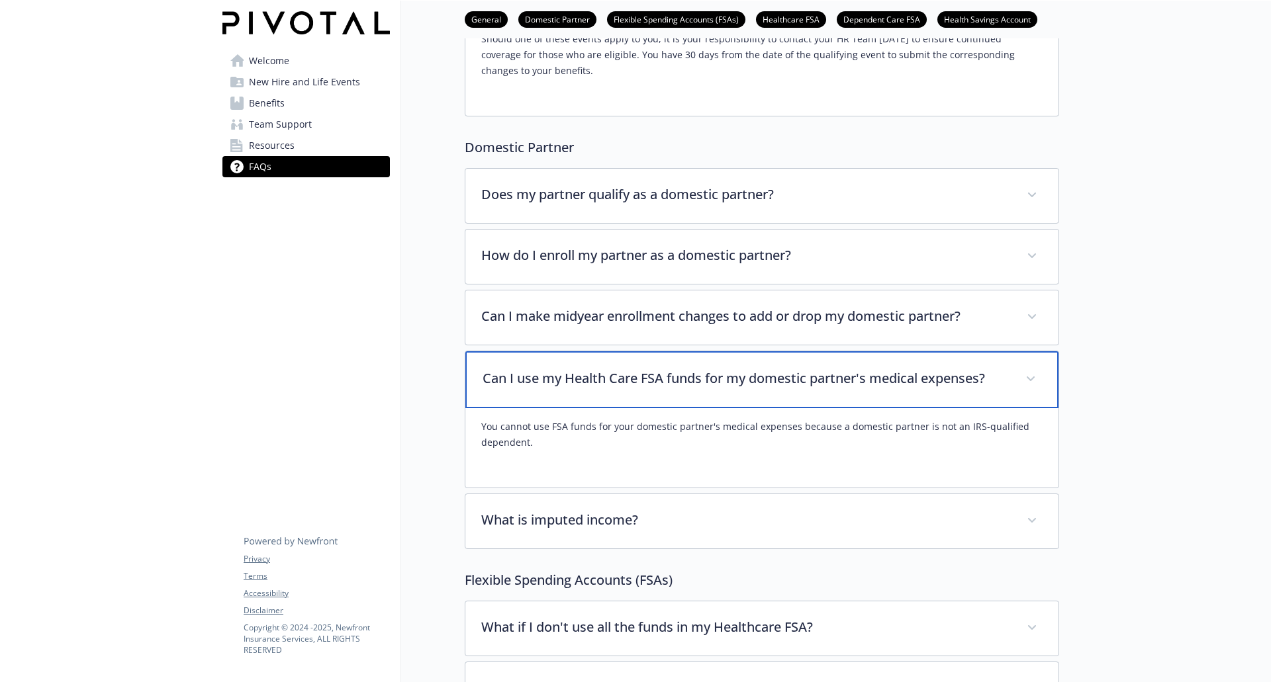
click at [696, 384] on p "Can I use my Health Care FSA funds for my domestic partner's medical expenses?" at bounding box center [745, 379] width 527 height 20
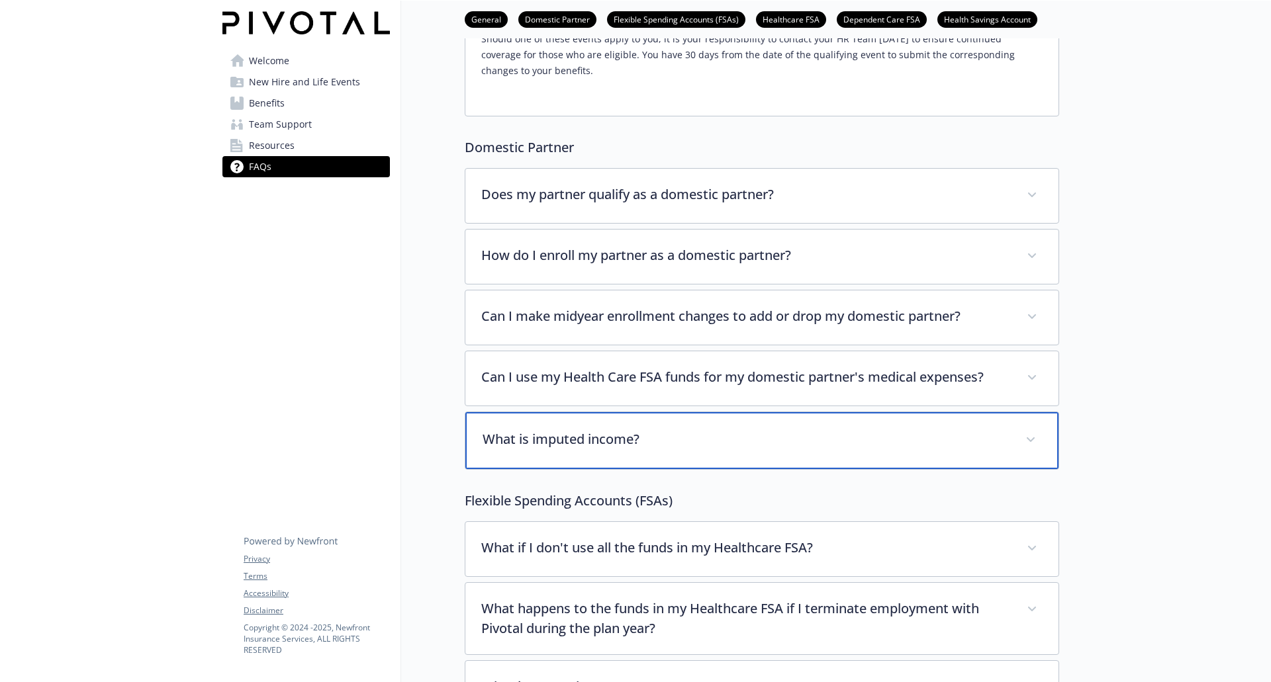
click at [652, 437] on p "What is imputed income?" at bounding box center [745, 439] width 527 height 20
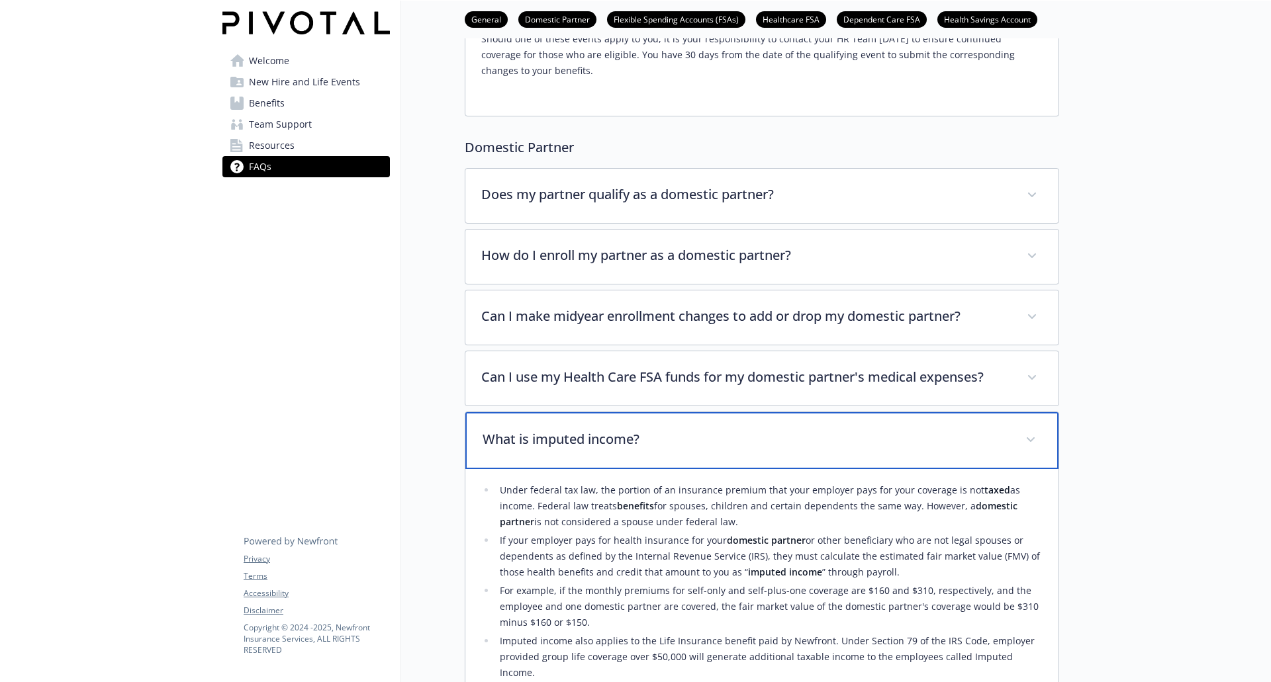
click at [683, 437] on p "What is imputed income?" at bounding box center [745, 439] width 527 height 20
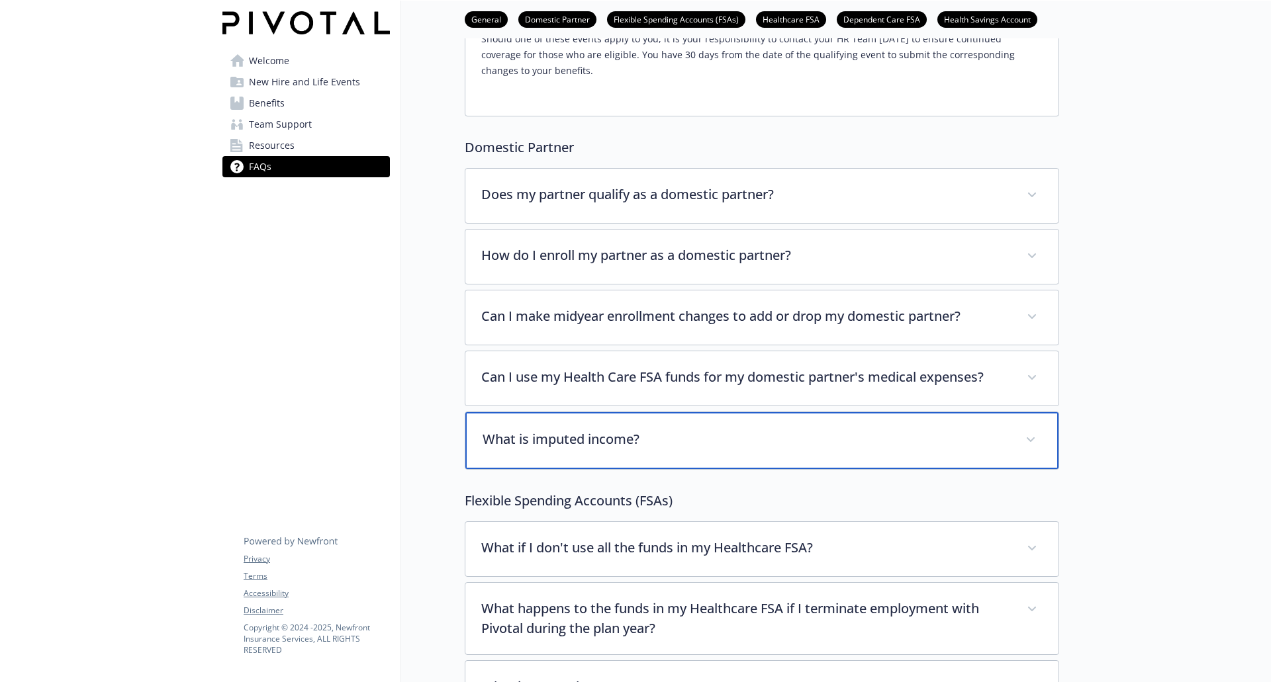
scroll to position [529, 0]
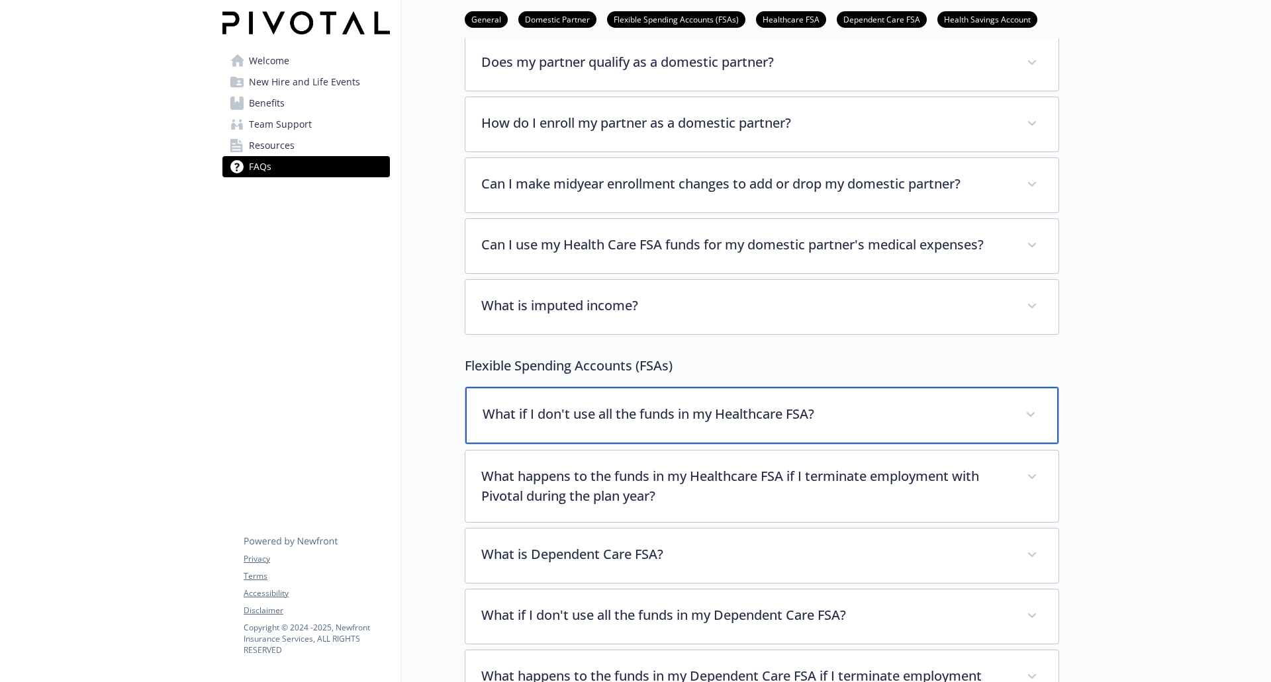
click at [690, 432] on div "What if I don't use all the funds in my Healthcare FSA?" at bounding box center [761, 415] width 593 height 57
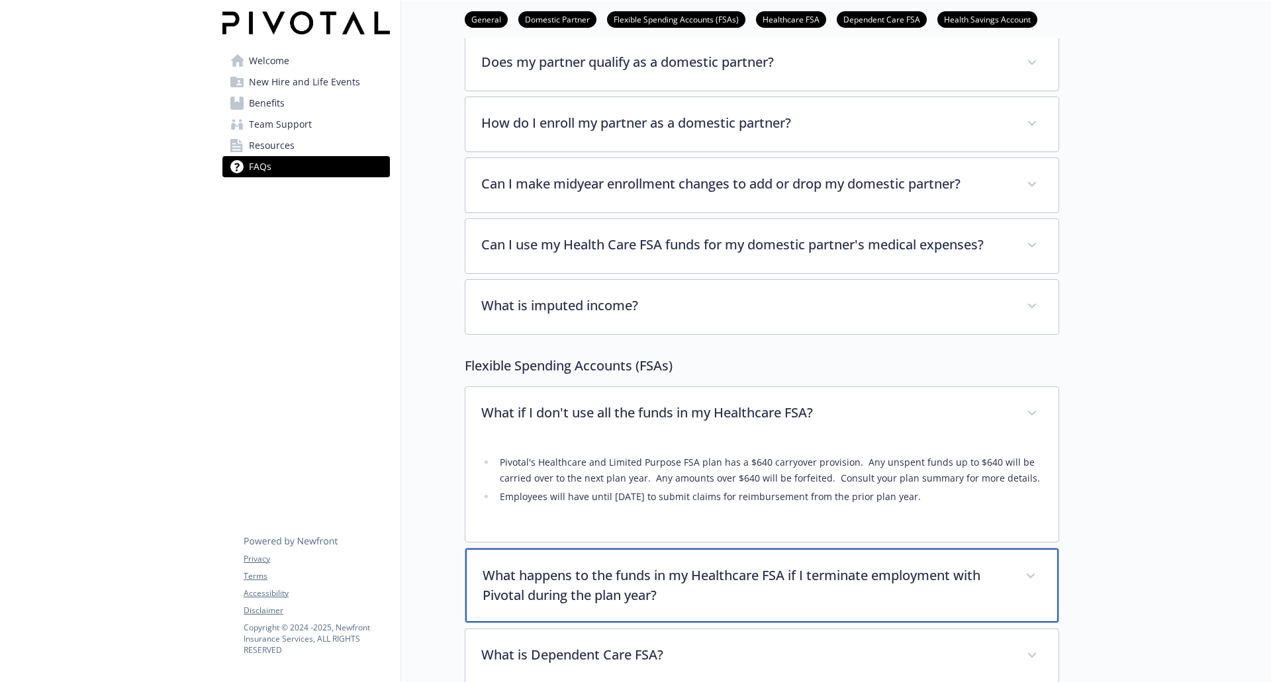
click at [668, 560] on div "What happens to the funds in my Healthcare FSA if I terminate employment with P…" at bounding box center [761, 586] width 593 height 74
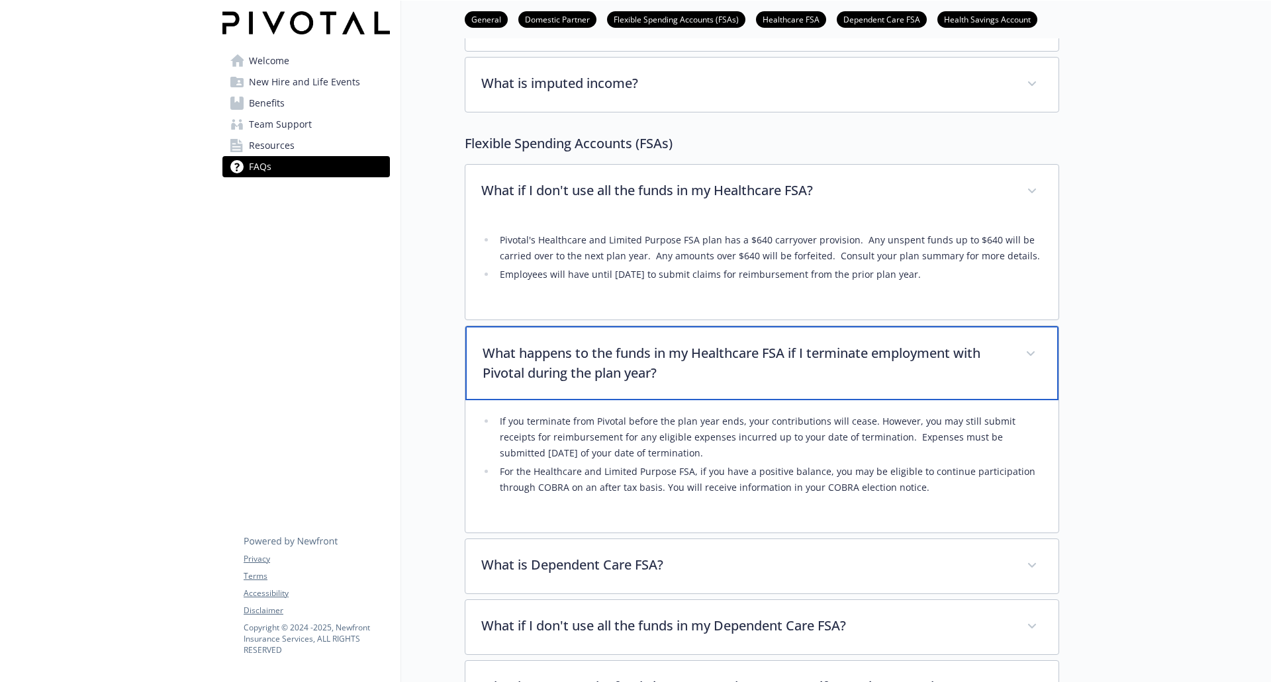
scroll to position [794, 0]
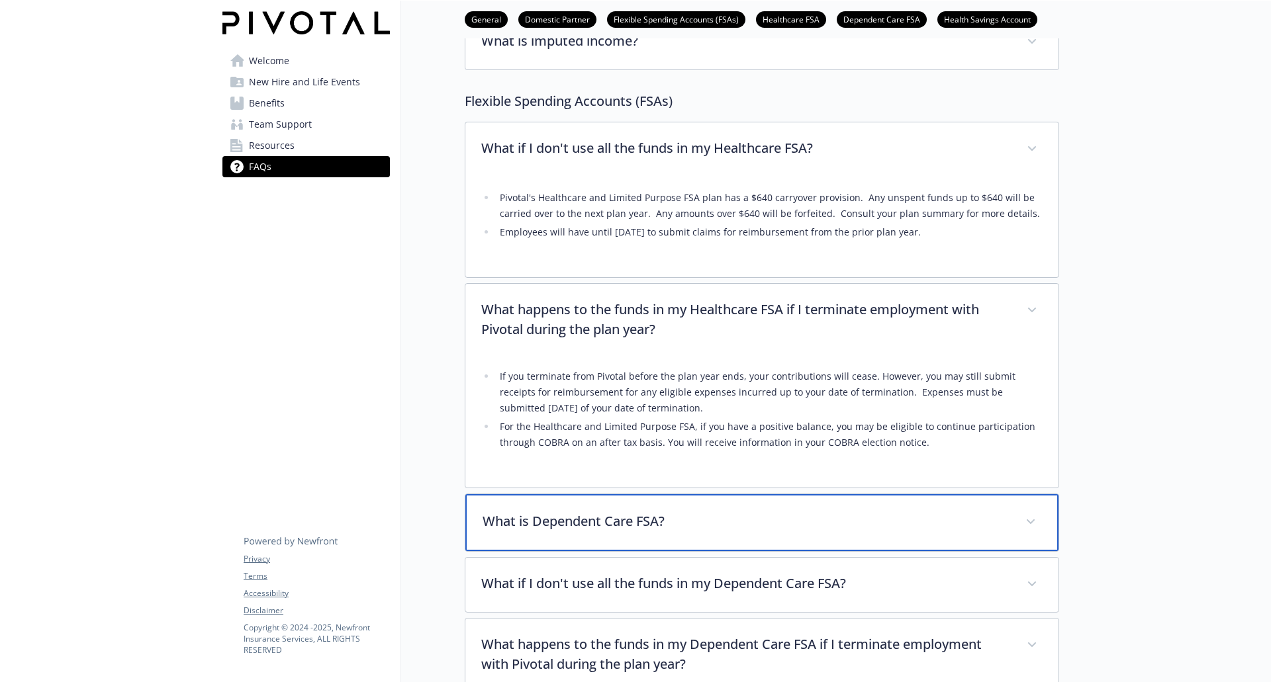
click at [692, 525] on p "What is Dependent Care FSA?" at bounding box center [745, 522] width 527 height 20
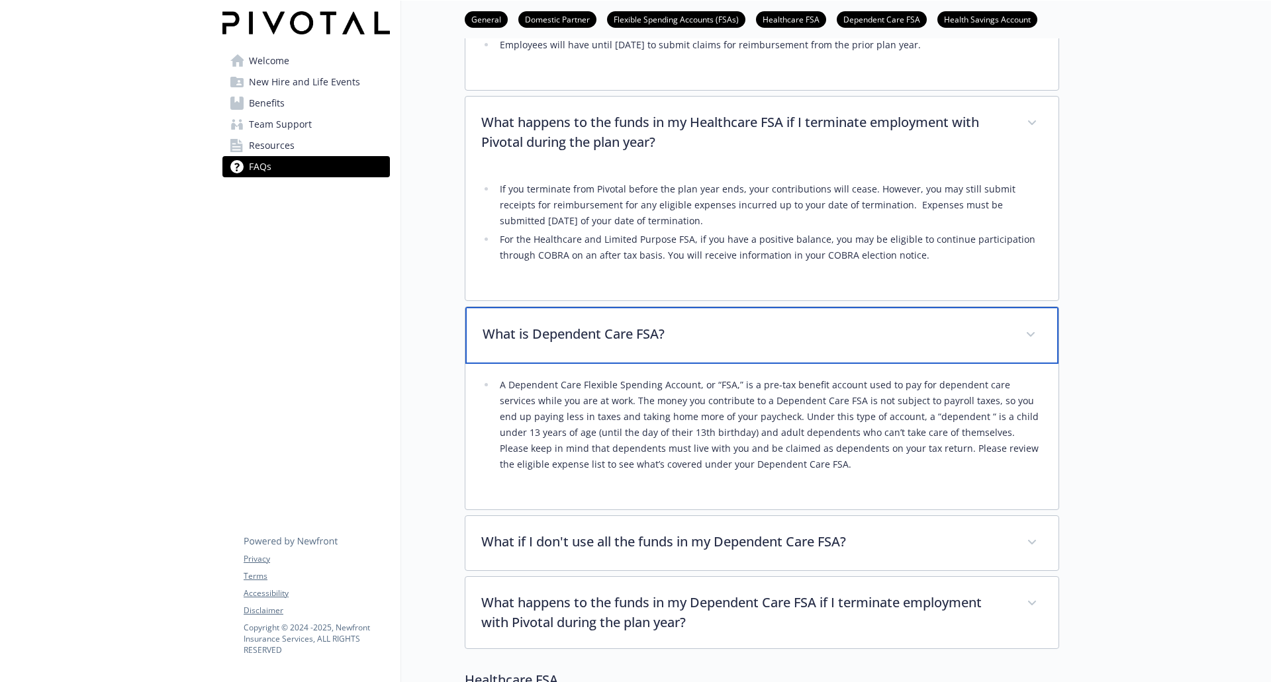
scroll to position [1059, 0]
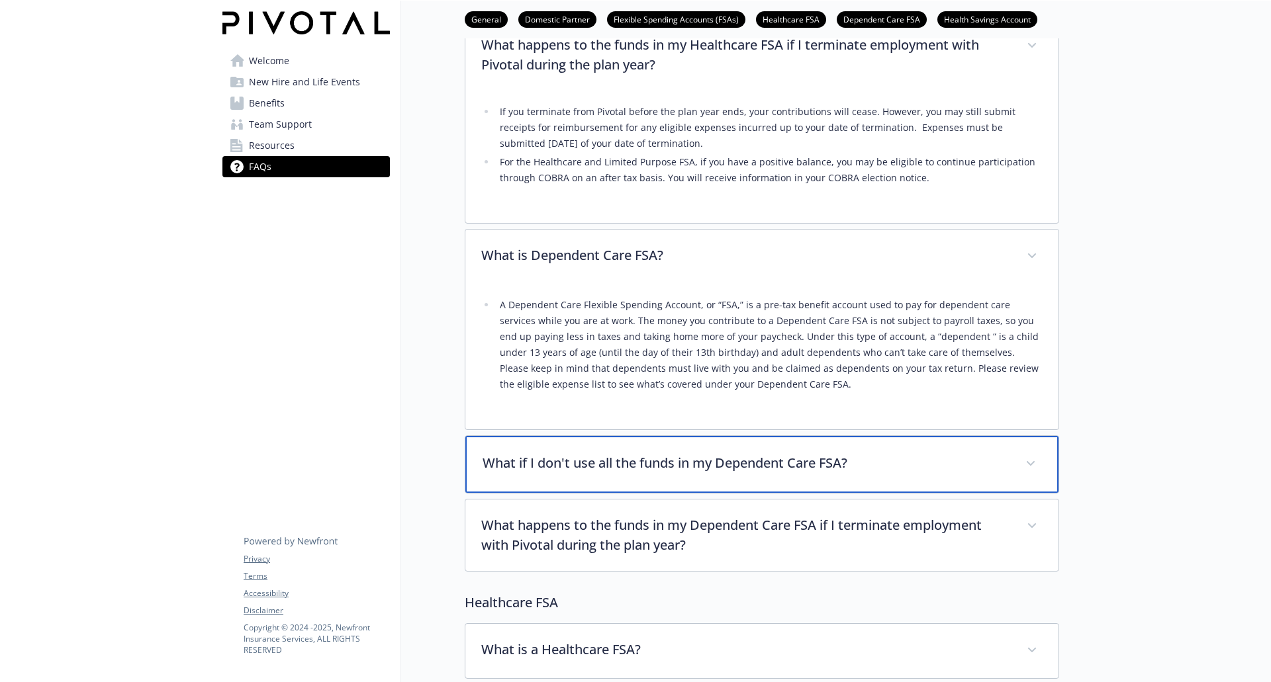
click at [692, 485] on div "What if I don't use all the funds in my Dependent Care FSA?" at bounding box center [761, 464] width 593 height 57
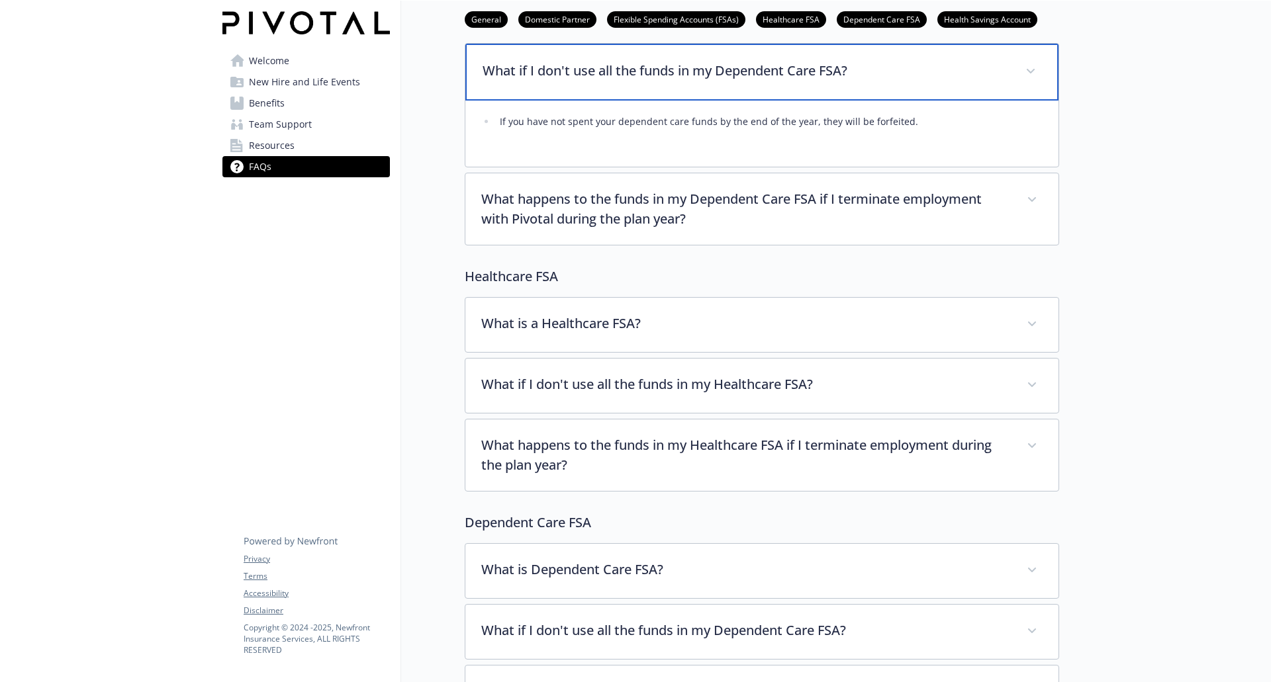
scroll to position [1390, 0]
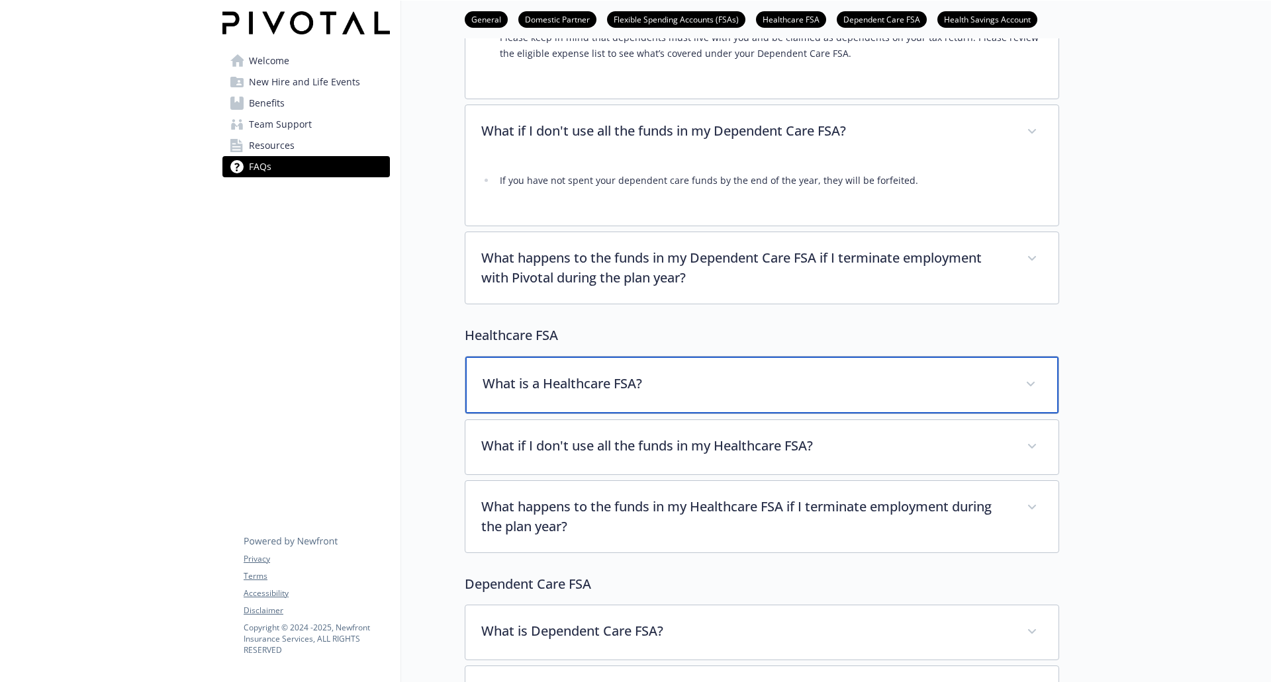
click at [661, 373] on div "What is a Healthcare FSA?" at bounding box center [761, 385] width 593 height 57
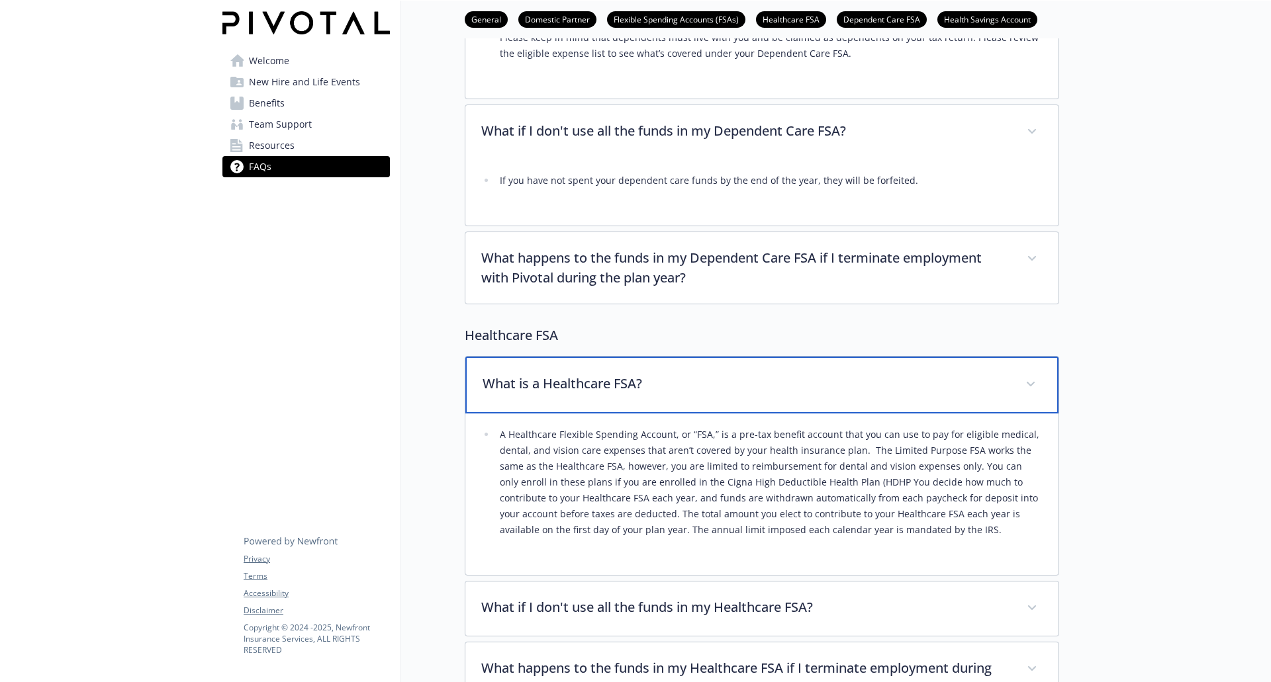
click at [666, 391] on p "What is a Healthcare FSA?" at bounding box center [745, 384] width 527 height 20
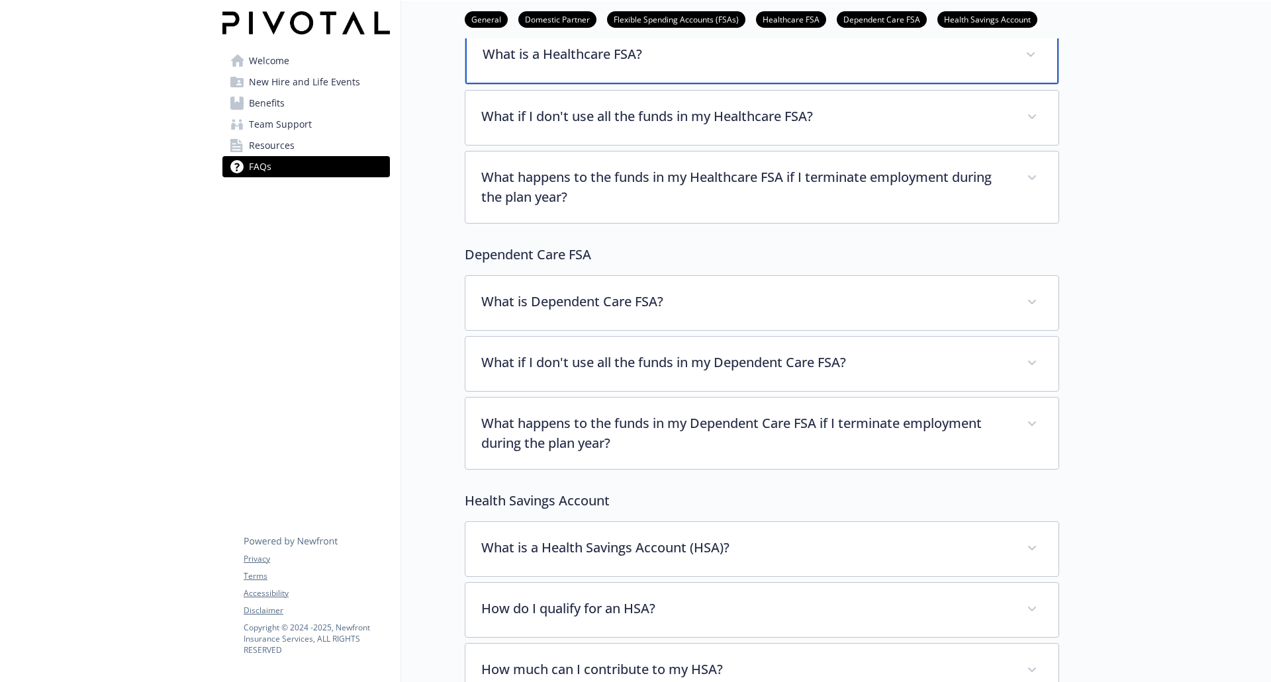
scroll to position [1721, 0]
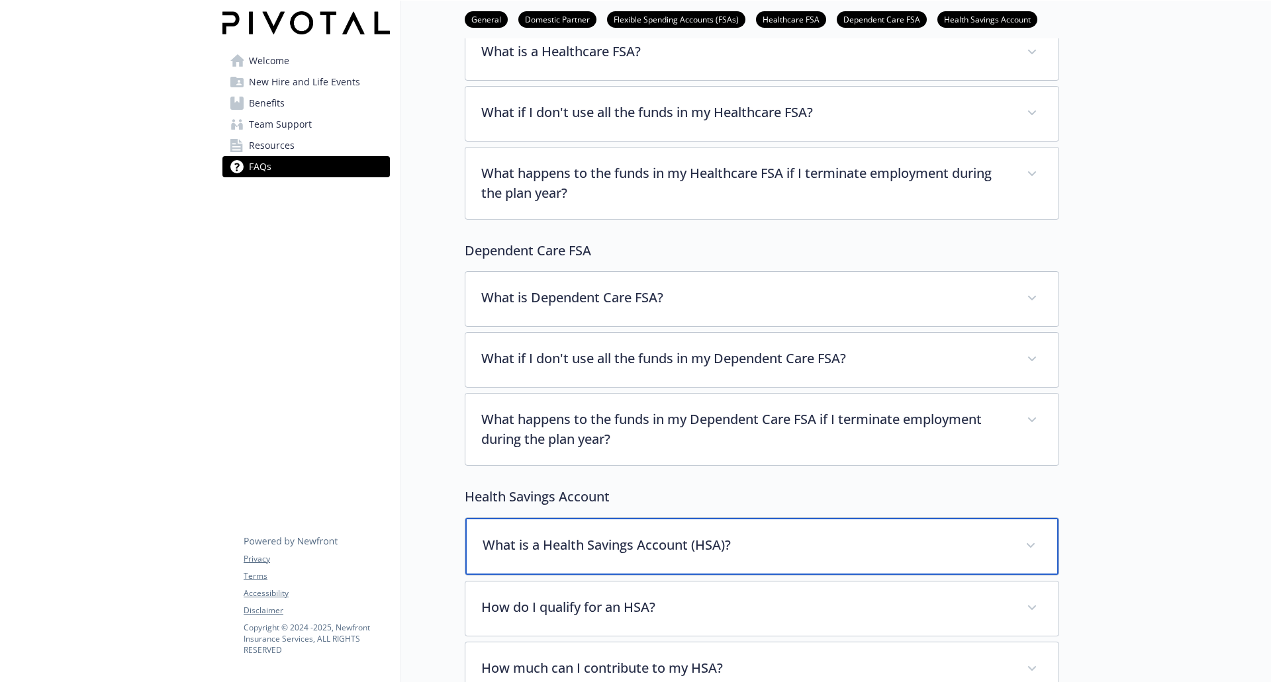
click at [660, 550] on p "What is a Health Savings Account (HSA)?" at bounding box center [745, 545] width 527 height 20
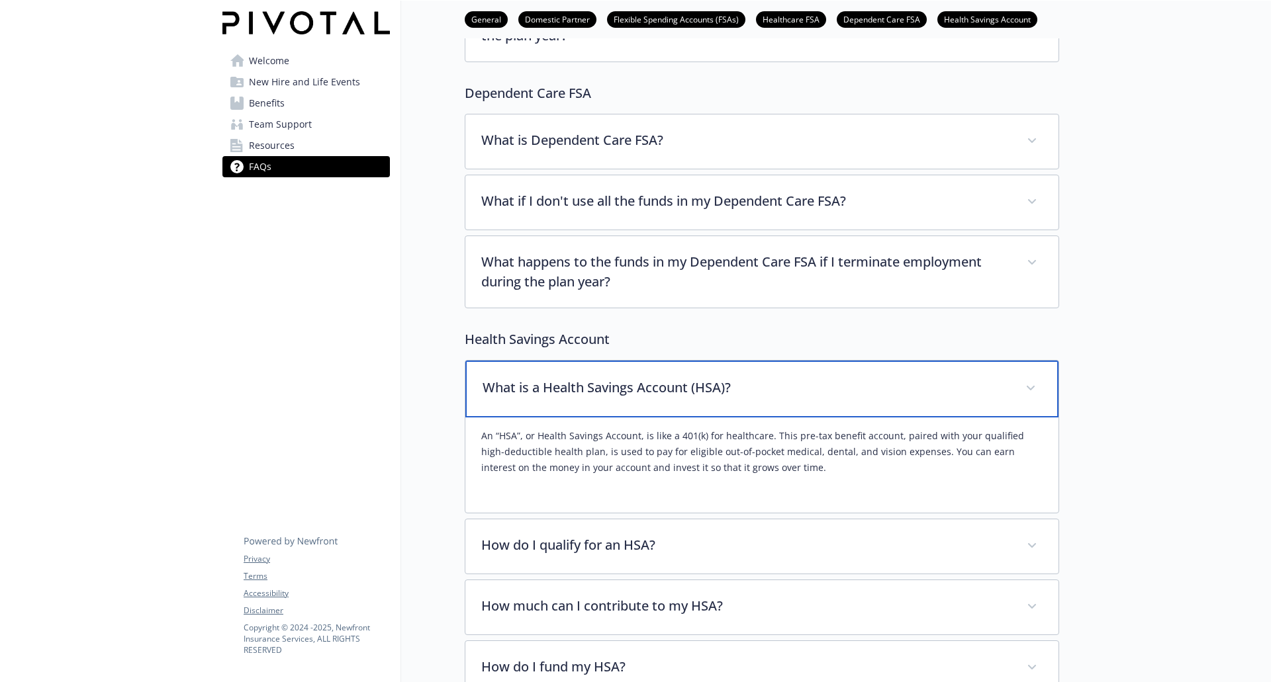
scroll to position [1919, 0]
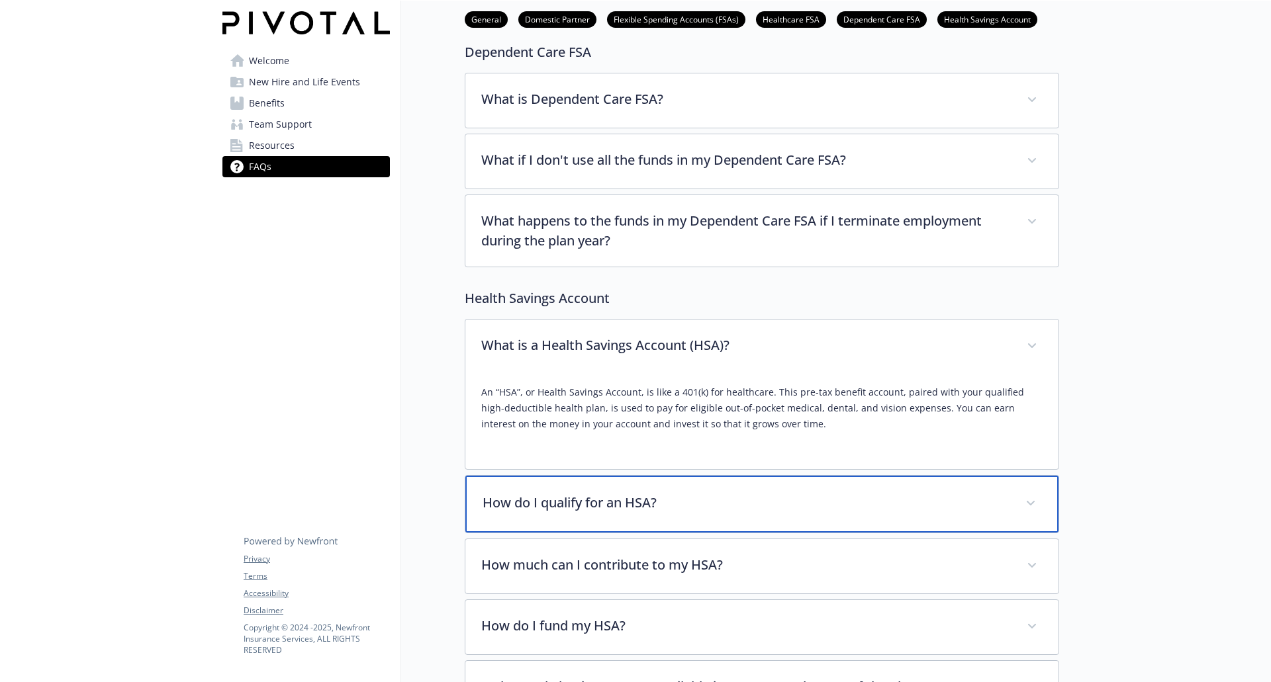
click at [679, 510] on p "How do I qualify for an HSA?" at bounding box center [745, 503] width 527 height 20
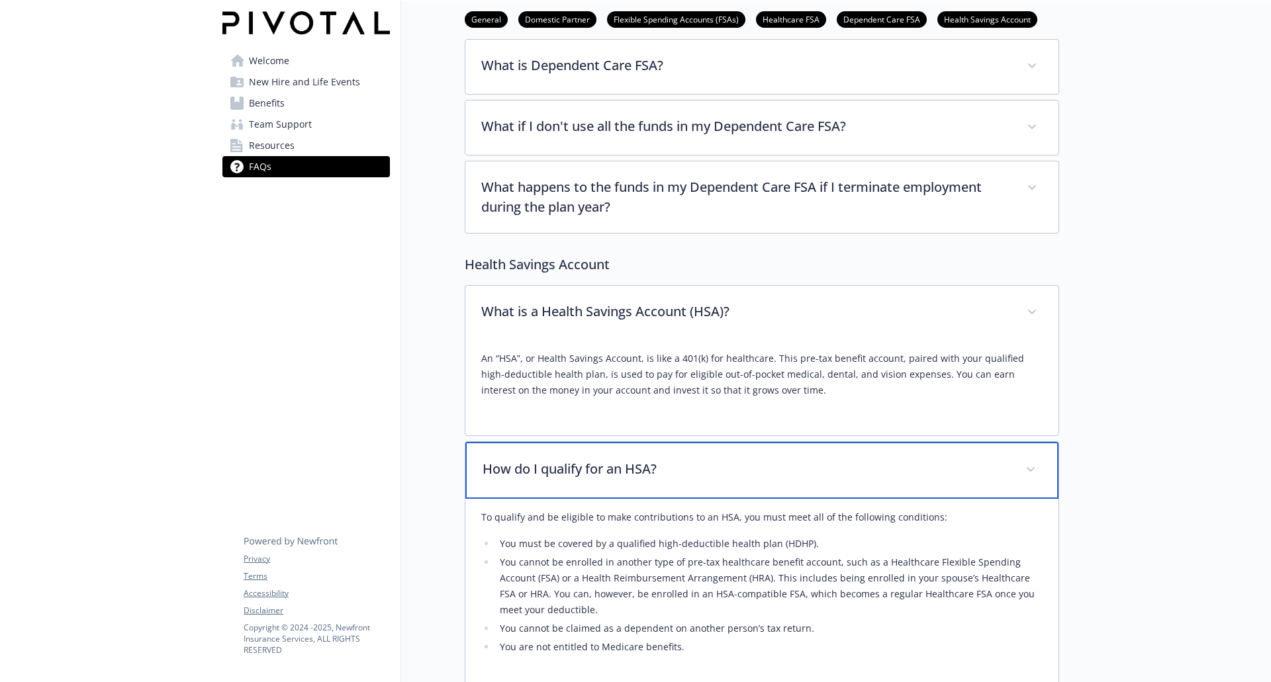
scroll to position [1985, 0]
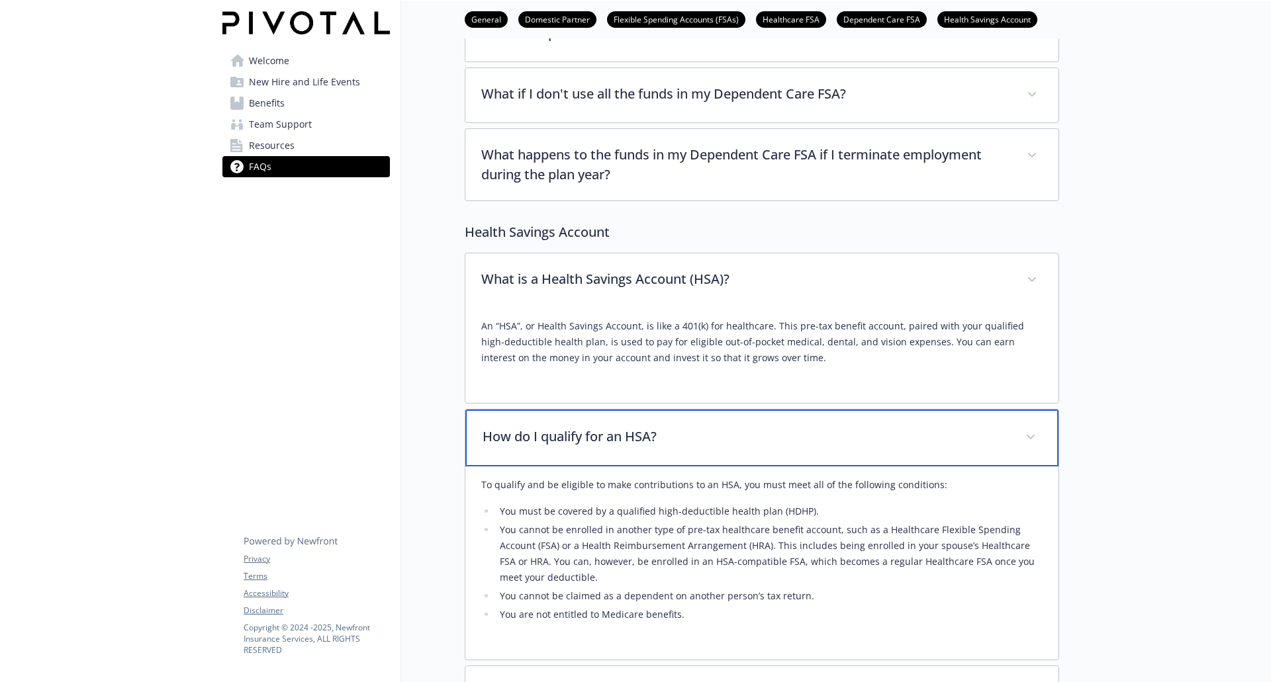
click at [740, 445] on p "How do I qualify for an HSA?" at bounding box center [745, 437] width 527 height 20
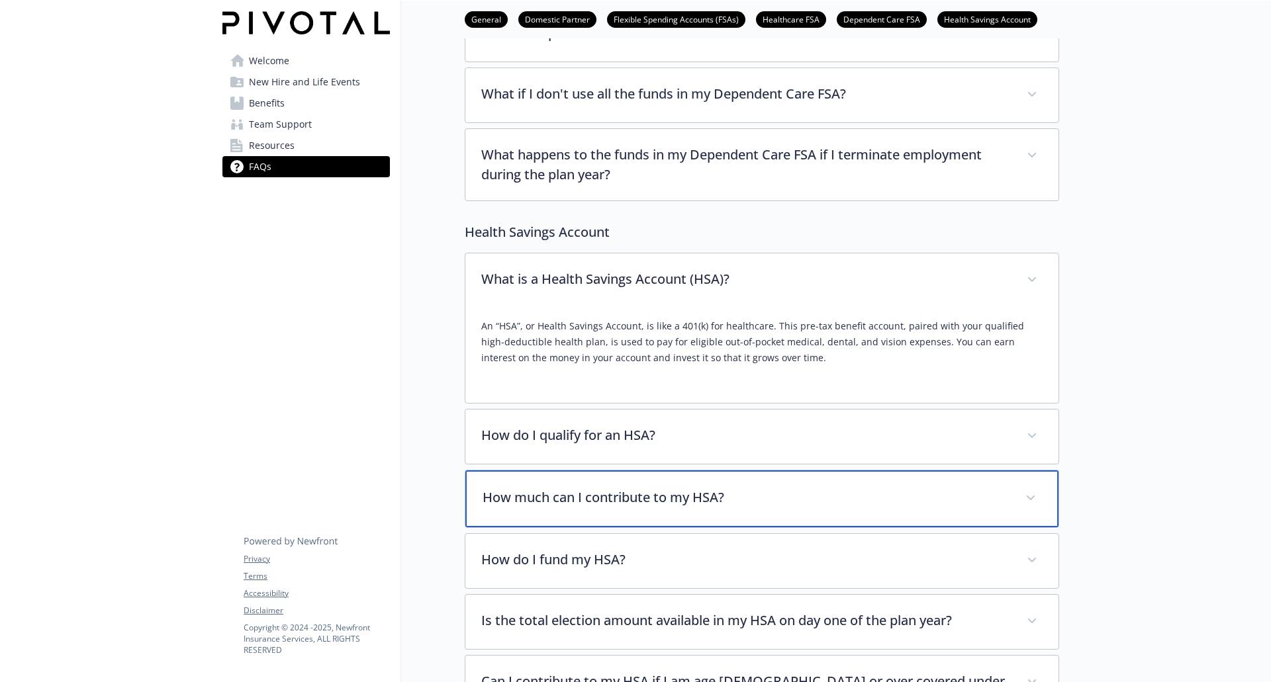
click at [724, 502] on p "How much can I contribute to my HSA?" at bounding box center [745, 498] width 527 height 20
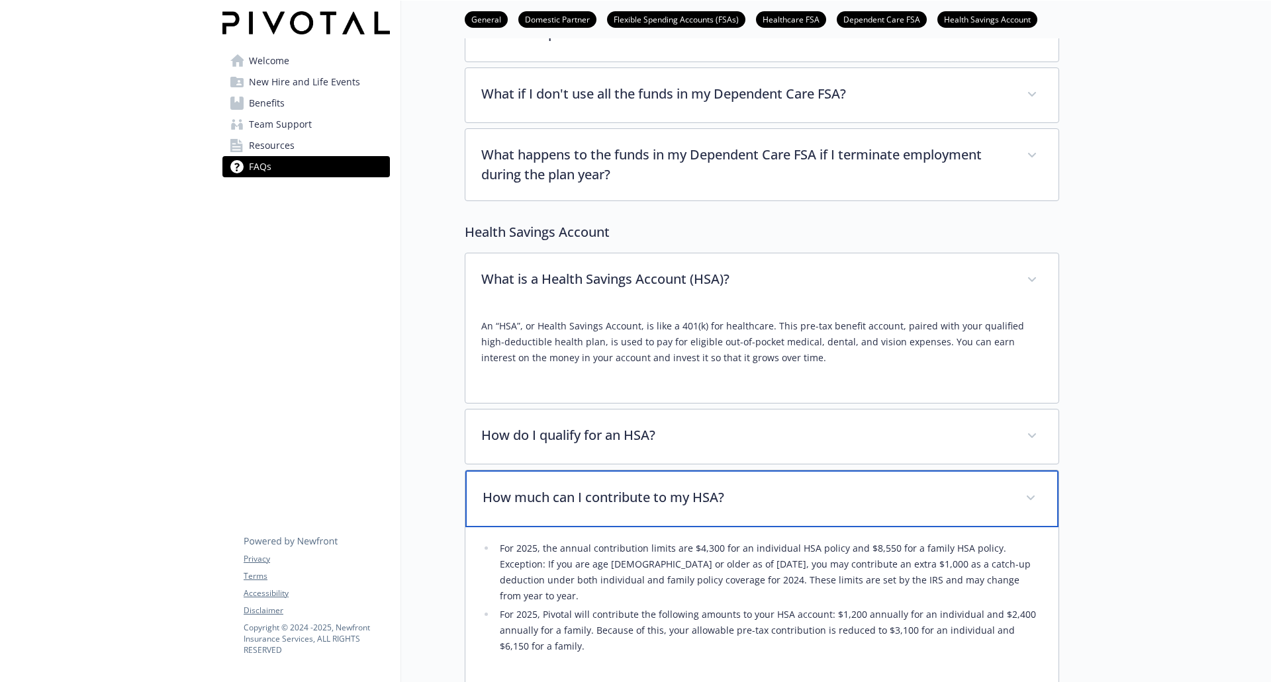
click at [723, 504] on p "How much can I contribute to my HSA?" at bounding box center [745, 498] width 527 height 20
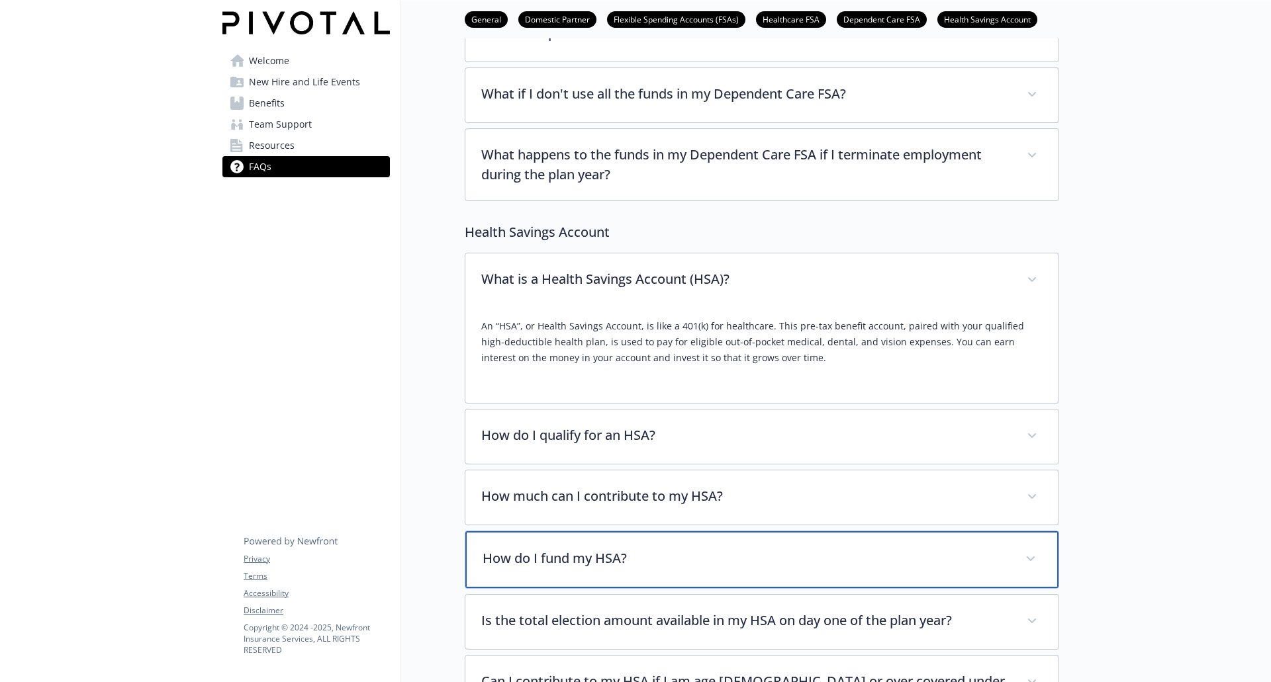
click at [713, 556] on p "How do I fund my HSA?" at bounding box center [745, 559] width 527 height 20
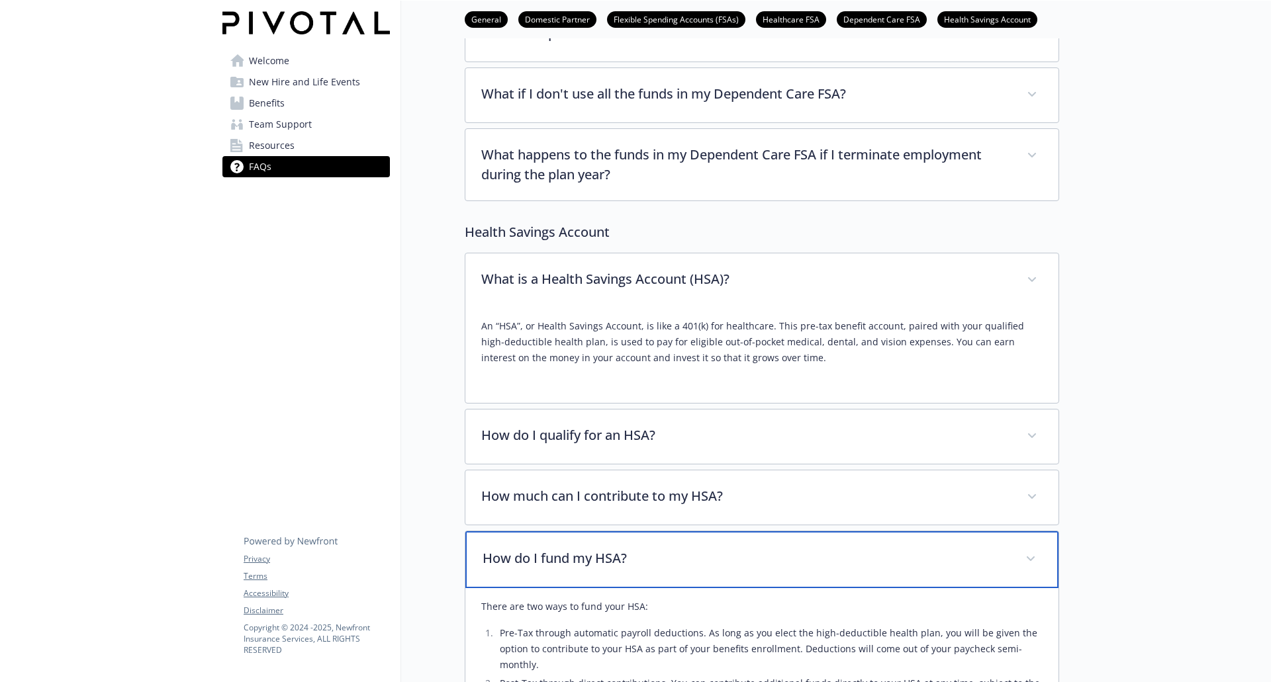
click at [713, 556] on p "How do I fund my HSA?" at bounding box center [745, 559] width 527 height 20
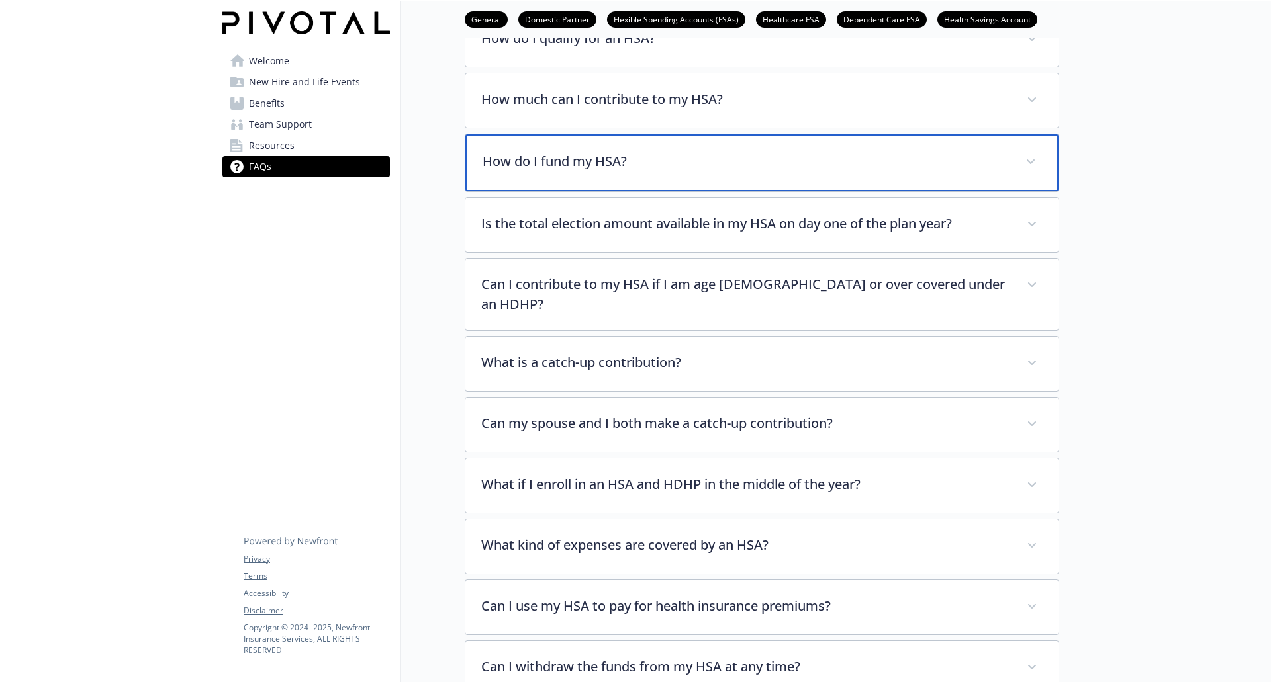
scroll to position [2448, 0]
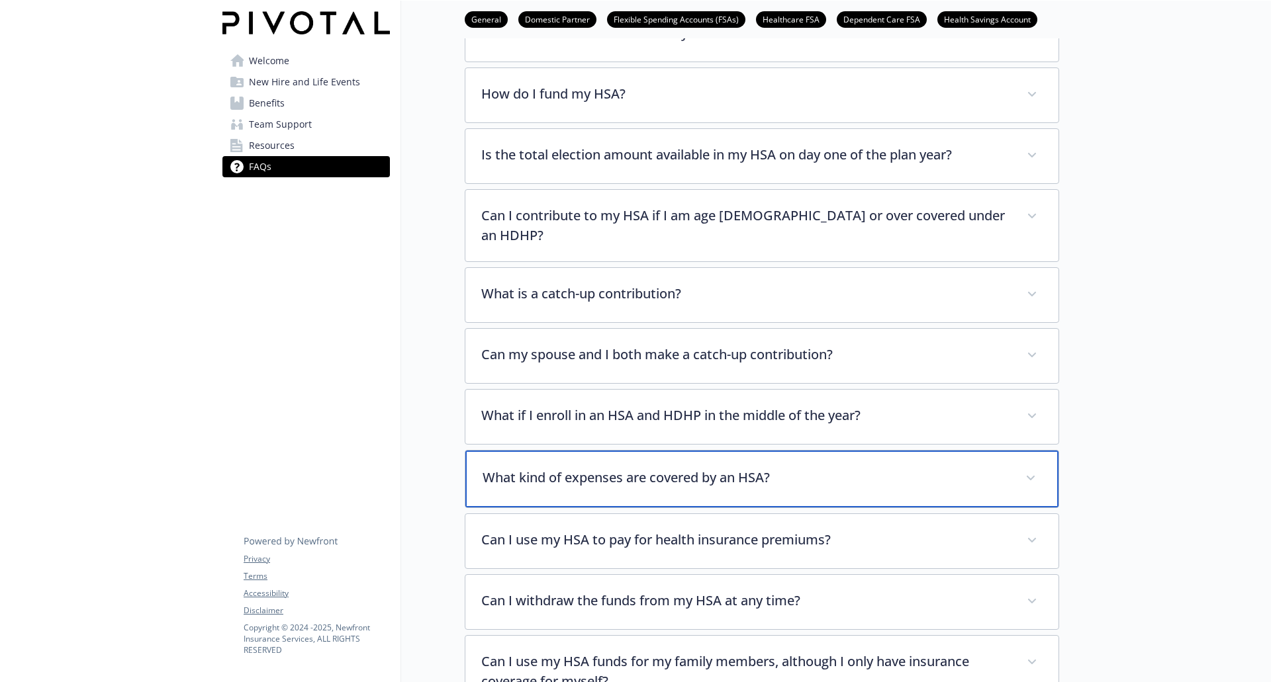
click at [720, 471] on div "What kind of expenses are covered by an HSA?" at bounding box center [761, 479] width 593 height 57
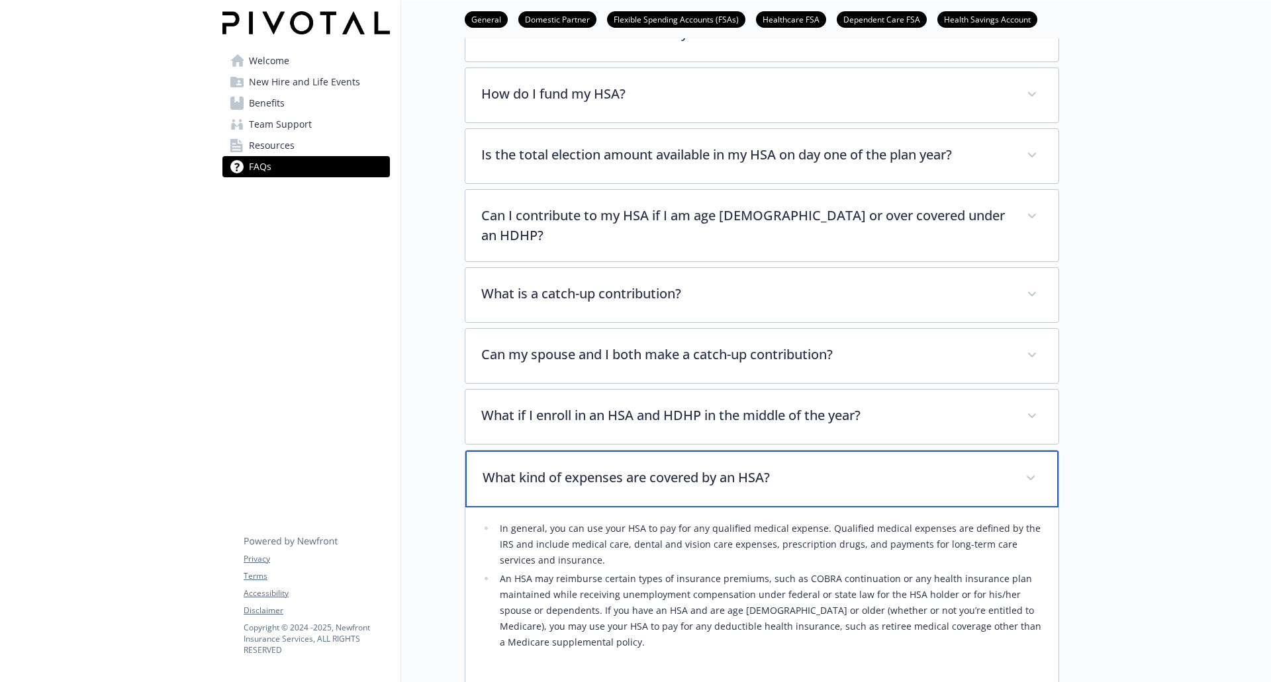
click at [714, 468] on p "What kind of expenses are covered by an HSA?" at bounding box center [745, 478] width 527 height 20
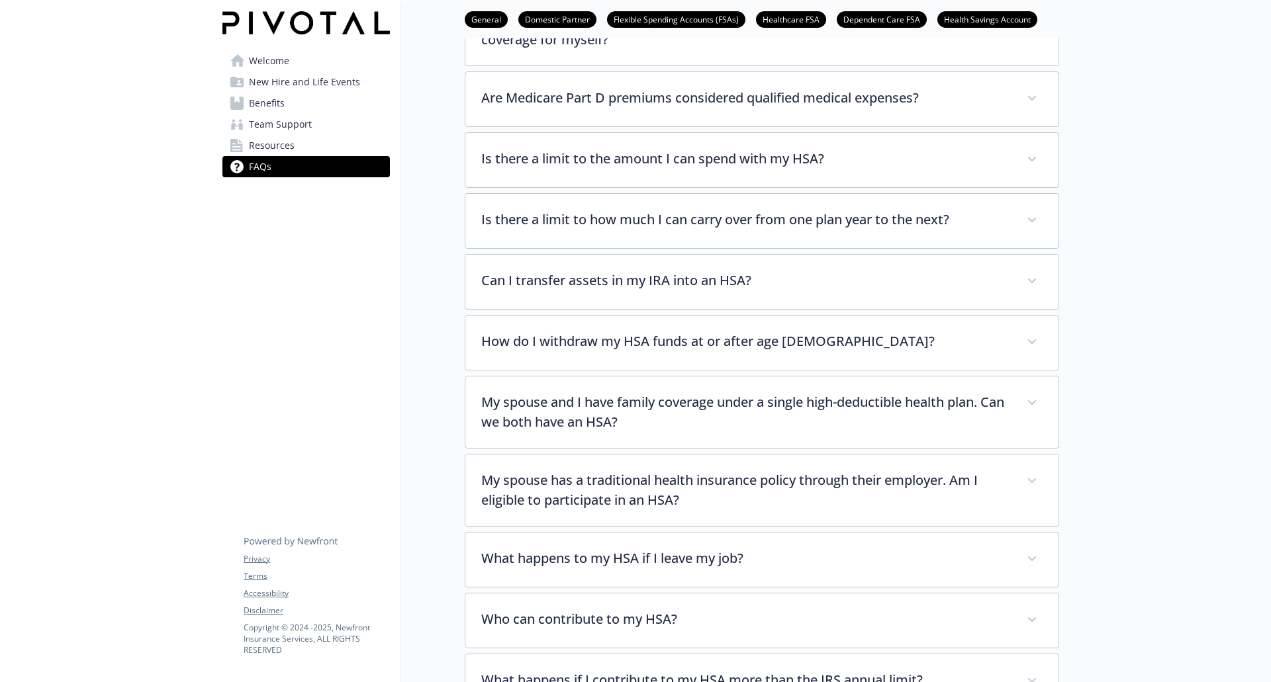
scroll to position [3110, 0]
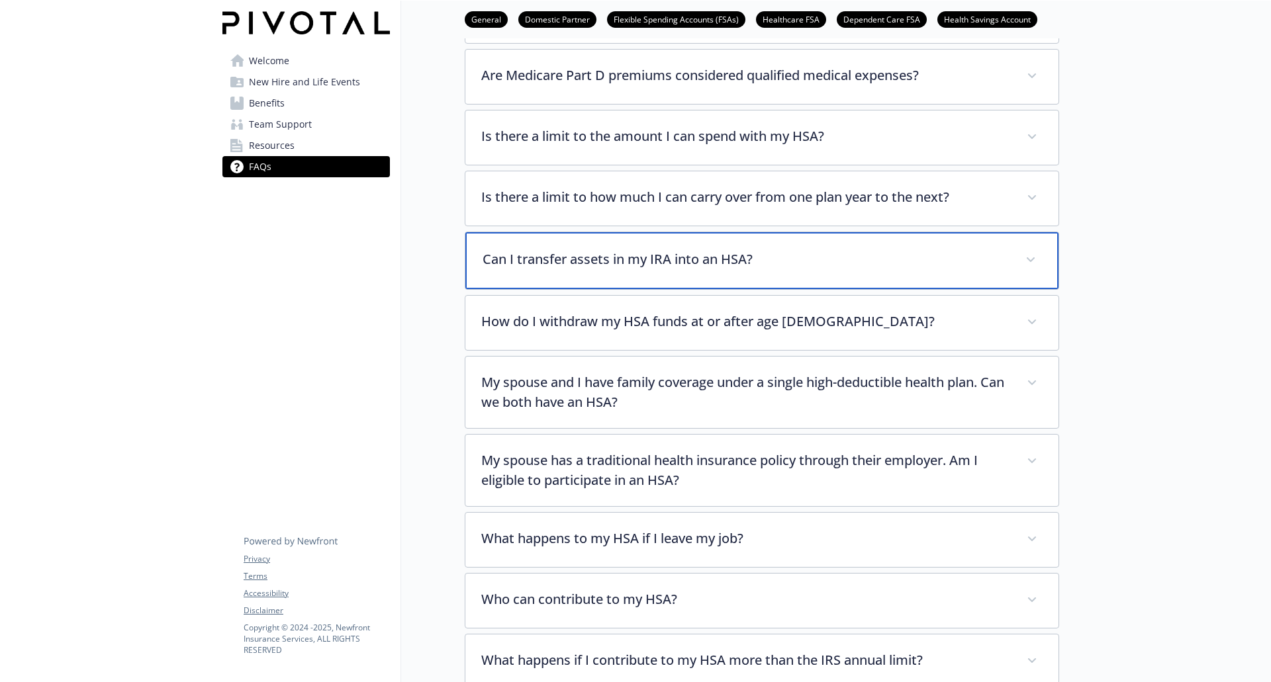
click at [662, 258] on div "Can I transfer assets in my IRA into an HSA?" at bounding box center [761, 260] width 593 height 57
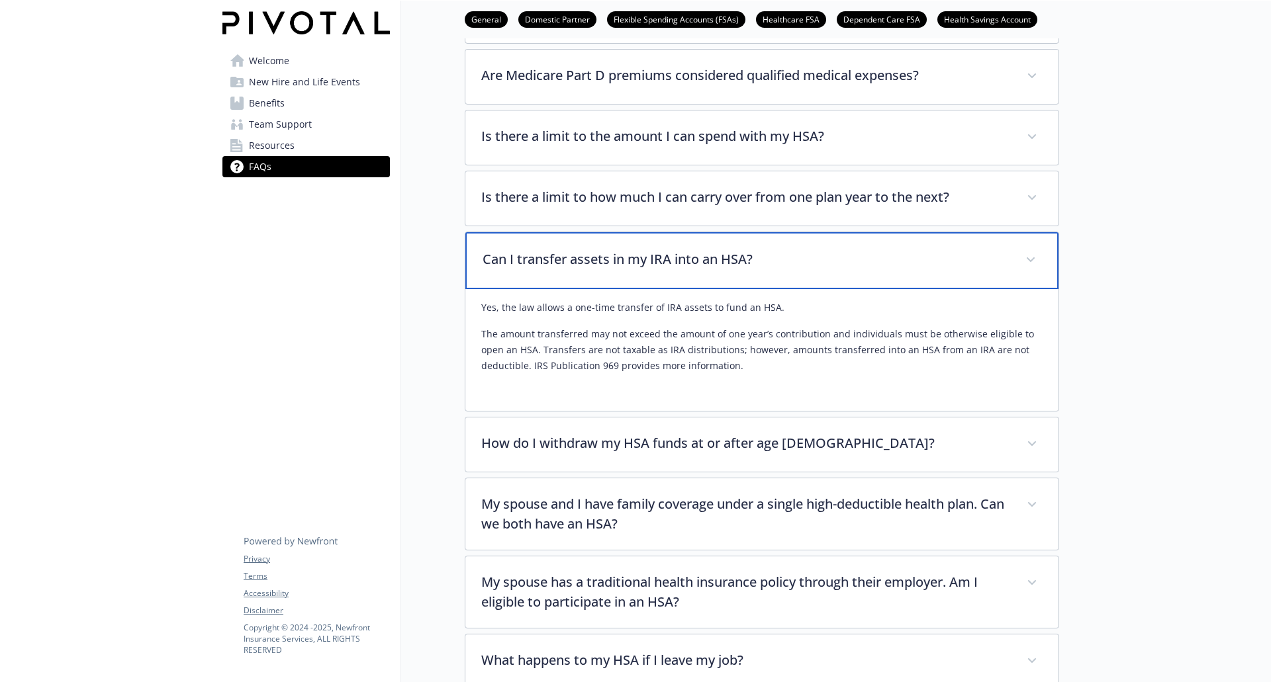
click at [639, 255] on div "Can I transfer assets in my IRA into an HSA?" at bounding box center [761, 260] width 593 height 57
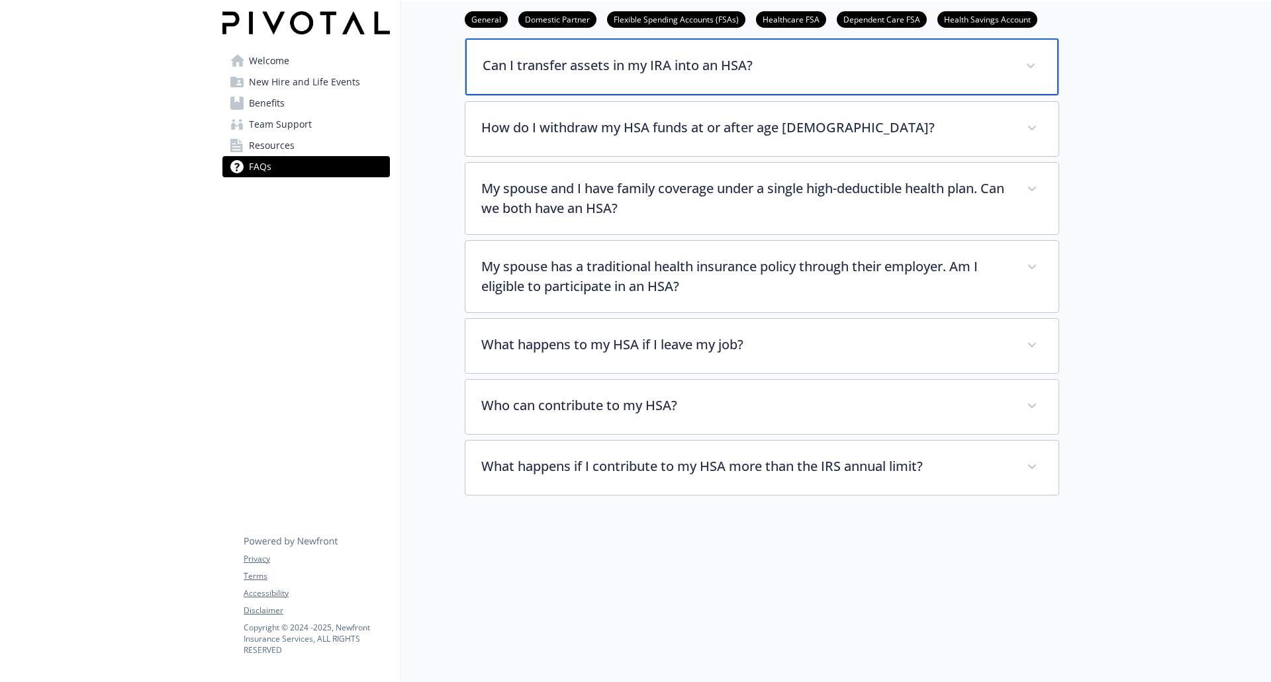
scroll to position [3305, 0]
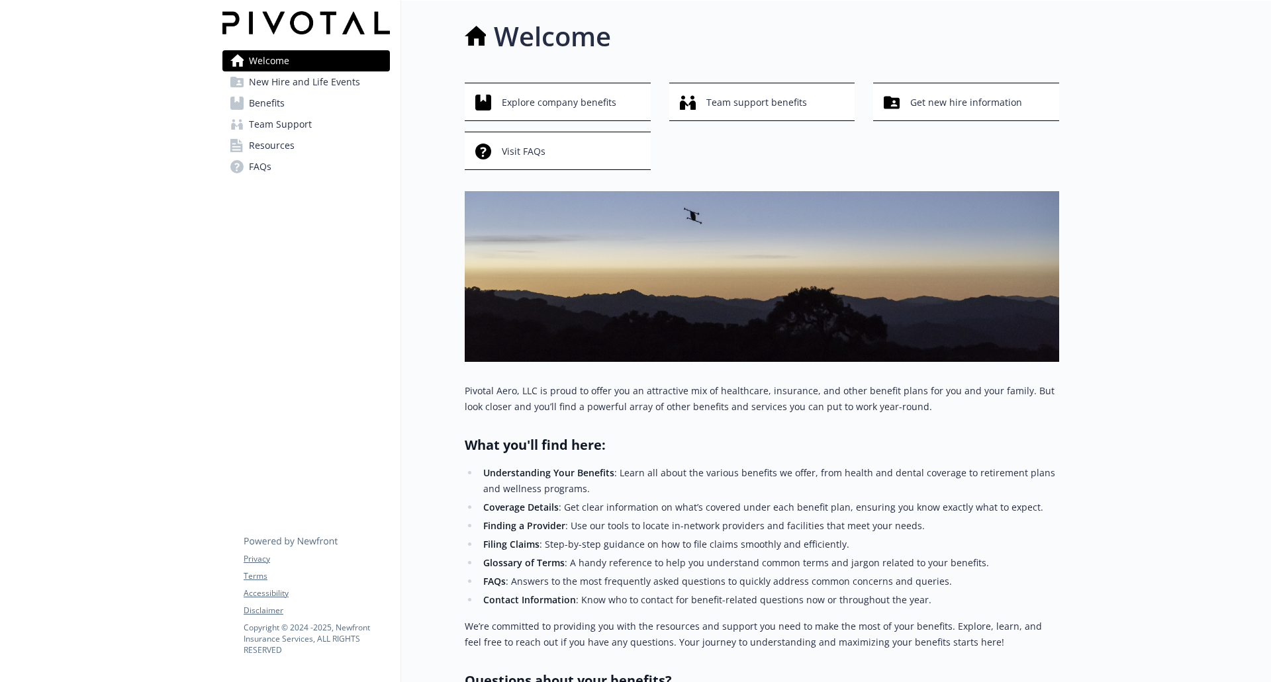
click at [332, 83] on span "New Hire and Life Events" at bounding box center [304, 81] width 111 height 21
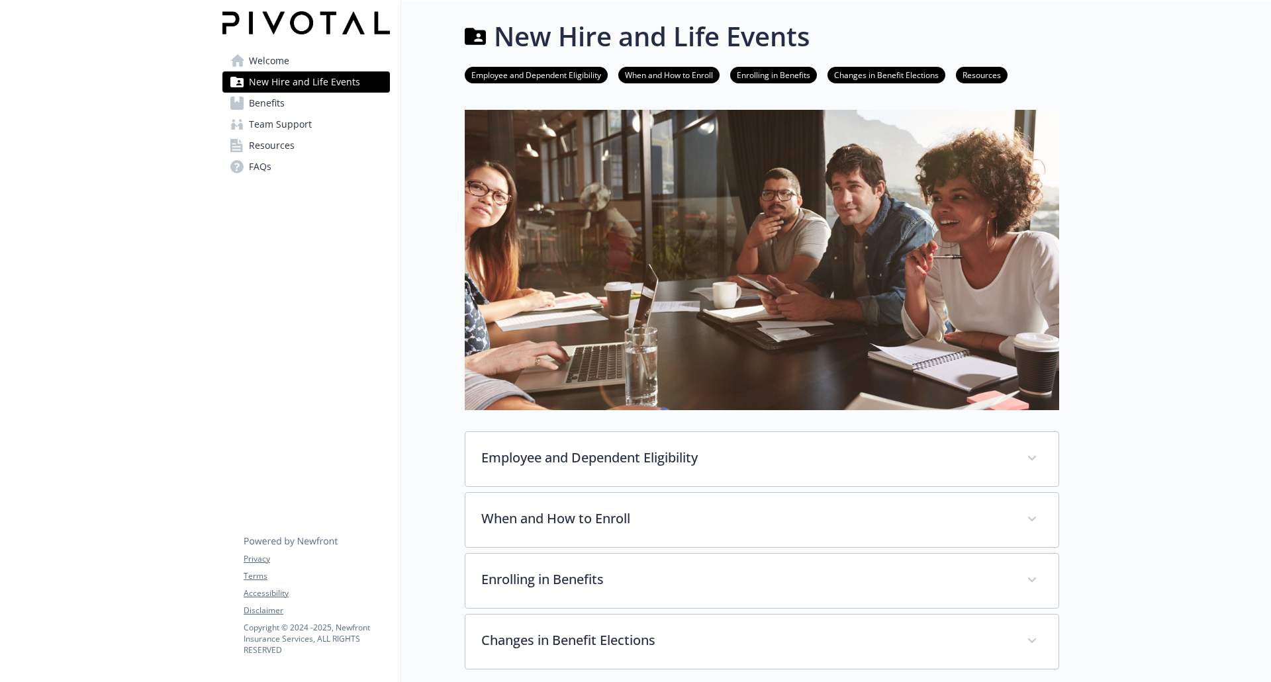
click at [272, 62] on span "Welcome" at bounding box center [269, 60] width 40 height 21
